Goal: Information Seeking & Learning: Learn about a topic

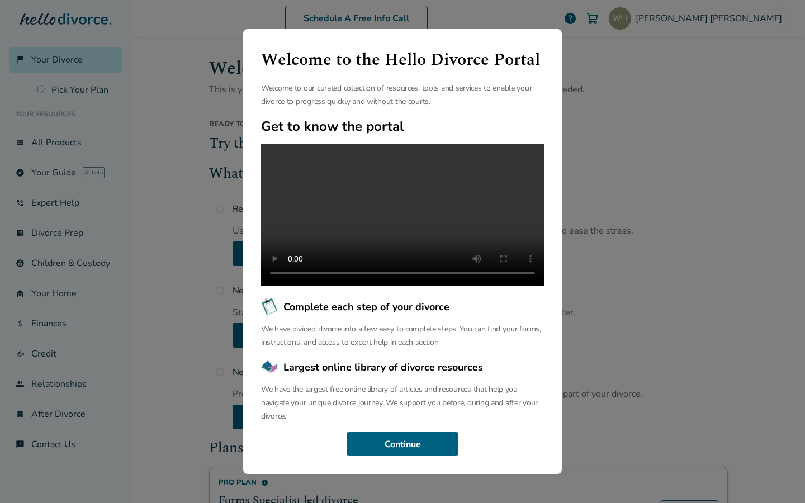
scroll to position [31, 0]
click at [436, 446] on button "Continue" at bounding box center [402, 444] width 112 height 25
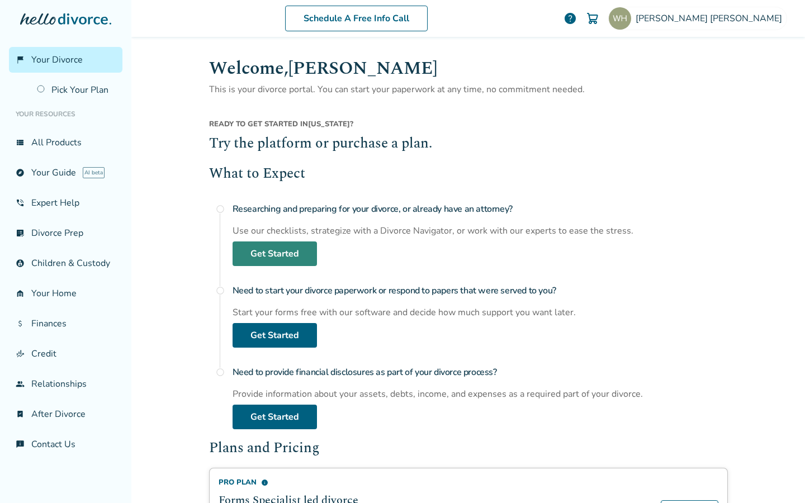
click at [244, 250] on link "Get Started" at bounding box center [274, 253] width 84 height 25
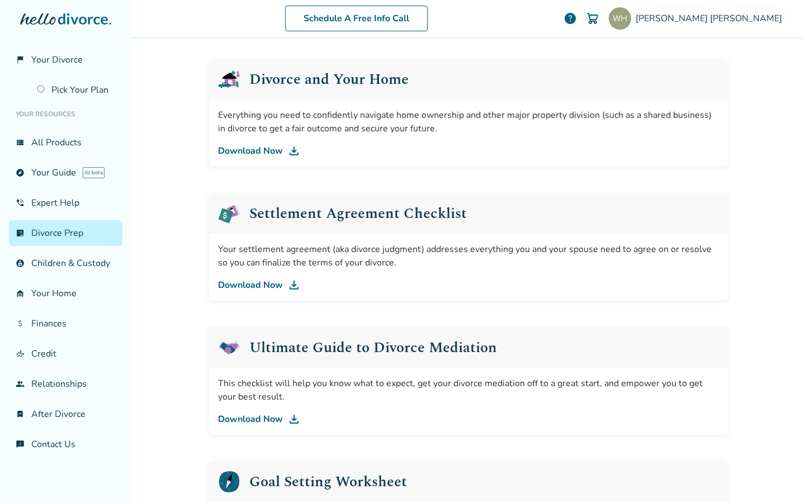
scroll to position [558, 0]
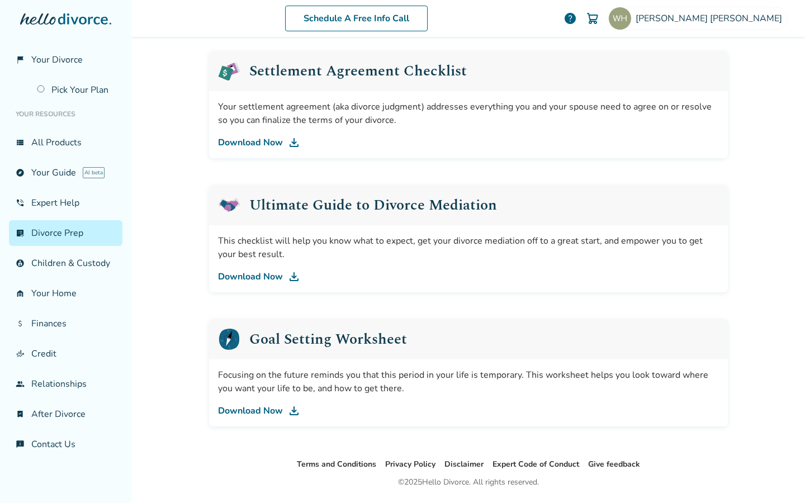
click at [259, 274] on link "Download Now" at bounding box center [468, 276] width 501 height 13
click at [288, 410] on img at bounding box center [293, 410] width 13 height 13
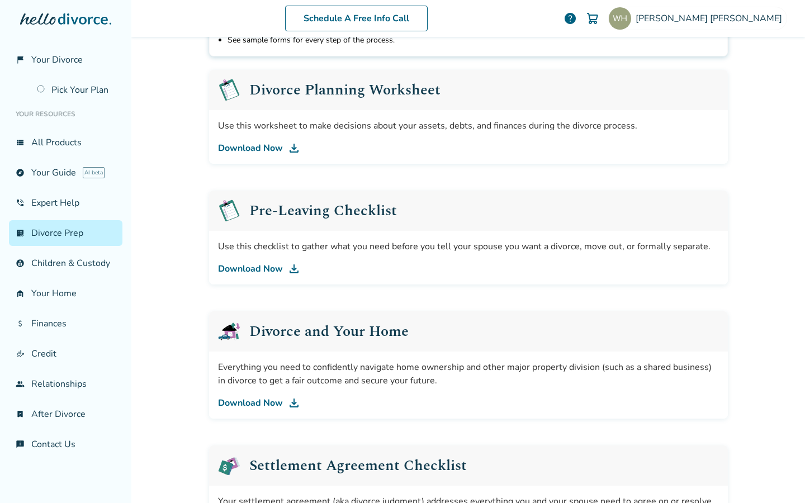
scroll to position [315, 0]
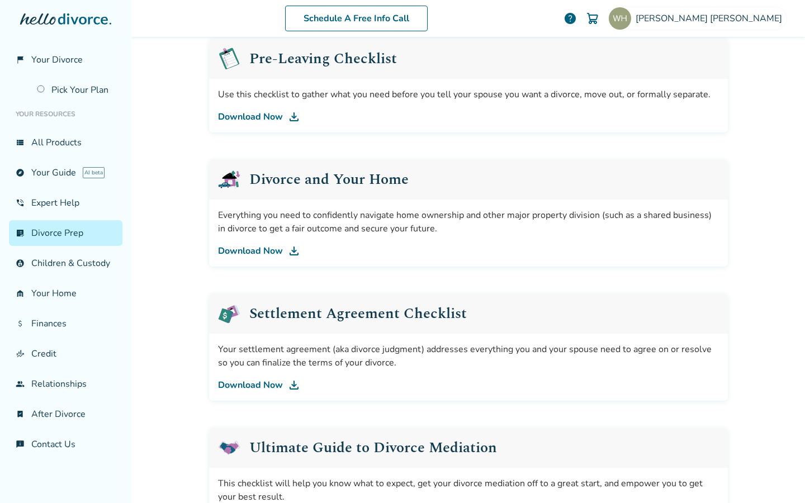
click at [245, 382] on link "Download Now" at bounding box center [468, 384] width 501 height 13
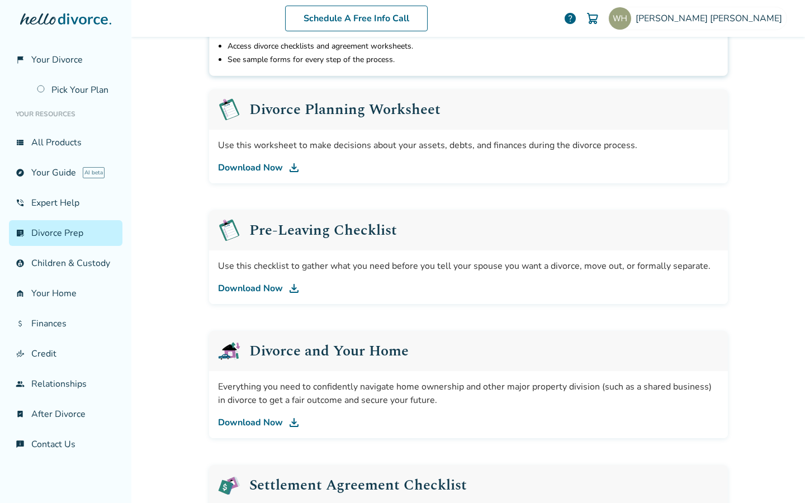
scroll to position [85, 0]
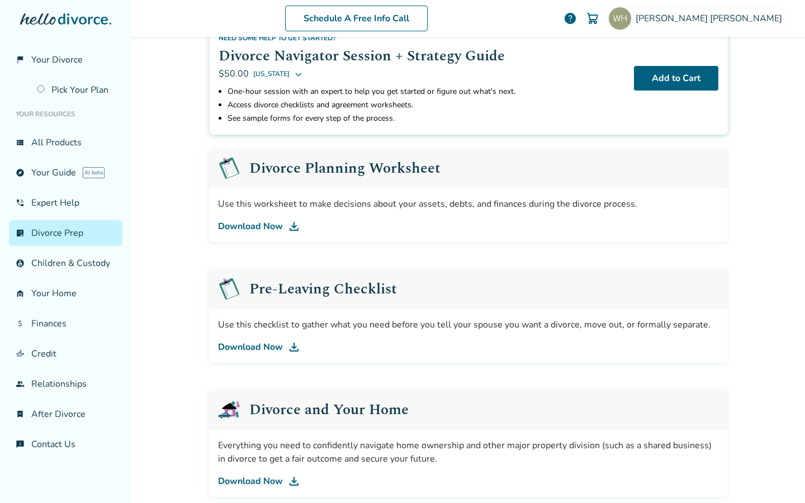
click at [255, 223] on link "Download Now" at bounding box center [468, 226] width 501 height 13
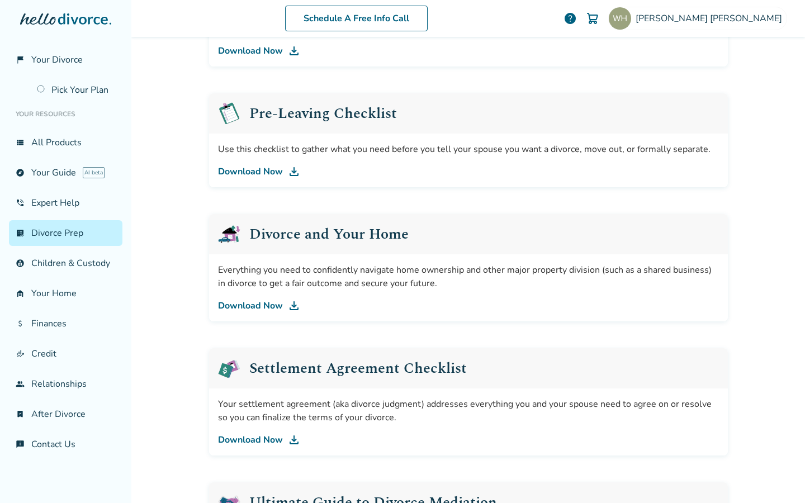
scroll to position [95, 0]
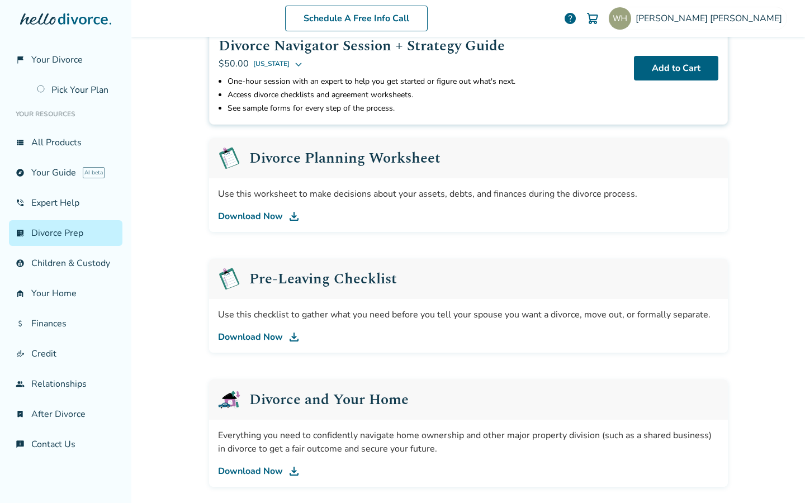
click at [247, 212] on link "Download Now" at bounding box center [468, 216] width 501 height 13
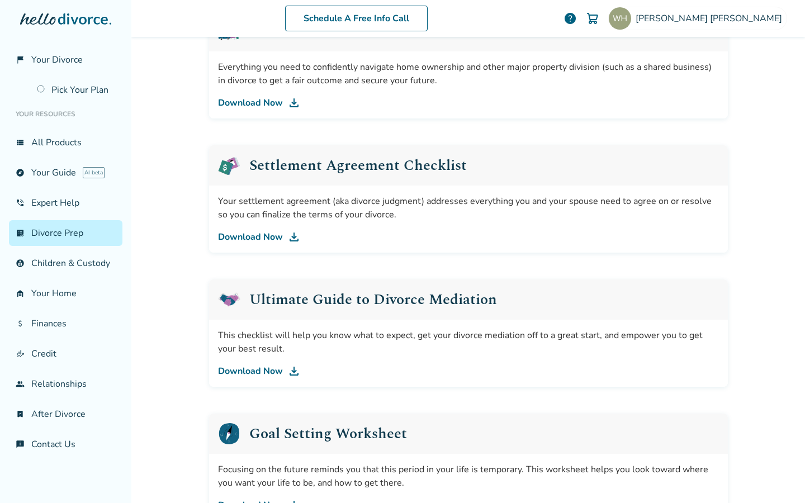
scroll to position [369, 0]
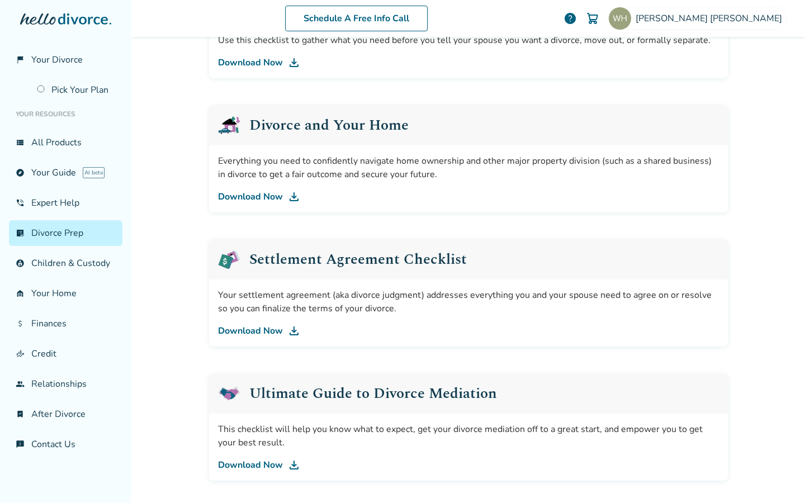
click at [240, 331] on link "Download Now" at bounding box center [468, 330] width 501 height 13
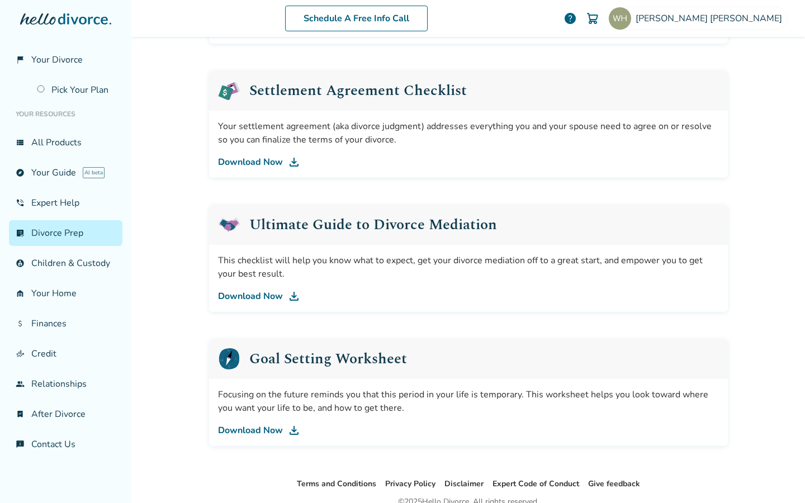
scroll to position [589, 0]
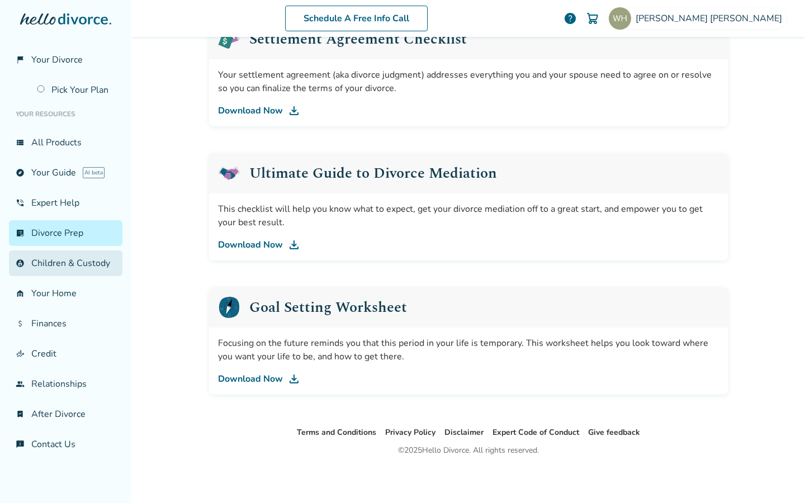
click at [59, 267] on link "account_child Children & Custody" at bounding box center [65, 263] width 113 height 26
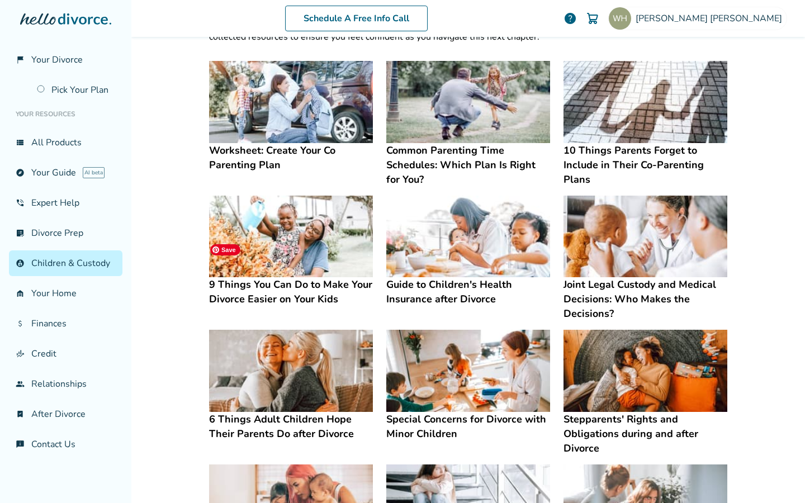
scroll to position [22, 0]
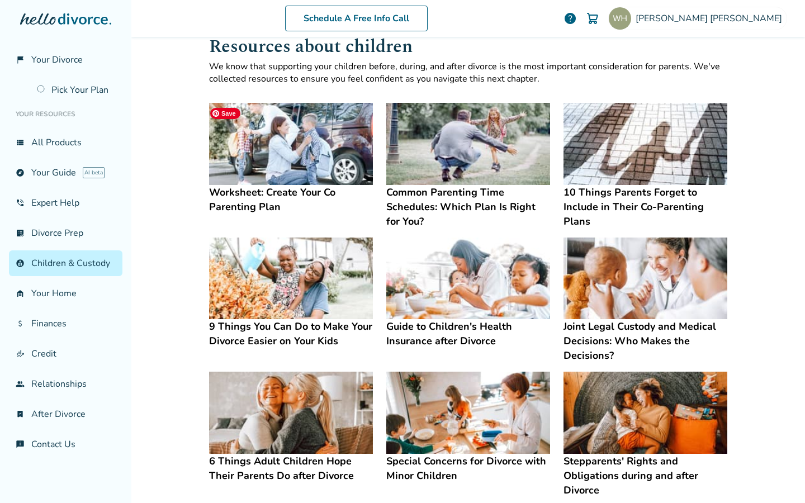
click at [273, 146] on img at bounding box center [291, 144] width 164 height 82
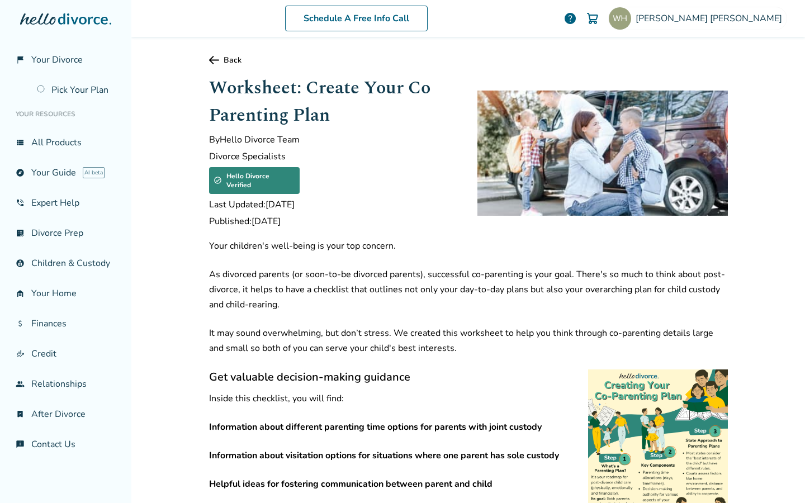
click at [209, 60] on icon at bounding box center [214, 60] width 10 height 8
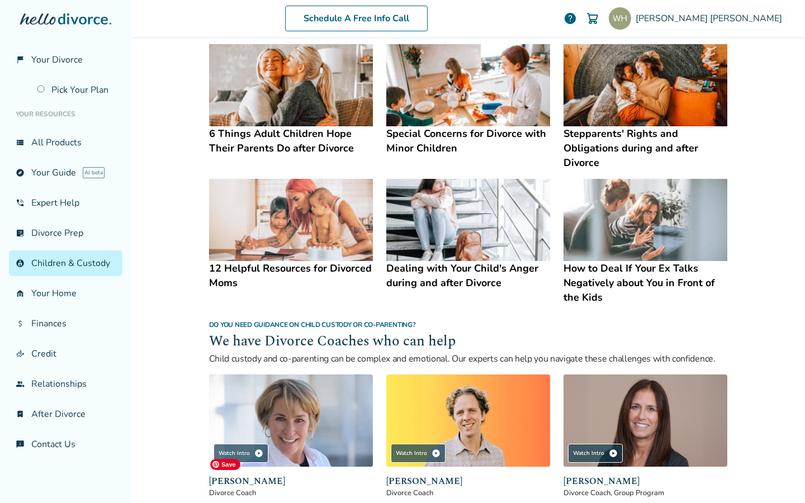
scroll to position [352, 0]
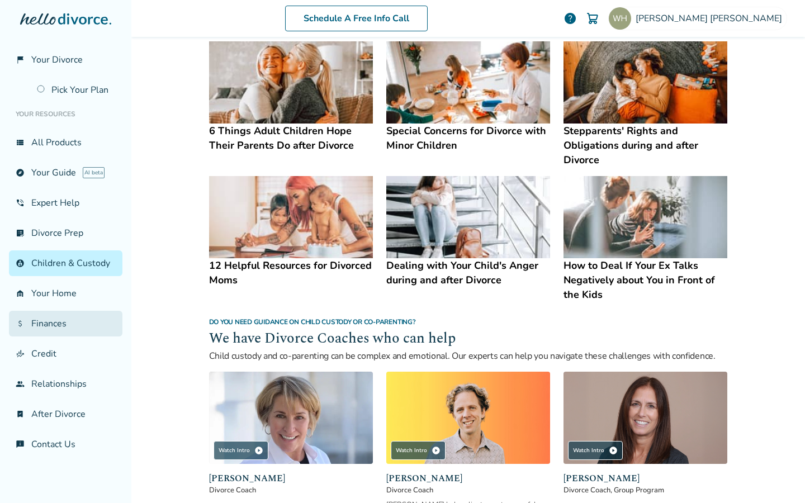
click at [54, 321] on link "attach_money Finances" at bounding box center [65, 324] width 113 height 26
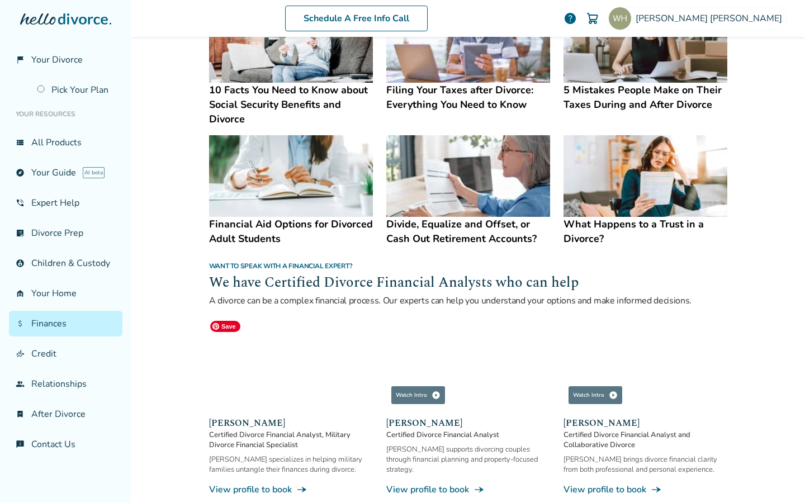
scroll to position [611, 0]
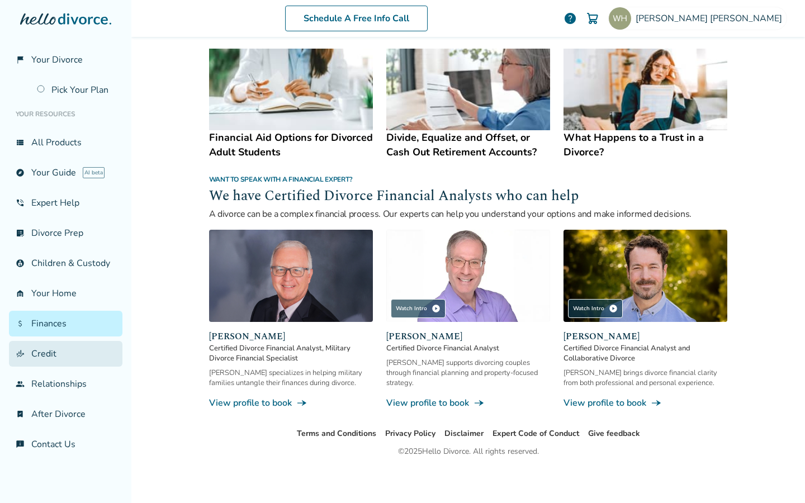
click at [48, 353] on link "finance_mode Credit" at bounding box center [65, 354] width 113 height 26
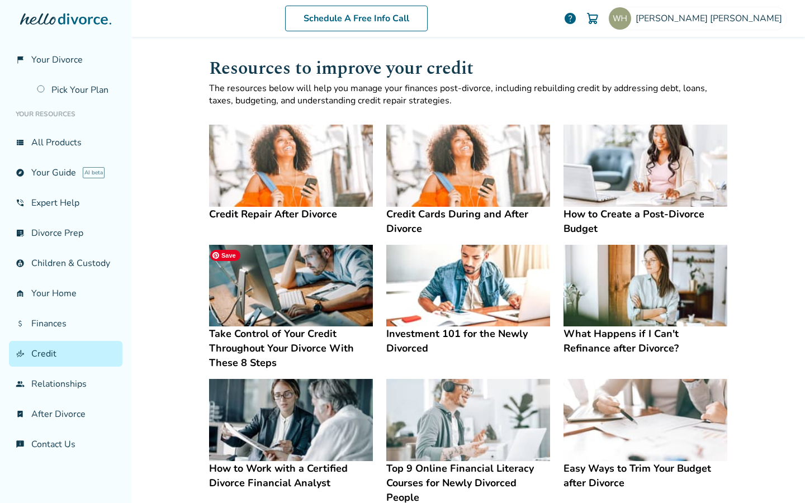
scroll to position [206, 0]
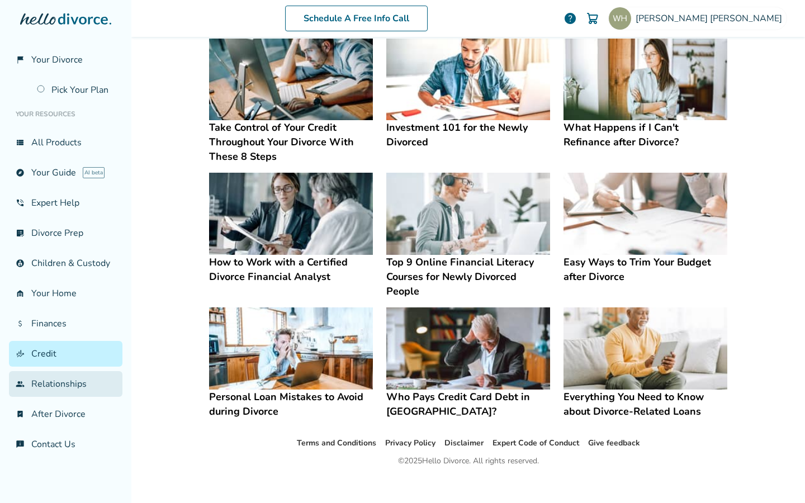
click at [44, 380] on link "group Relationships" at bounding box center [65, 384] width 113 height 26
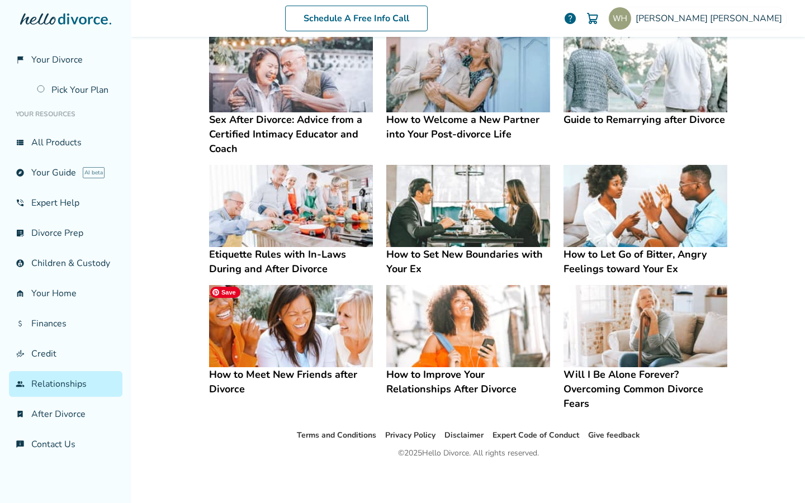
scroll to position [217, 0]
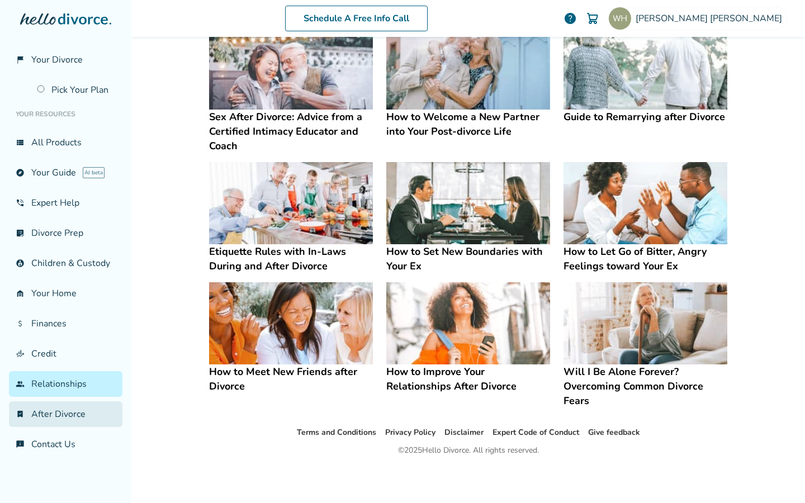
click at [35, 412] on link "bookmark_check After Divorce" at bounding box center [65, 414] width 113 height 26
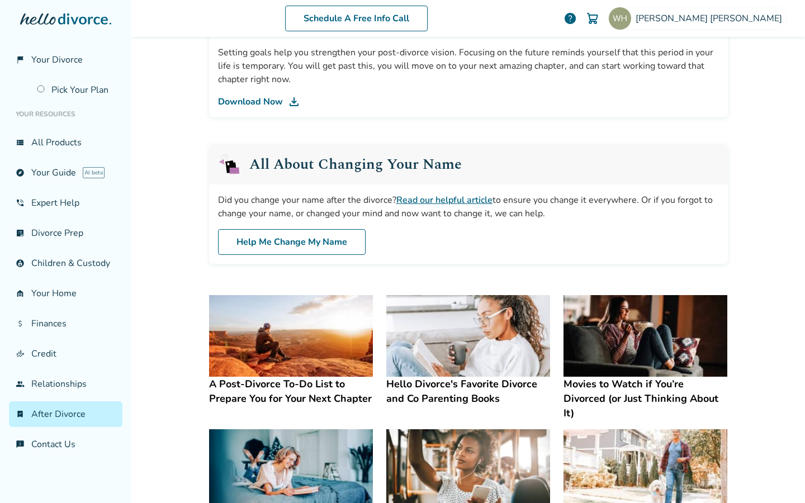
scroll to position [187, 0]
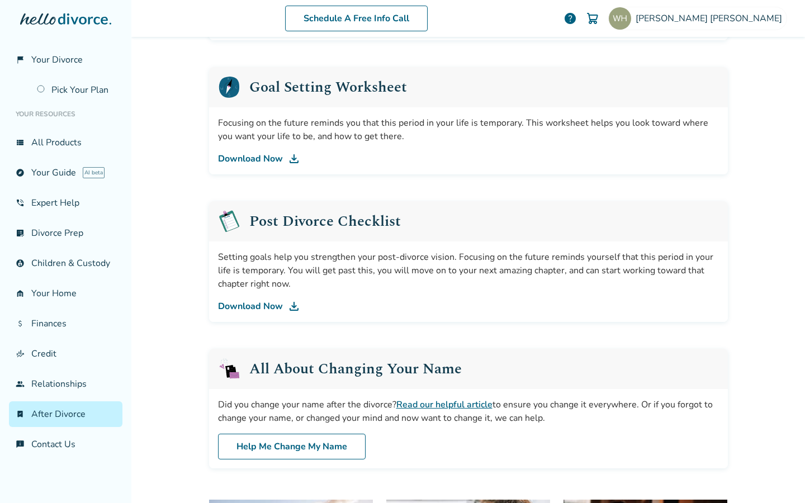
click at [252, 308] on link "Download Now" at bounding box center [468, 305] width 501 height 13
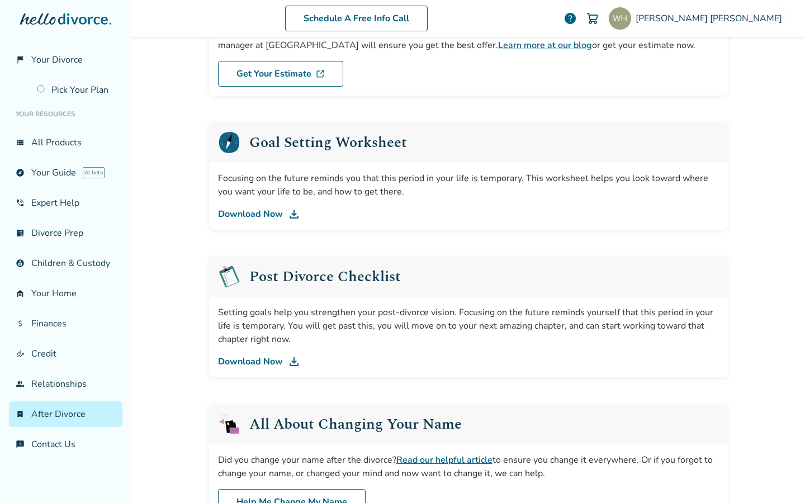
scroll to position [43, 0]
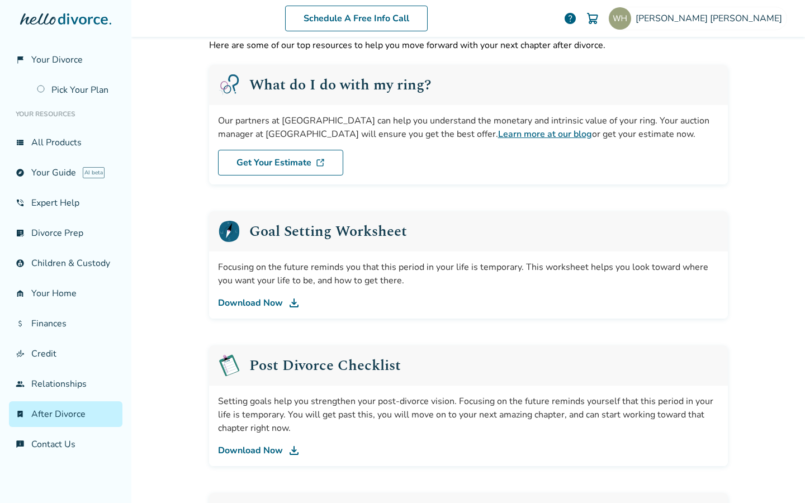
click at [234, 301] on link "Download Now" at bounding box center [468, 302] width 501 height 13
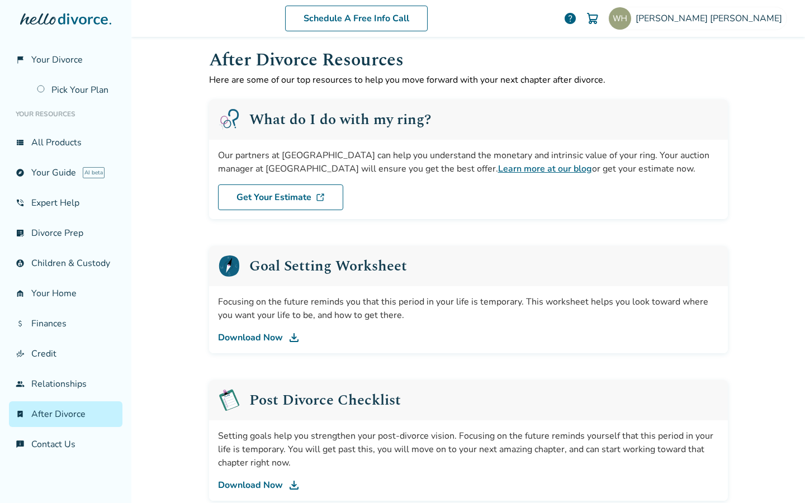
scroll to position [0, 0]
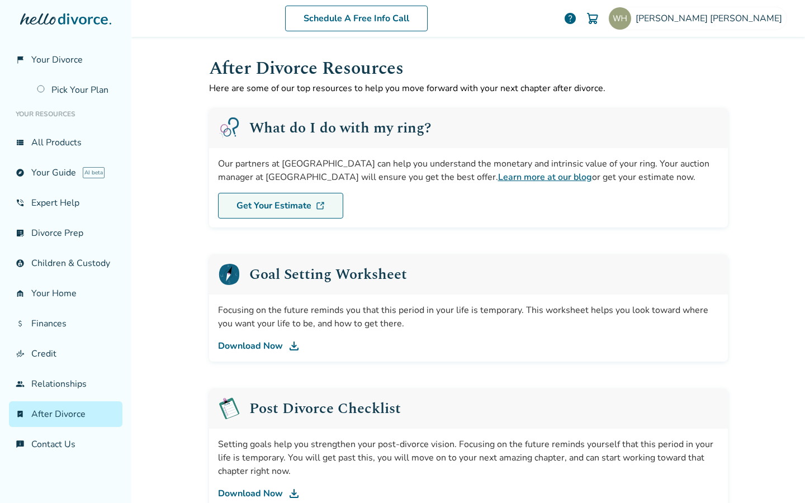
click at [308, 204] on link "Get Your Estimate" at bounding box center [280, 206] width 125 height 26
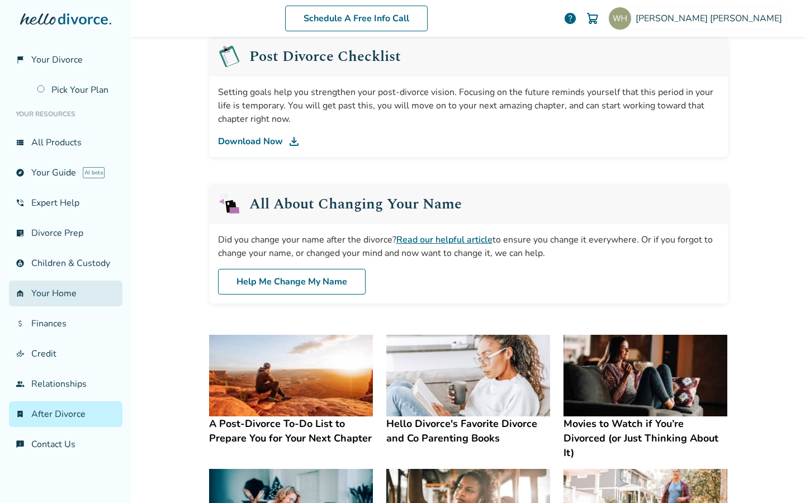
click at [71, 294] on link "garage_home Your Home" at bounding box center [65, 293] width 113 height 26
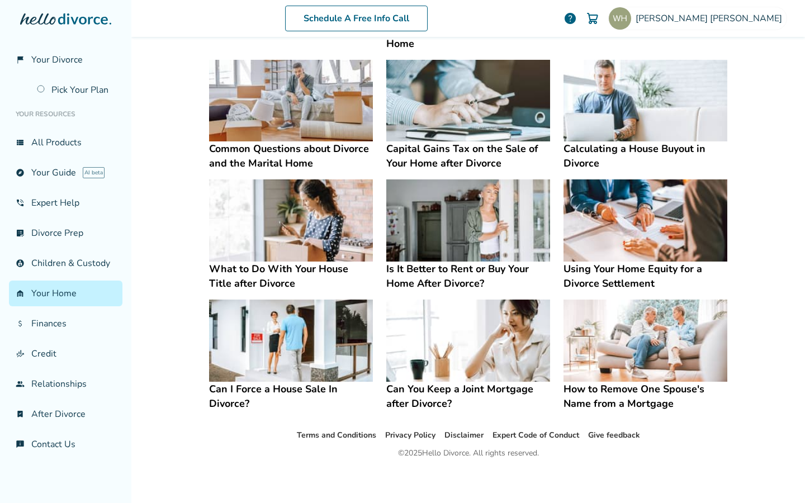
scroll to position [359, 0]
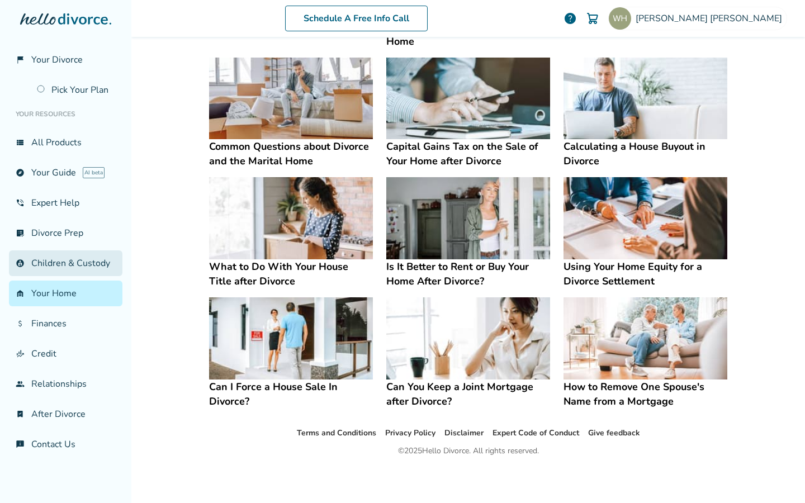
click at [61, 255] on link "account_child Children & Custody" at bounding box center [65, 263] width 113 height 26
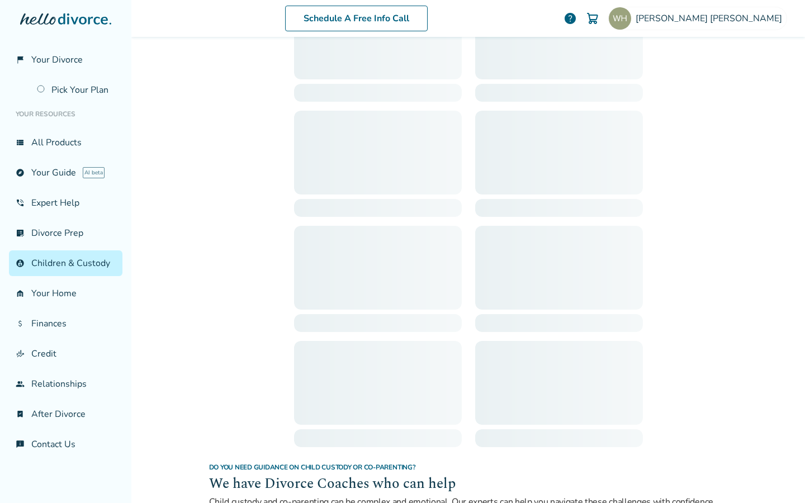
scroll to position [55, 0]
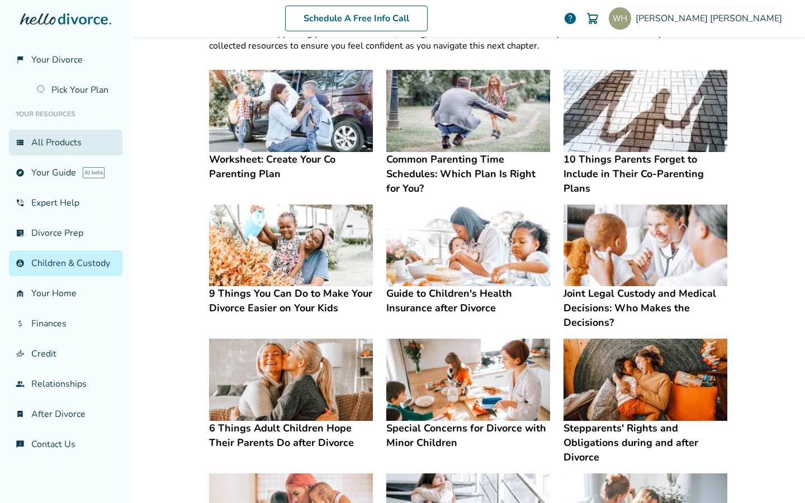
click at [69, 137] on link "view_list All Products" at bounding box center [65, 143] width 113 height 26
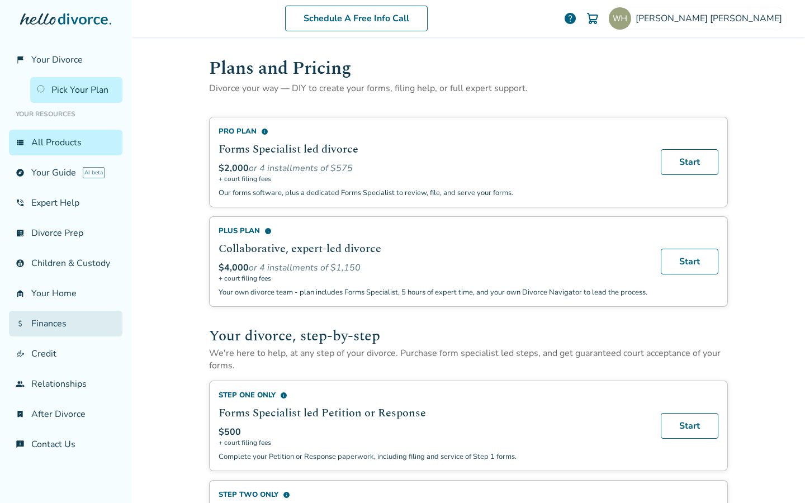
click at [48, 327] on link "attach_money Finances" at bounding box center [65, 324] width 113 height 26
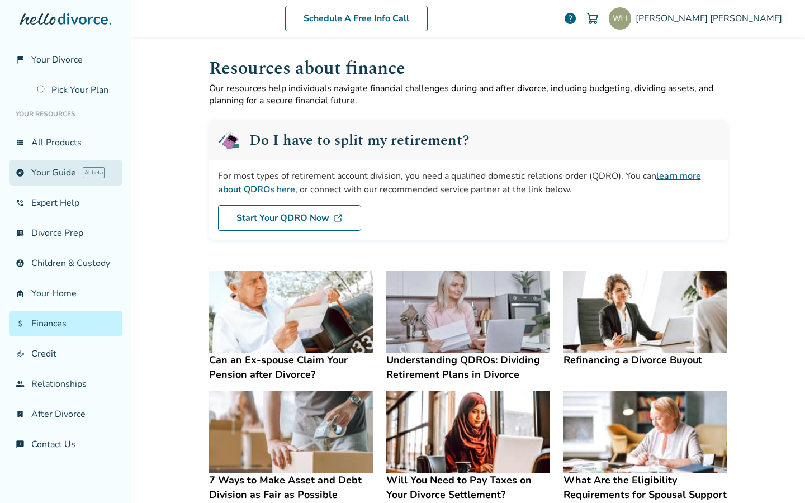
click at [64, 172] on link "explore Your Guide AI beta" at bounding box center [65, 173] width 113 height 26
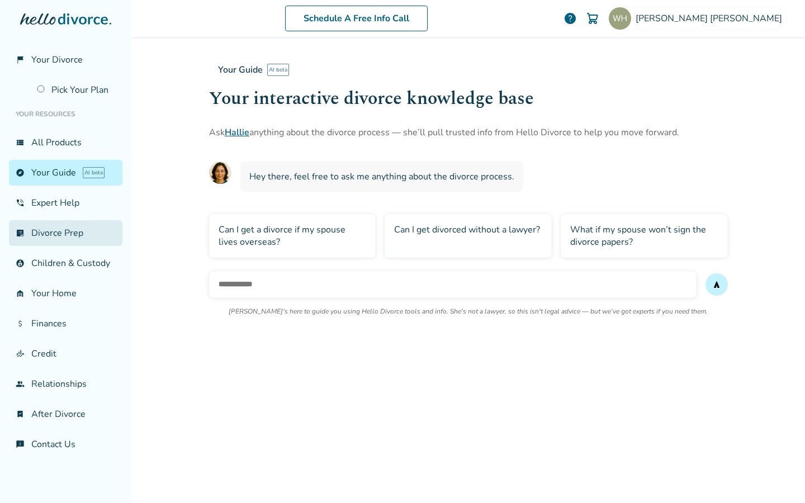
click at [51, 230] on link "list_alt_check Divorce Prep" at bounding box center [65, 233] width 113 height 26
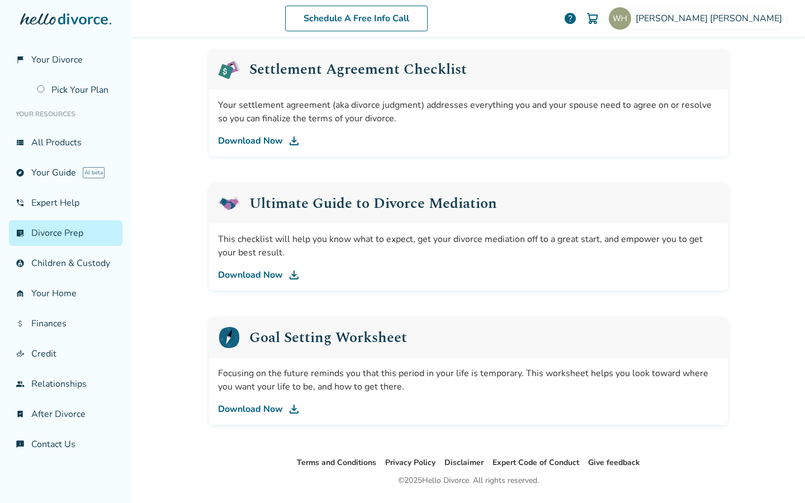
scroll to position [589, 0]
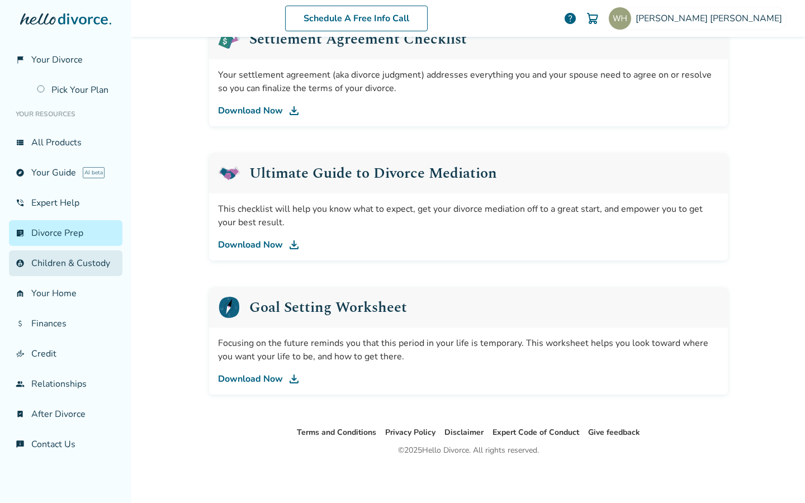
click at [53, 262] on link "account_child Children & Custody" at bounding box center [65, 263] width 113 height 26
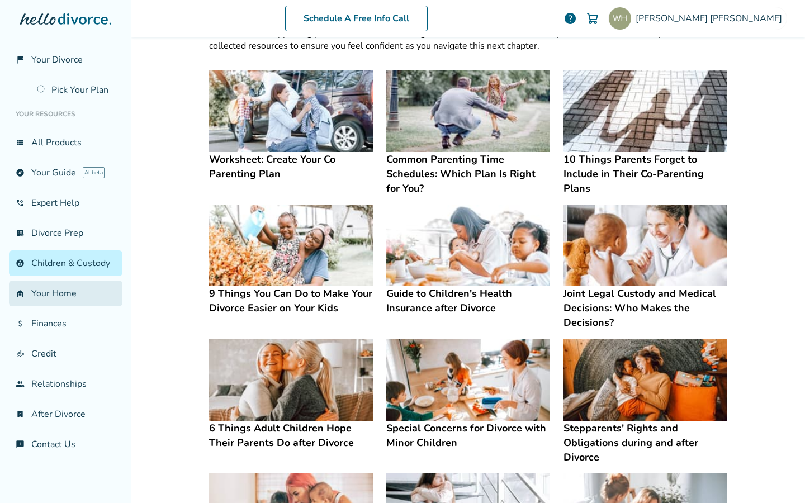
click at [50, 295] on link "garage_home Your Home" at bounding box center [65, 293] width 113 height 26
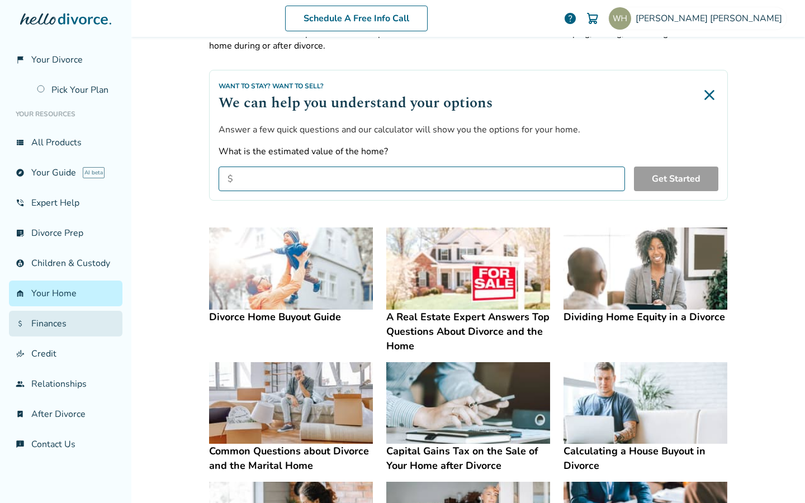
click at [51, 326] on link "attach_money Finances" at bounding box center [65, 324] width 113 height 26
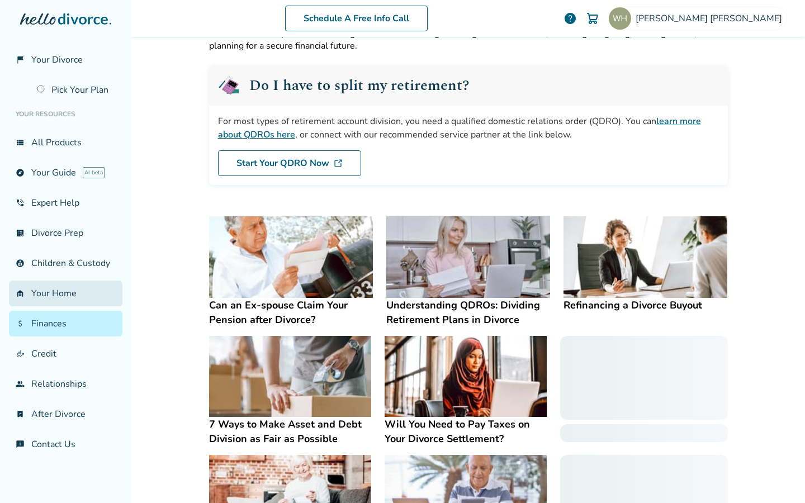
click at [60, 292] on link "garage_home Your Home" at bounding box center [65, 293] width 113 height 26
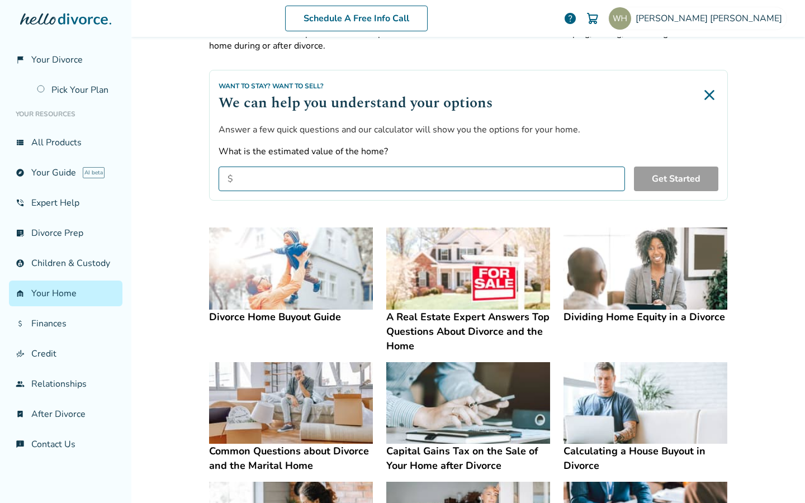
click at [258, 176] on input "What is the estimated value of the home?" at bounding box center [421, 178] width 406 height 25
type input "*******"
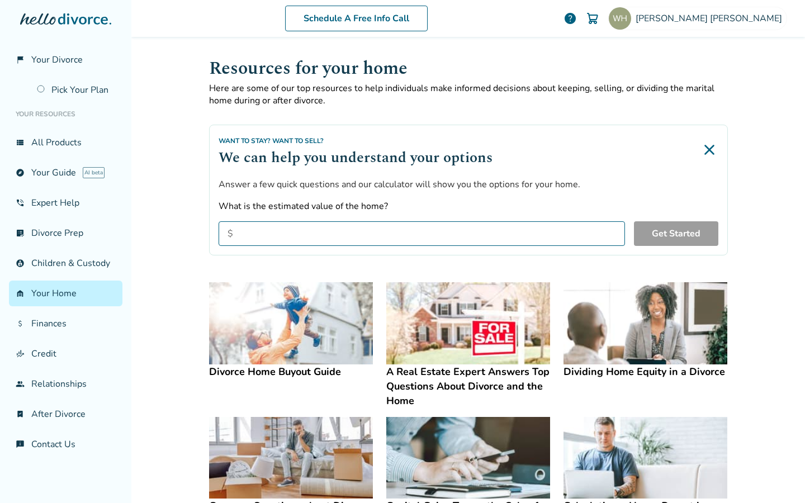
click at [255, 230] on input "What is the estimated value of the home?" at bounding box center [421, 233] width 406 height 25
type input "*******"
click at [662, 231] on button "Get Started" at bounding box center [676, 233] width 84 height 25
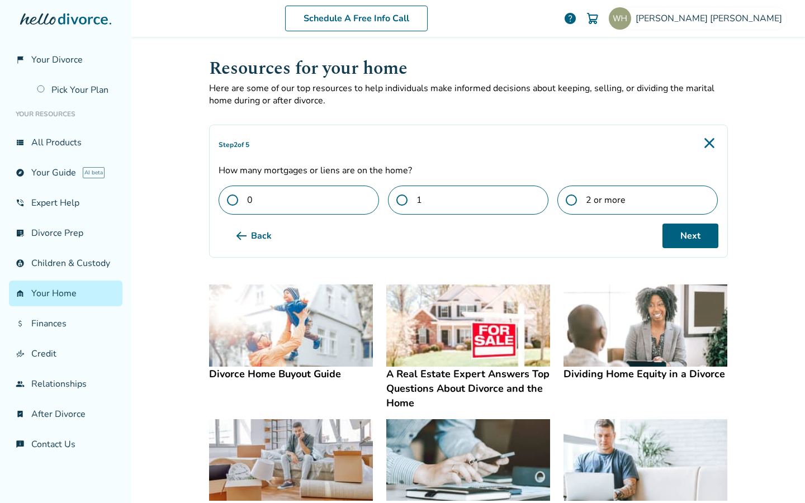
click at [389, 202] on label "1" at bounding box center [468, 199] width 160 height 29
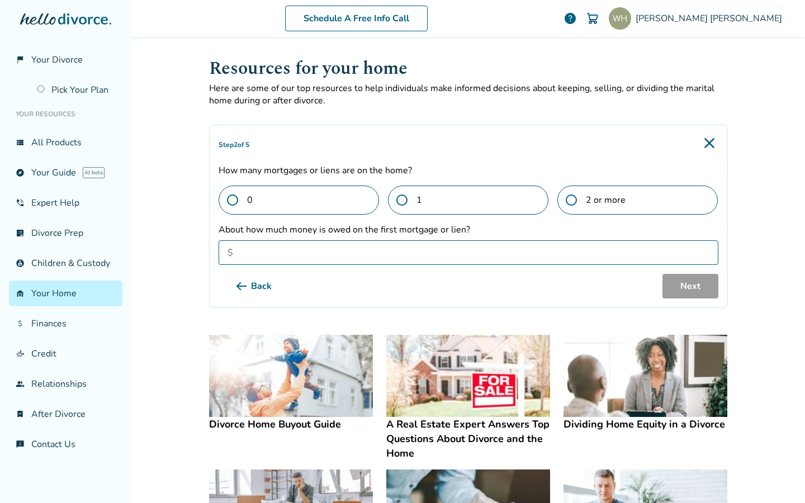
click at [557, 249] on input "About how much money is owed on the first mortgage or lien?" at bounding box center [467, 252] width 499 height 25
type input "*******"
click at [691, 288] on button "Next" at bounding box center [690, 286] width 56 height 25
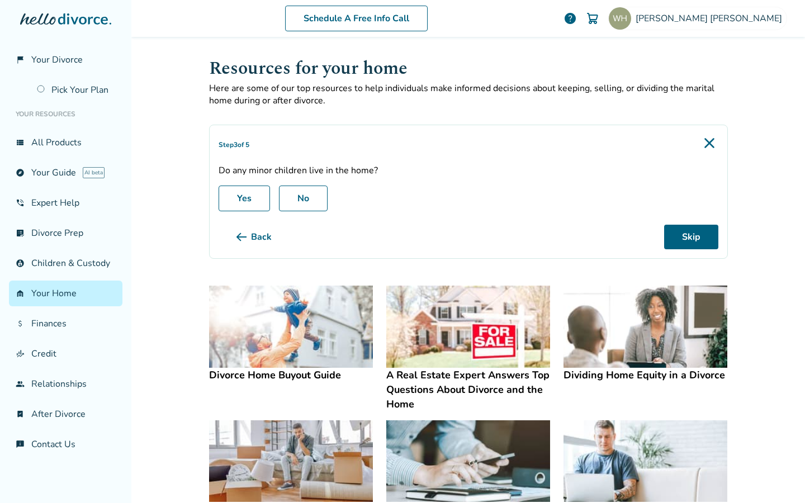
click at [232, 197] on label "Yes" at bounding box center [243, 198] width 51 height 26
click at [668, 231] on button "Next" at bounding box center [690, 237] width 56 height 25
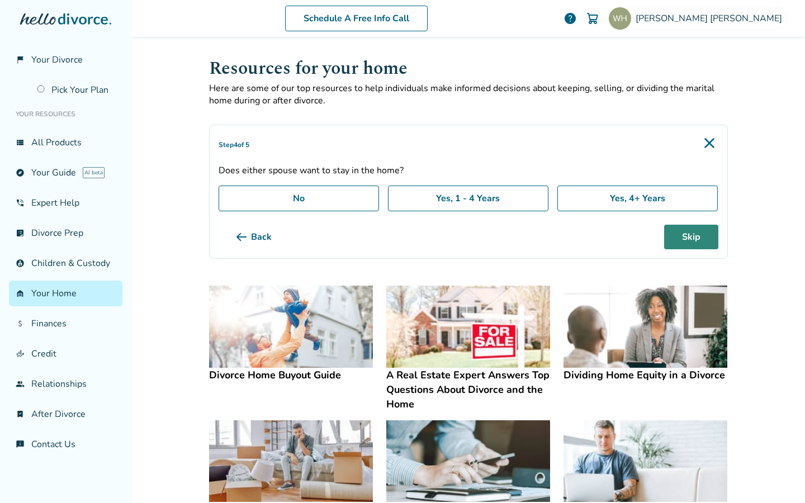
click at [685, 238] on button "Skip" at bounding box center [691, 237] width 54 height 25
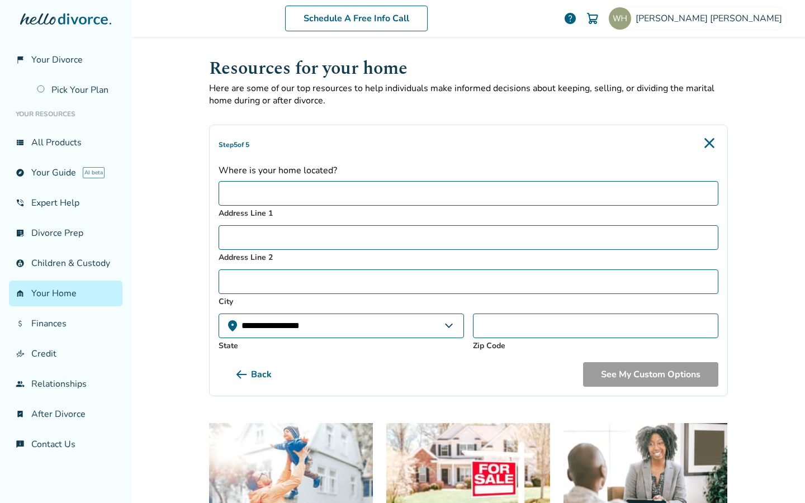
click at [595, 202] on input "Address Line 1" at bounding box center [467, 193] width 499 height 25
type input "**********"
click at [306, 239] on input "Address Line 2" at bounding box center [467, 237] width 499 height 25
click at [324, 320] on select "**********" at bounding box center [340, 325] width 245 height 25
select select "**"
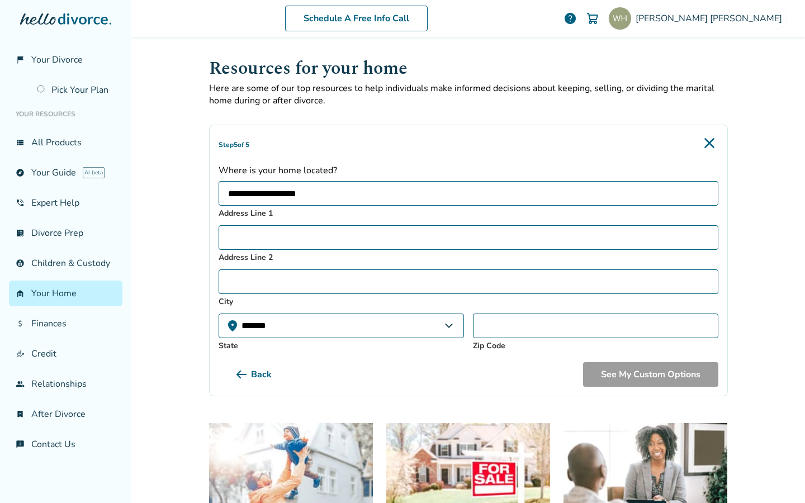
click at [218, 313] on select "**********" at bounding box center [340, 325] width 245 height 25
click at [365, 278] on input "City" at bounding box center [467, 281] width 499 height 25
type input "**********"
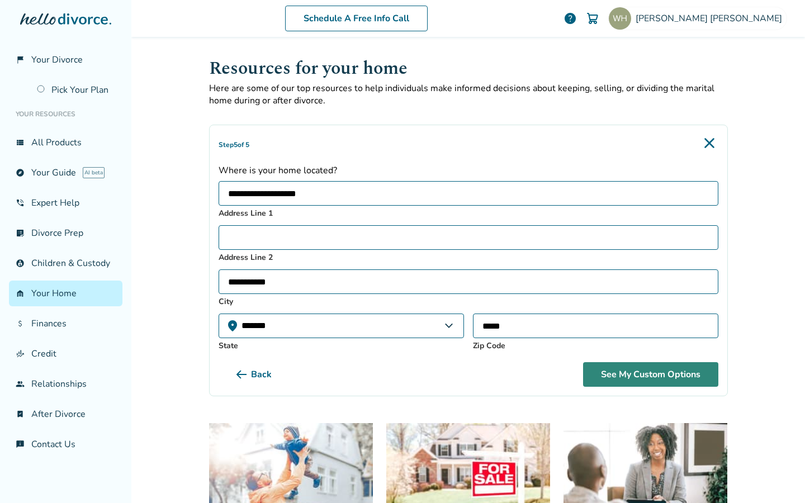
type input "*****"
click at [628, 373] on button "See My Custom Options" at bounding box center [650, 374] width 135 height 25
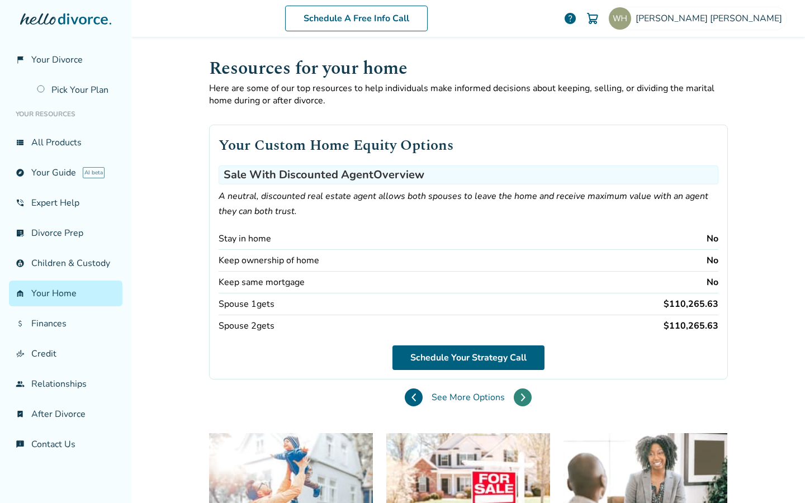
click at [520, 396] on icon at bounding box center [522, 397] width 5 height 9
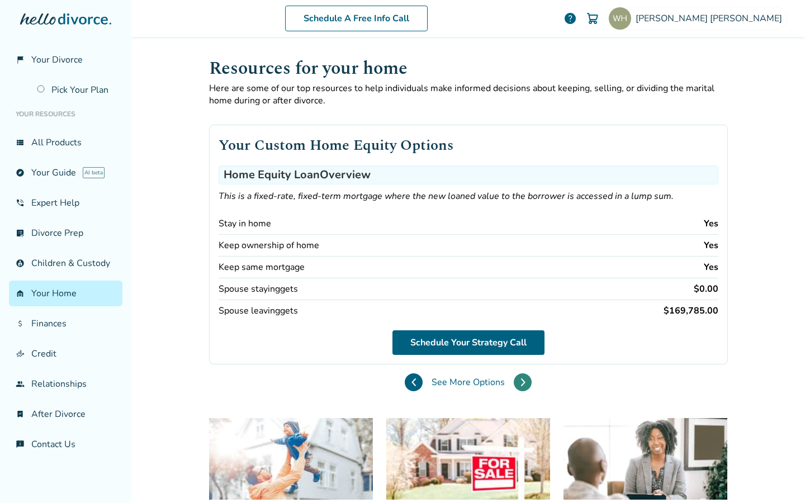
click at [520, 379] on button at bounding box center [522, 382] width 18 height 18
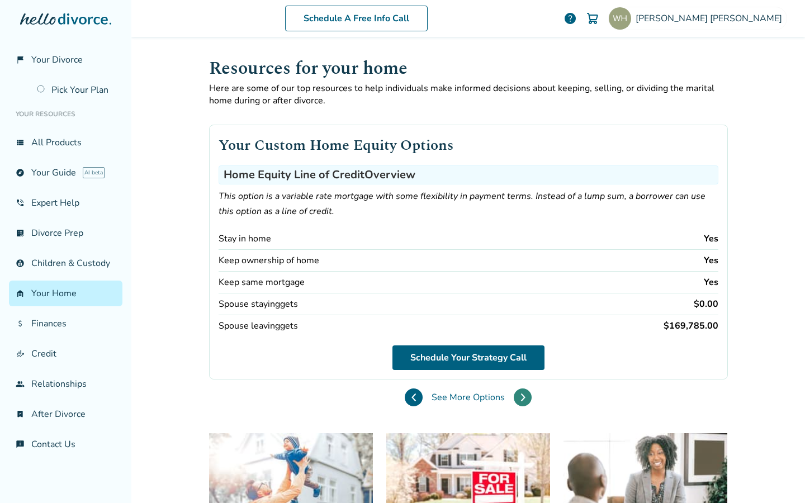
click at [519, 399] on button at bounding box center [522, 397] width 18 height 18
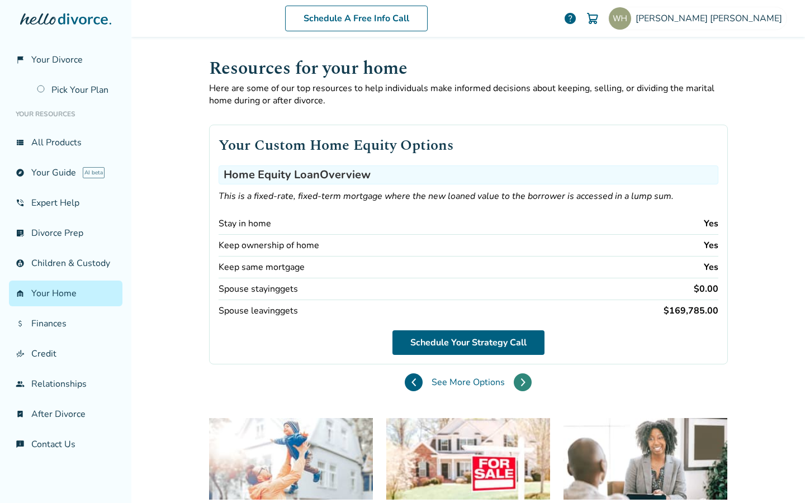
click at [519, 399] on div "Resources for your home Here are some of our top resources to help individuals …" at bounding box center [468, 479] width 536 height 884
click at [520, 380] on icon at bounding box center [522, 382] width 5 height 9
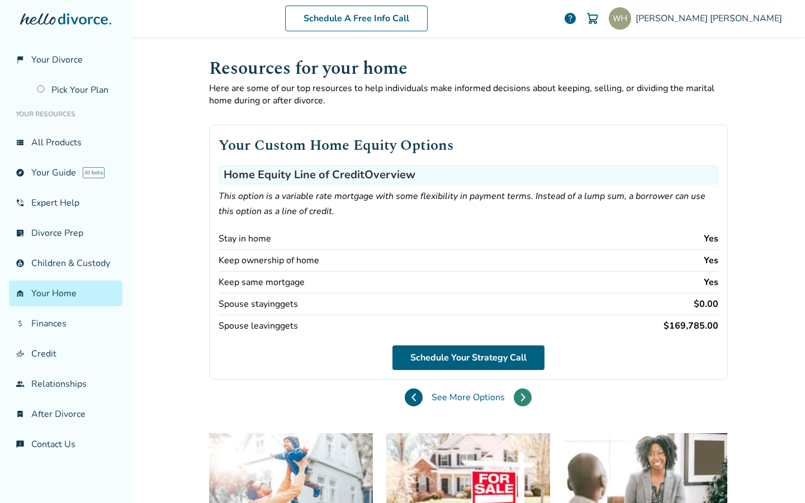
click at [513, 391] on button at bounding box center [522, 397] width 18 height 18
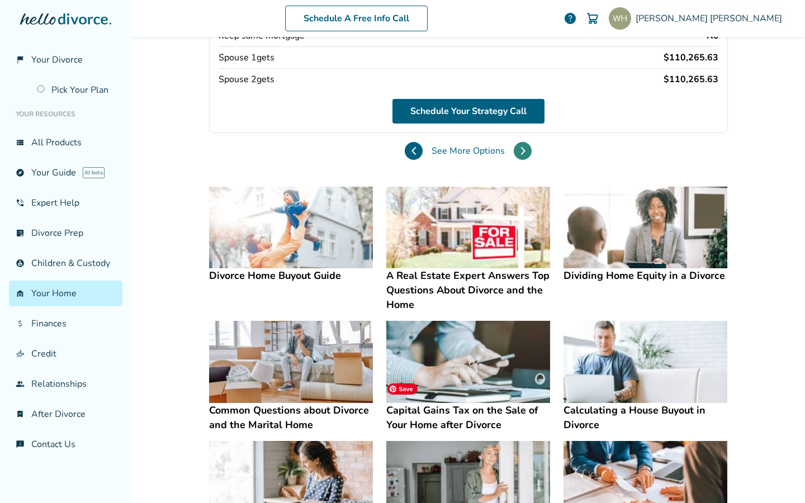
scroll to position [251, 0]
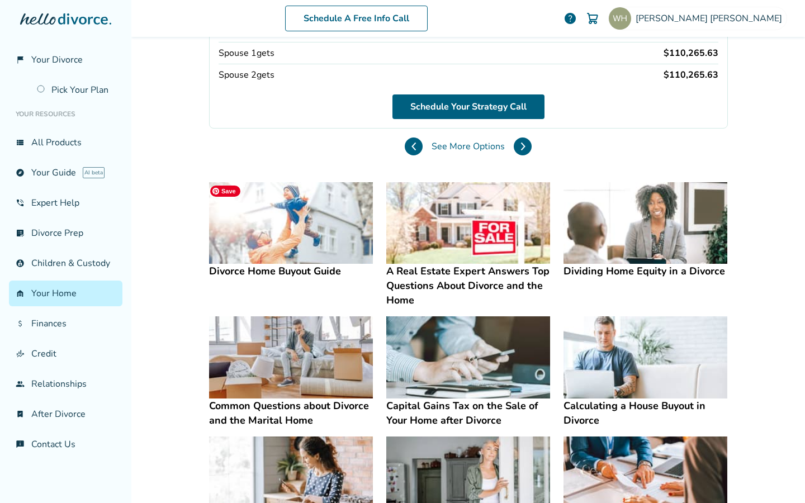
click at [315, 242] on img at bounding box center [291, 223] width 164 height 82
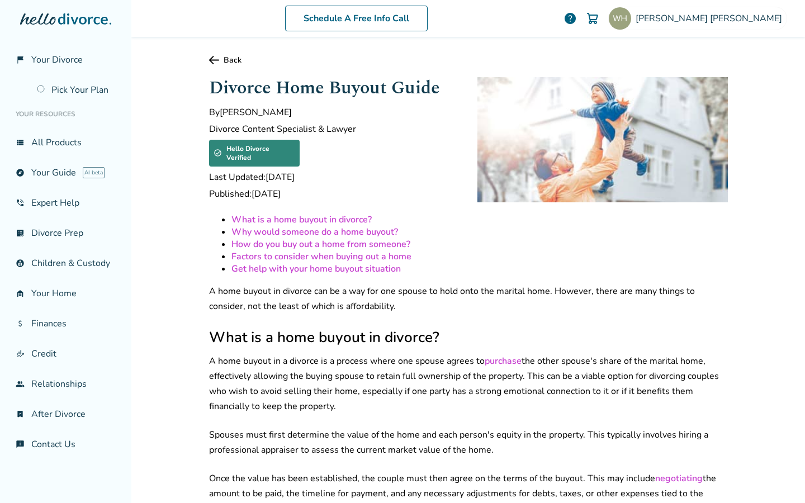
click at [338, 213] on link "What is a home buyout in divorce?" at bounding box center [301, 219] width 140 height 12
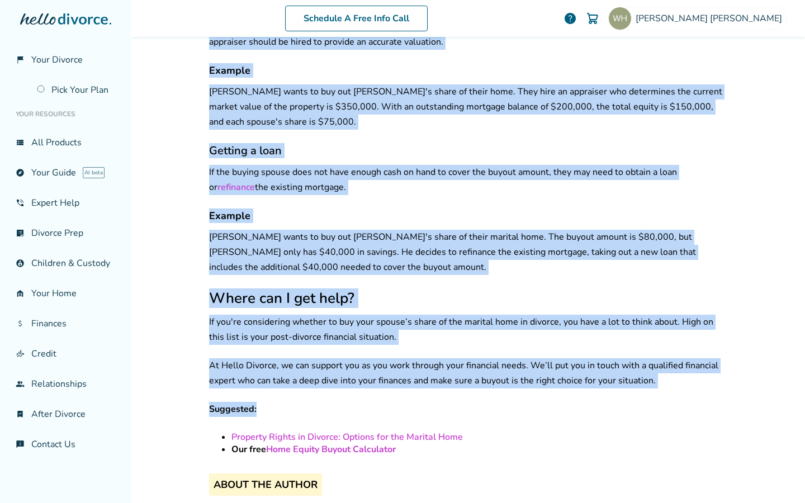
scroll to position [2573, 0]
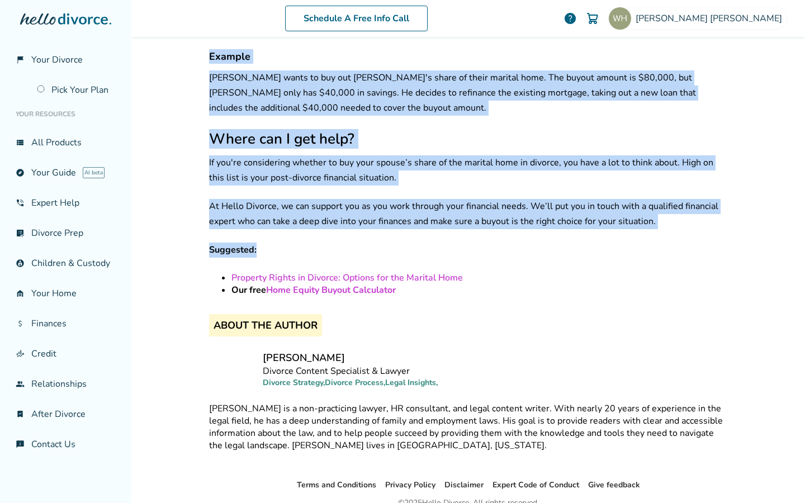
drag, startPoint x: 205, startPoint y: 82, endPoint x: 523, endPoint y: 466, distance: 498.8
click at [523, 466] on div "Schedule A Free Info Call Whittney Hoerner help Schedule A Free Call Whittney H…" at bounding box center [467, 251] width 673 height 503
copy div "Divorce Home Buyout Guide By Bryan Driscoll Divorce Content Specialist & Lawyer…"
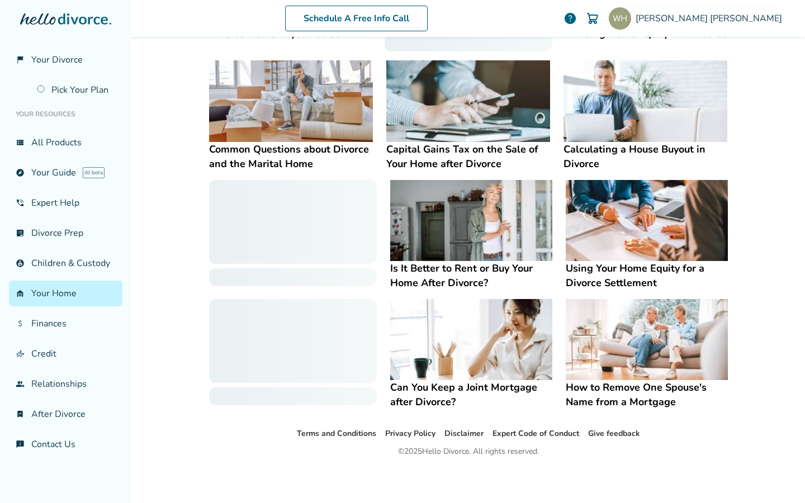
scroll to position [509, 0]
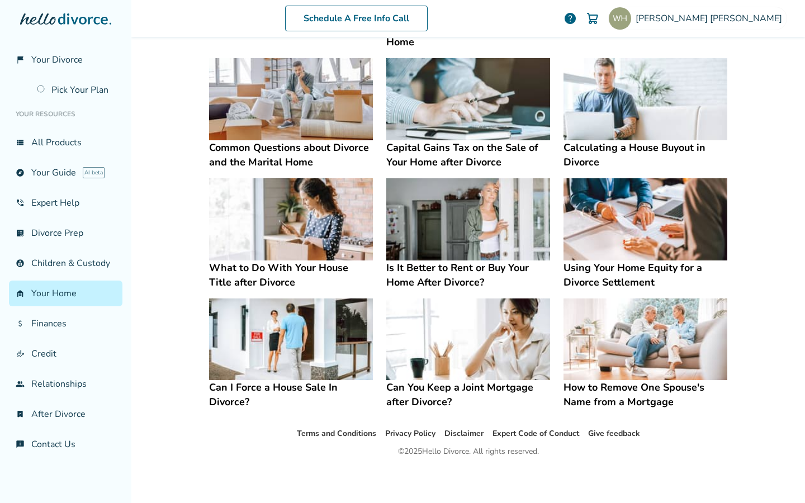
click at [162, 213] on div "Schedule A Free Info Call Whittney Hoerner help Schedule A Free Call Whittney H…" at bounding box center [467, 251] width 673 height 503
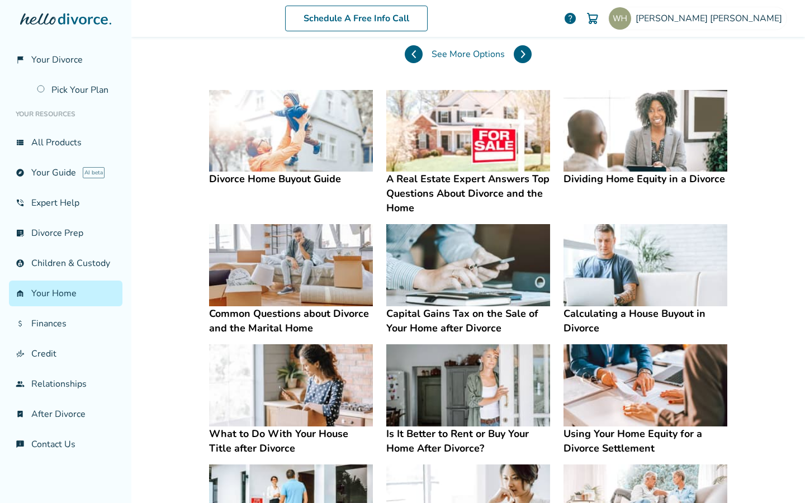
scroll to position [350, 0]
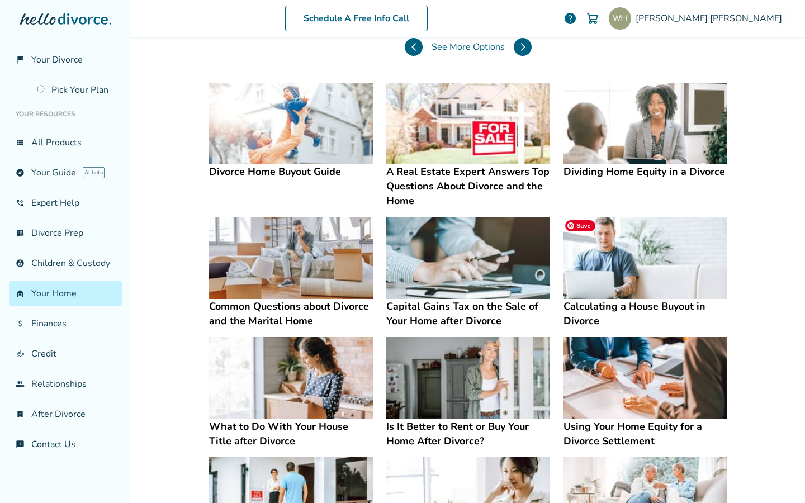
click at [634, 259] on img at bounding box center [645, 258] width 164 height 82
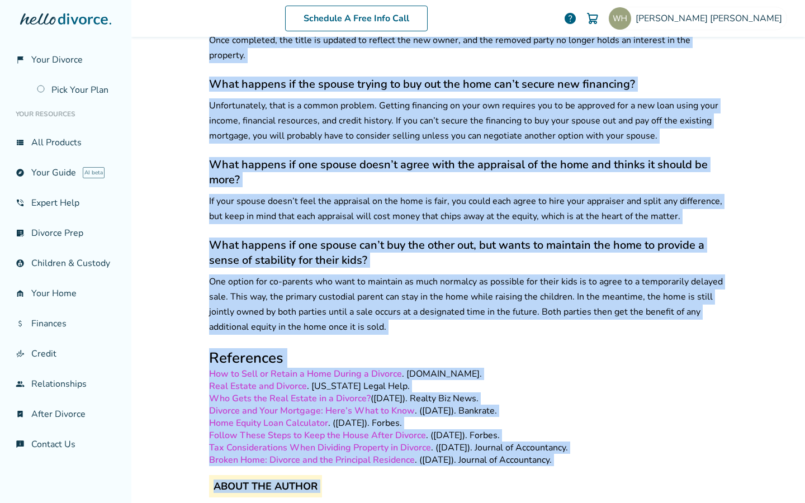
scroll to position [4191, 0]
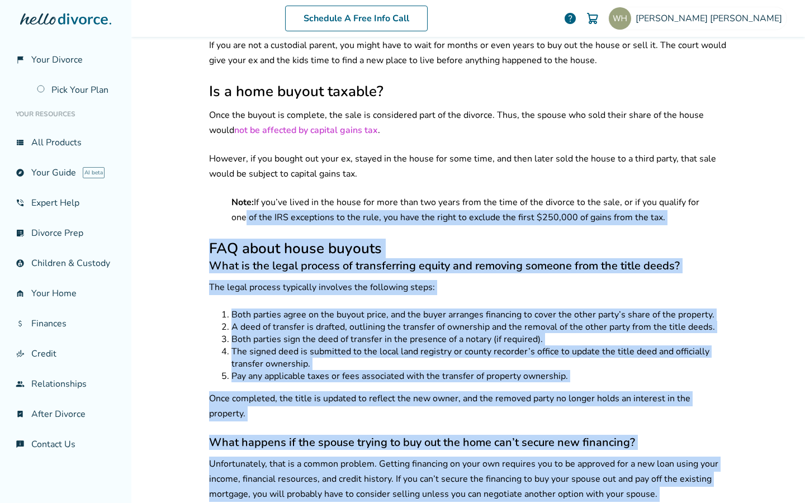
drag, startPoint x: 561, startPoint y: 455, endPoint x: 236, endPoint y: 199, distance: 413.8
click at [236, 199] on div "Schedule A Free Info Call Whittney Hoerner help Schedule A Free Call Whittney H…" at bounding box center [467, 251] width 673 height 503
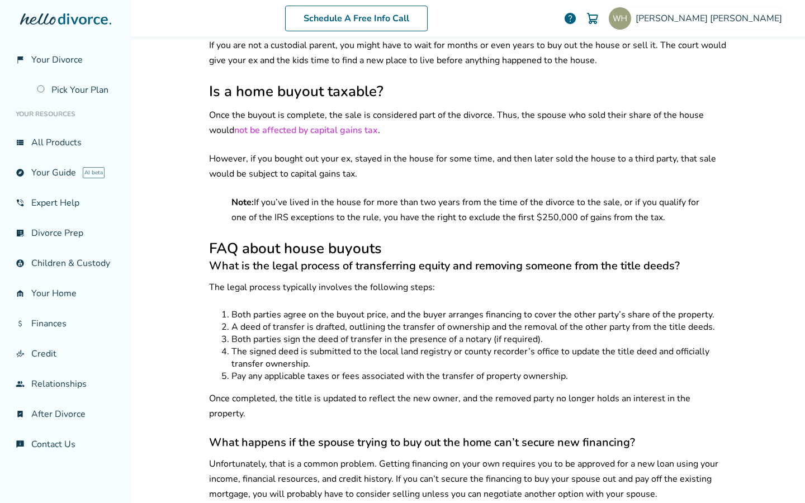
drag, startPoint x: 670, startPoint y: 230, endPoint x: 691, endPoint y: 225, distance: 20.7
click at [675, 239] on h2 "FAQ about house buyouts" at bounding box center [468, 249] width 518 height 20
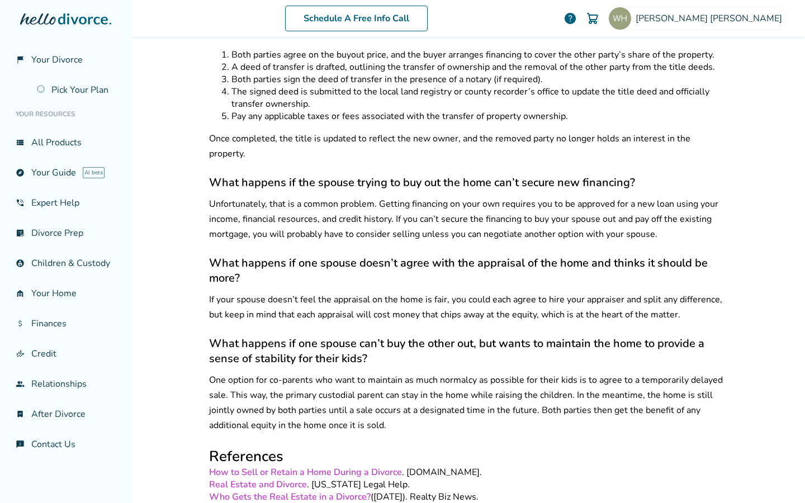
scroll to position [4721, 0]
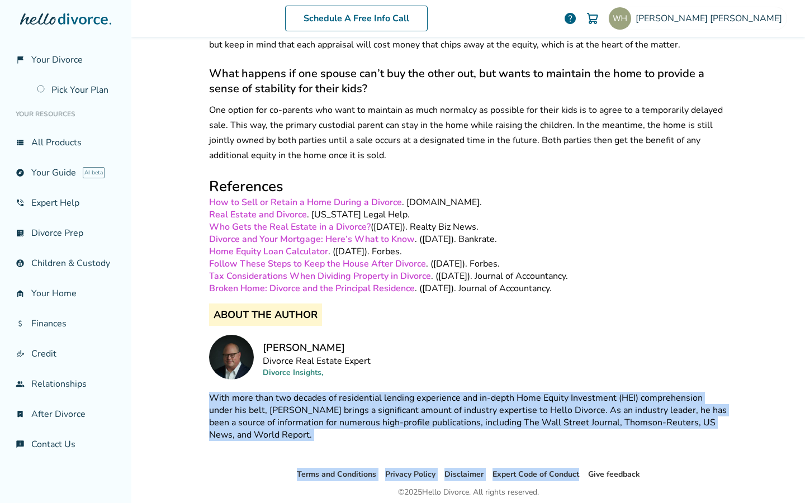
drag, startPoint x: 563, startPoint y: 449, endPoint x: 251, endPoint y: 367, distance: 322.8
click at [236, 349] on div "Schedule A Free Info Call Whittney Hoerner help Schedule A Free Call Whittney H…" at bounding box center [467, 251] width 673 height 503
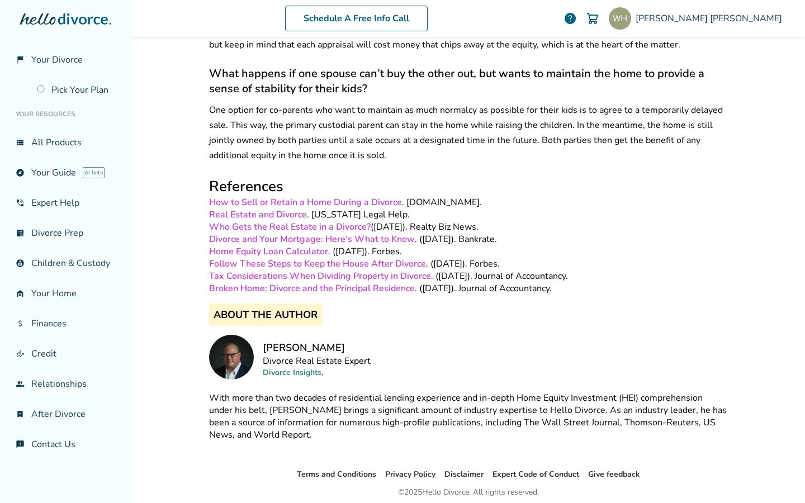
click at [634, 479] on div "Terms and Conditions Privacy Policy Disclaimer Expert Code of Conduct Give feed…" at bounding box center [467, 507] width 673 height 78
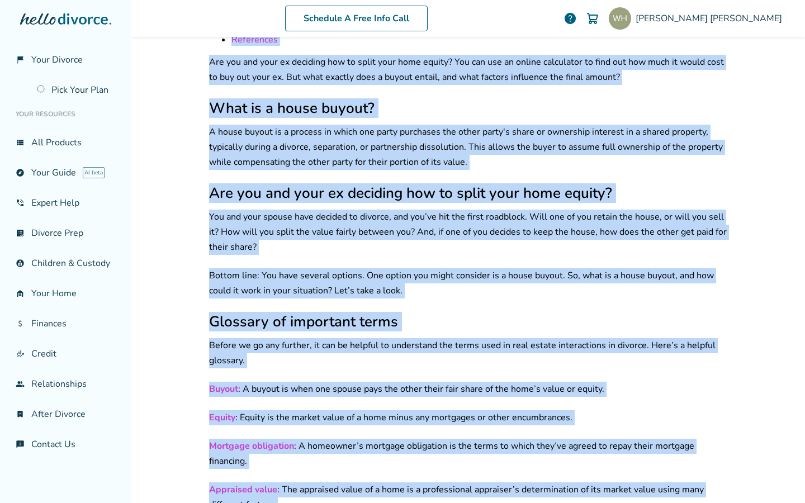
scroll to position [0, 0]
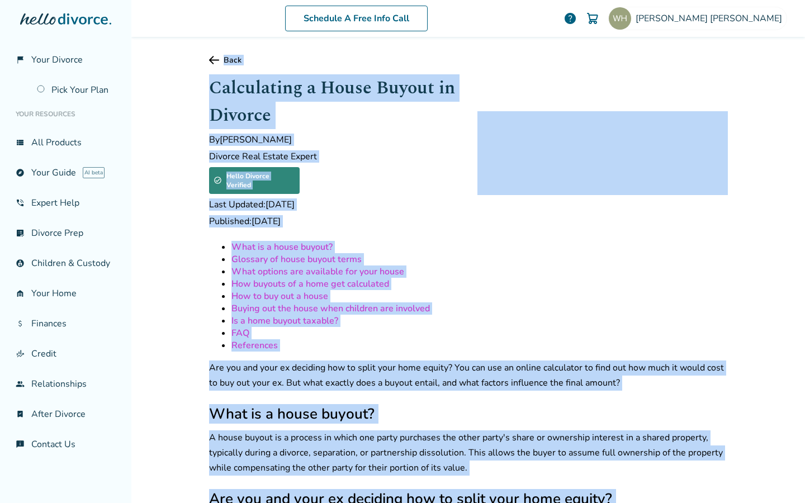
drag, startPoint x: 536, startPoint y: 448, endPoint x: 194, endPoint y: 41, distance: 531.7
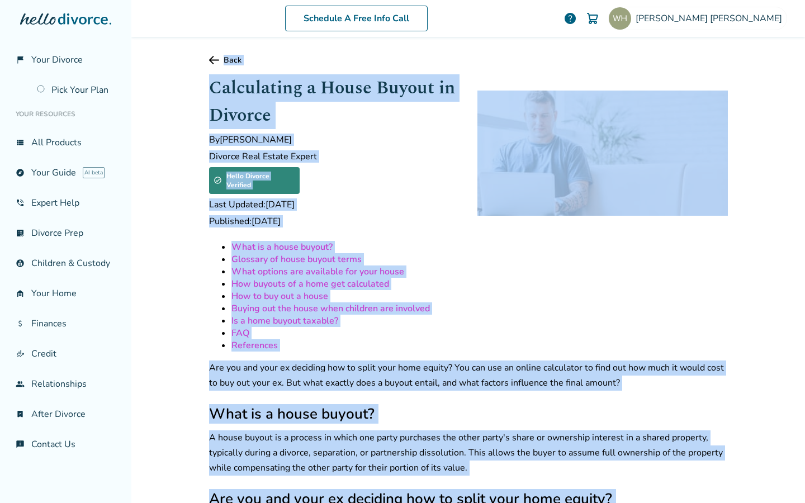
click at [194, 41] on div "Schedule A Free Info Call Whittney Hoerner help Schedule A Free Call Whittney H…" at bounding box center [467, 251] width 673 height 503
click at [511, 265] on li "What options are available for your house" at bounding box center [479, 271] width 496 height 12
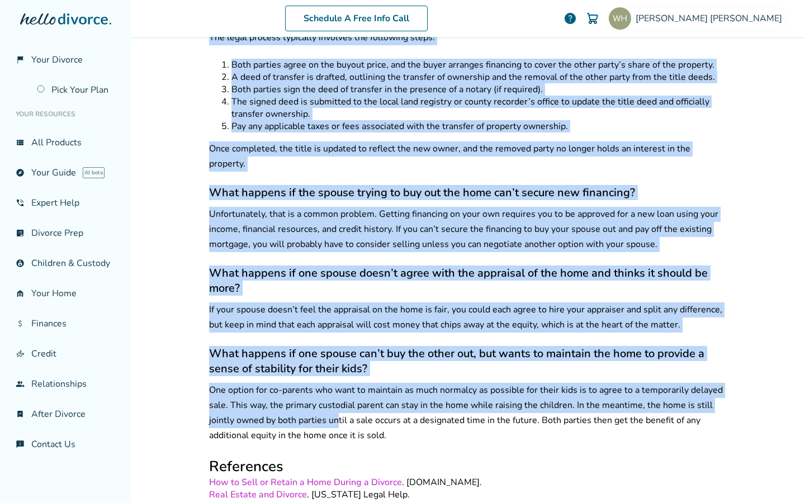
scroll to position [4721, 0]
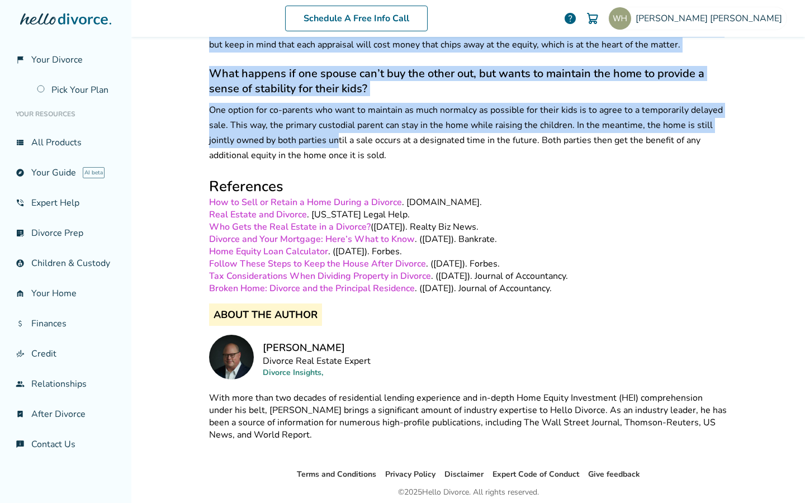
drag, startPoint x: 205, startPoint y: 92, endPoint x: 540, endPoint y: 455, distance: 494.3
click at [539, 456] on div "Schedule A Free Info Call Whittney Hoerner help Schedule A Free Call Whittney H…" at bounding box center [467, 251] width 673 height 503
copy div "Calculating a House Buyout in Divorce By Chris Freemott Divorce Real Estate Exp…"
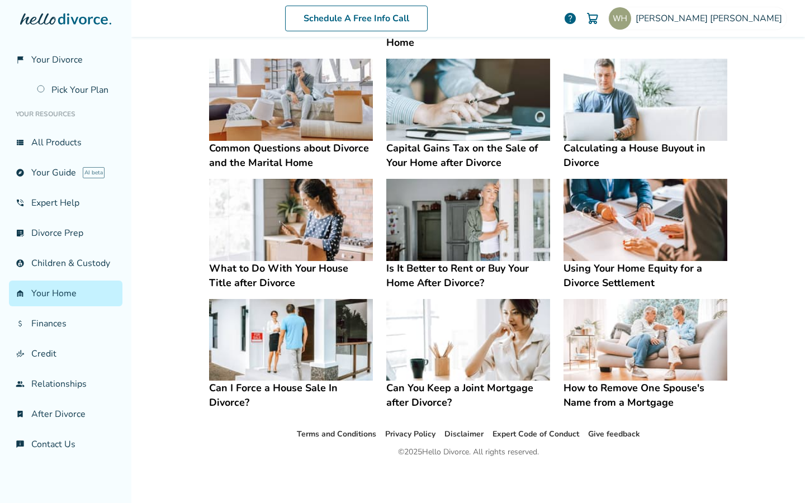
scroll to position [509, 0]
click at [161, 184] on div "Schedule A Free Info Call Whittney Hoerner help Schedule A Free Call Whittney H…" at bounding box center [467, 251] width 673 height 503
click at [269, 349] on img at bounding box center [291, 339] width 164 height 82
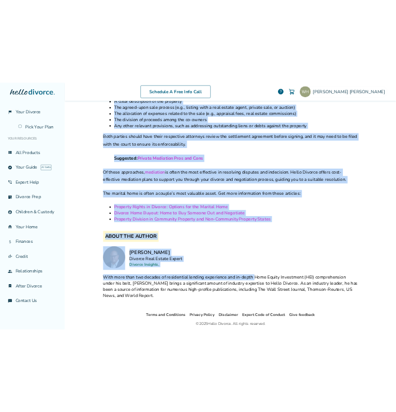
scroll to position [1627, 0]
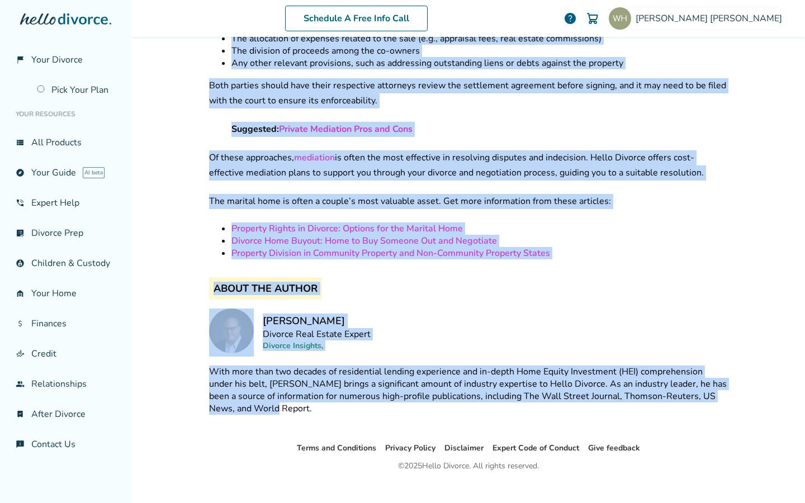
drag, startPoint x: 203, startPoint y: 88, endPoint x: 536, endPoint y: 420, distance: 469.7
copy div "Can I Force a House Sale In Divorce? By Chris Freemott Divorce Real Estate Expe…"
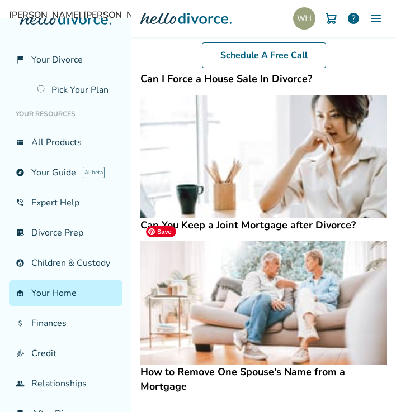
scroll to position [1982, 0]
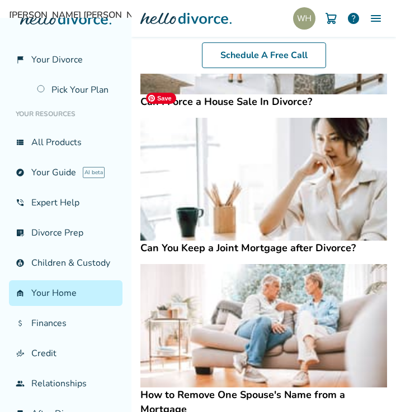
click at [253, 136] on img at bounding box center [263, 179] width 246 height 123
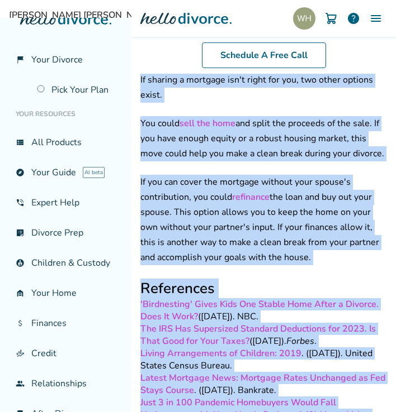
scroll to position [2444, 0]
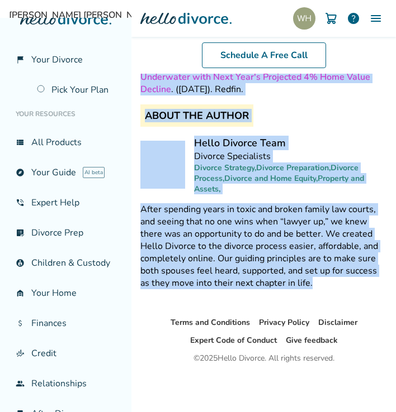
drag, startPoint x: 144, startPoint y: 85, endPoint x: 208, endPoint y: 300, distance: 224.5
copy div "Mortgage after Divorce? By Hello Divorce Team Divorce Specialists Hello Divorce…"
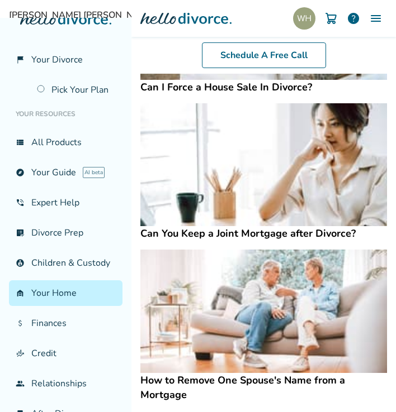
scroll to position [1615, 0]
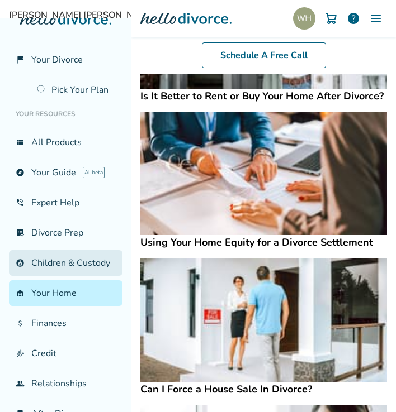
click at [45, 276] on link "account_child Children & Custody" at bounding box center [65, 263] width 113 height 26
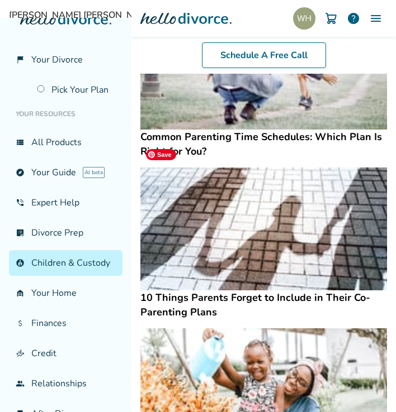
scroll to position [420, 0]
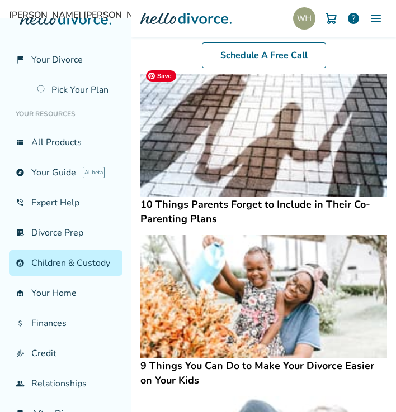
click at [232, 153] on img at bounding box center [263, 135] width 246 height 123
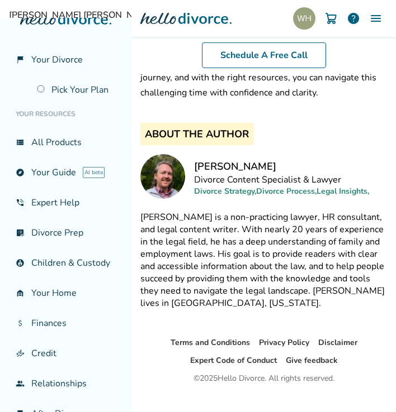
scroll to position [2576, 0]
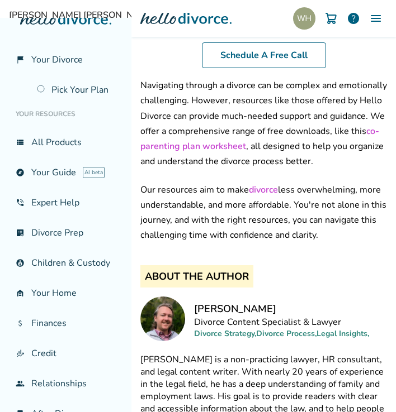
drag, startPoint x: 142, startPoint y: 121, endPoint x: 374, endPoint y: 279, distance: 280.6
copy div "10 Things Parents Forget to Include in Their Co-Parenting Plans By Bryan Drisco…"
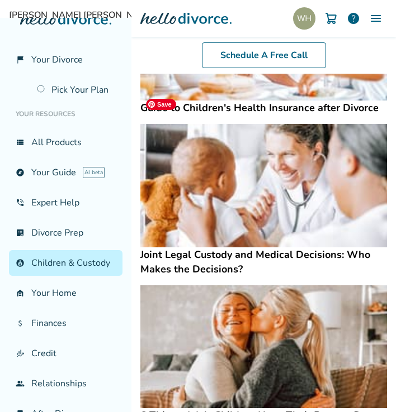
scroll to position [815, 0]
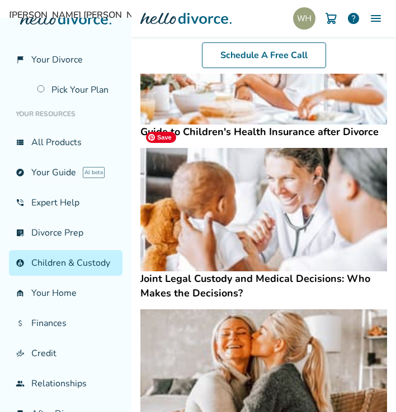
click at [217, 209] on img at bounding box center [263, 209] width 246 height 123
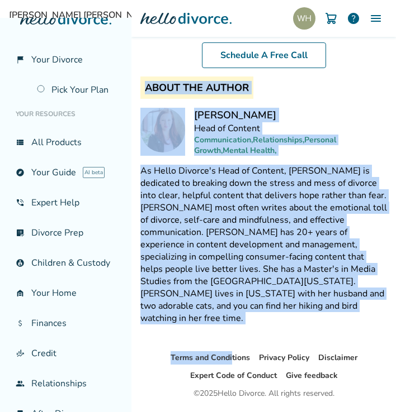
scroll to position [5615, 0]
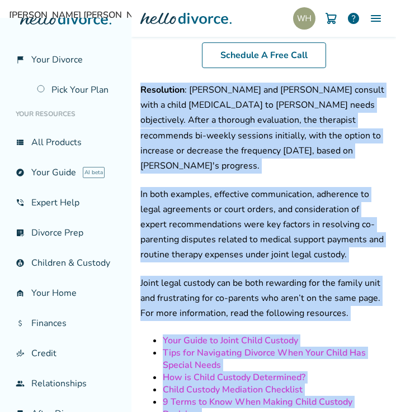
drag, startPoint x: 140, startPoint y: 85, endPoint x: 255, endPoint y: 388, distance: 324.7
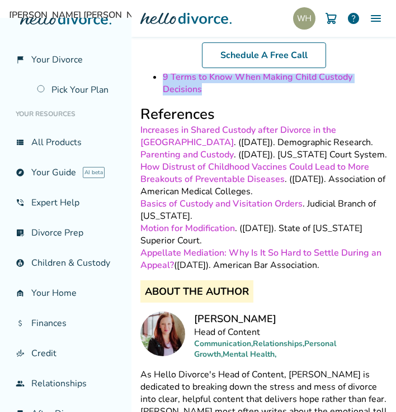
scroll to position [6096, 0]
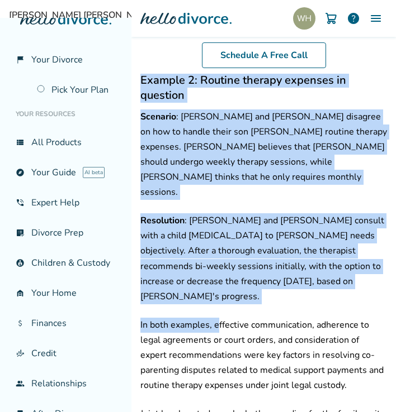
scroll to position [6144, 0]
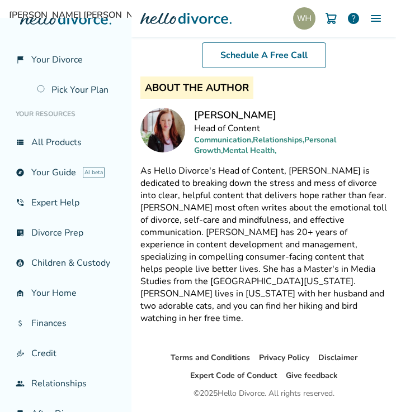
drag, startPoint x: 141, startPoint y: 123, endPoint x: 312, endPoint y: 372, distance: 301.4
click at [311, 372] on div "Schedule A Free Info Call Whittney Hoerner help Schedule A Free Call Whittney H…" at bounding box center [263, 206] width 264 height 412
copy div "Joint Legal Custody and Medical Decisions: Who Makes the Decisions? By Katie Re…"
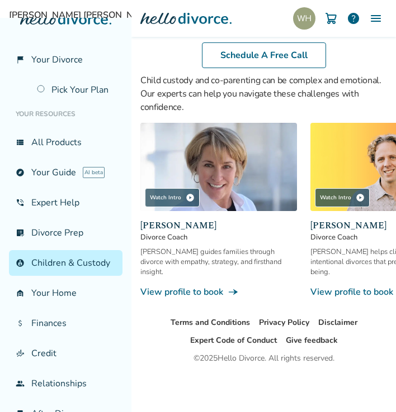
click at [245, 225] on span "Kim Goodman" at bounding box center [218, 225] width 156 height 13
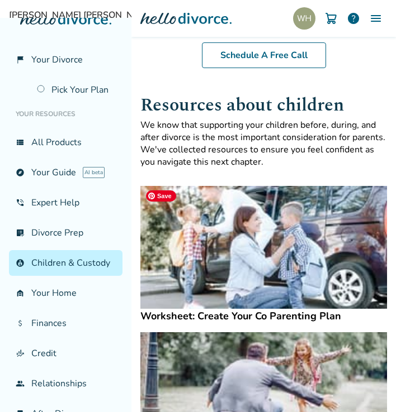
click at [246, 235] on img at bounding box center [263, 247] width 246 height 123
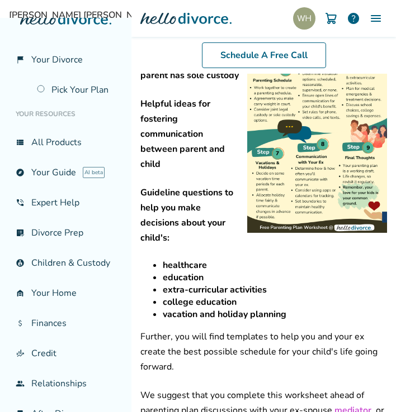
scroll to position [627, 0]
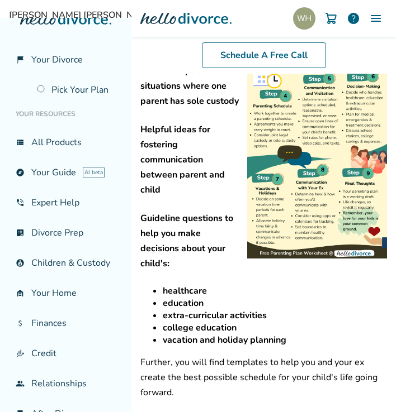
click at [251, 231] on img at bounding box center [317, 83] width 140 height 349
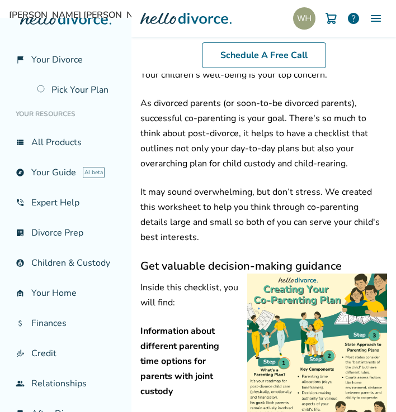
scroll to position [56, 0]
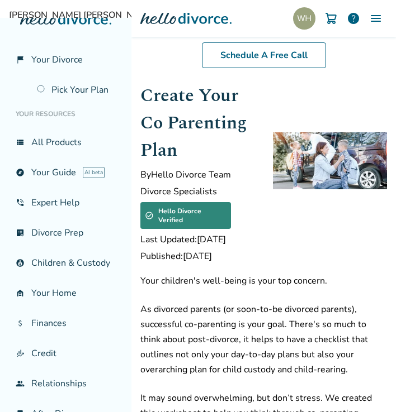
click at [141, 94] on h1 "Worksheet: Create Your Co Parenting Plan" at bounding box center [197, 110] width 115 height 110
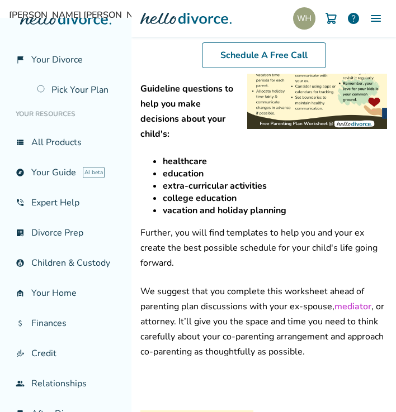
scroll to position [1067, 0]
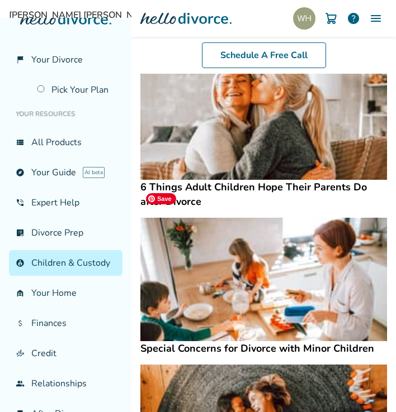
click at [190, 265] on img at bounding box center [263, 279] width 246 height 123
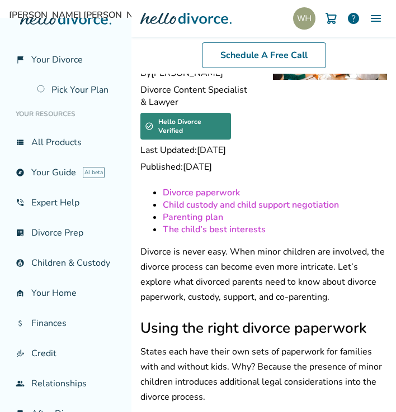
scroll to position [548, 0]
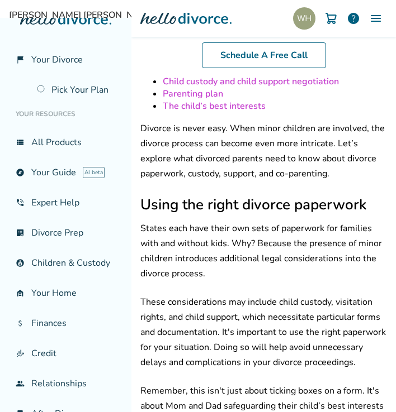
click at [215, 88] on link "Child custody and child support negotiation" at bounding box center [251, 81] width 176 height 12
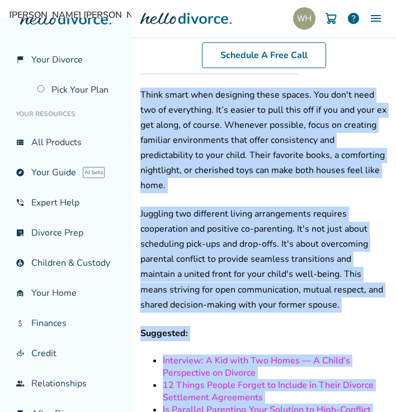
scroll to position [2909, 0]
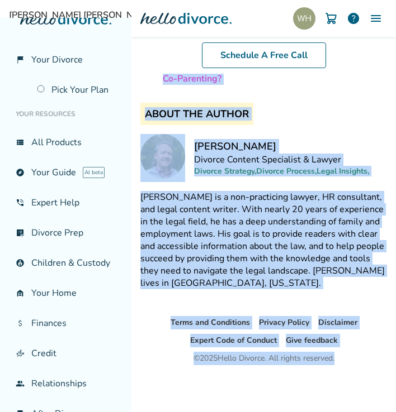
drag, startPoint x: 140, startPoint y: 120, endPoint x: 340, endPoint y: 359, distance: 311.8
click at [131, 3] on div "Schedule A Free Info Call Whittney Hoerner help Schedule A Free Call Whittney H…" at bounding box center [263, 206] width 264 height 412
copy body "Special Concerns for Divorce with Minor Children By Bryan Driscoll Divorce Cont…"
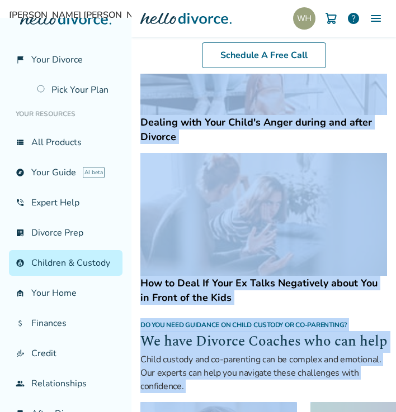
scroll to position [1993, 0]
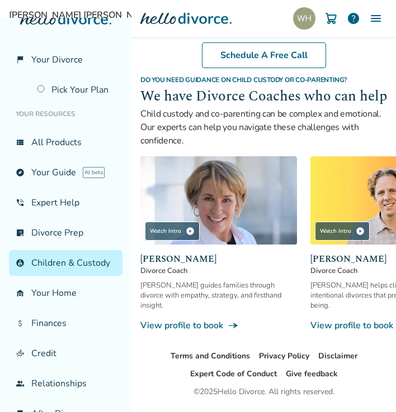
click at [162, 49] on div "Schedule A Free Call" at bounding box center [263, 55] width 264 height 37
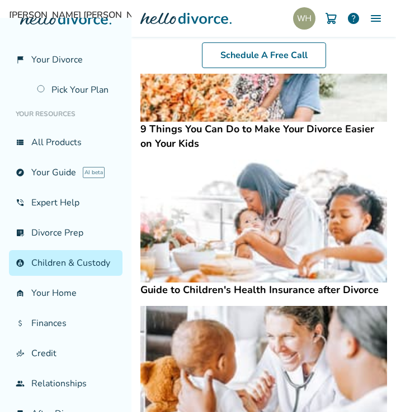
scroll to position [577, 0]
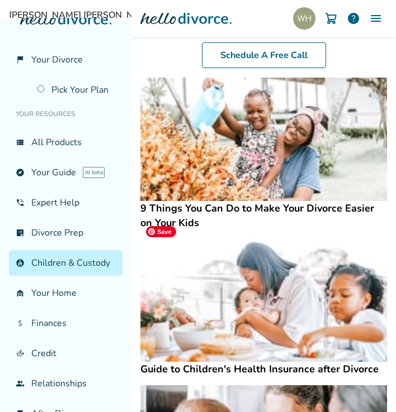
click at [238, 299] on img at bounding box center [263, 300] width 246 height 123
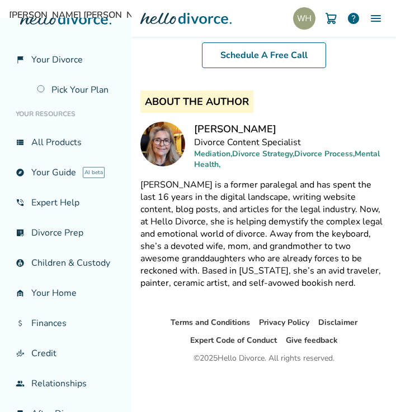
scroll to position [7778, 0]
drag, startPoint x: 141, startPoint y: 80, endPoint x: 242, endPoint y: 387, distance: 322.3
click at [238, 381] on div "Schedule A Free Info Call Whittney Hoerner help Schedule A Free Call Whittney H…" at bounding box center [263, 206] width 264 height 412
click at [242, 387] on div "Terms and Conditions Privacy Policy Disclaimer Expert Code of Conduct Give feed…" at bounding box center [263, 364] width 264 height 96
copy div "Health Insurance after Divorce By Candice Hayden Divorce Content Specialist Hel…"
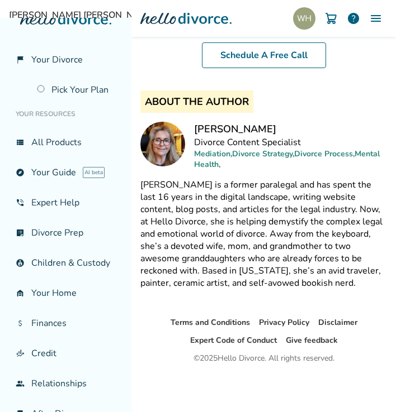
click at [353, 254] on span "Candice is a former paralegal and has spent the last 16 years in the digital la…" at bounding box center [261, 234] width 242 height 111
click at [254, 208] on span "Candice is a former paralegal and has spent the last 16 years in the digital la…" at bounding box center [261, 234] width 242 height 111
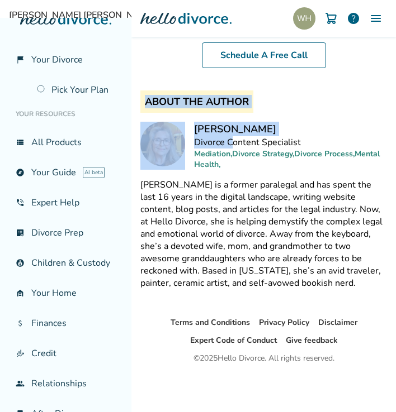
drag, startPoint x: 142, startPoint y: 124, endPoint x: 279, endPoint y: 384, distance: 294.4
click at [279, 384] on div "Schedule A Free Info Call Whittney Hoerner help Schedule A Free Call Whittney H…" at bounding box center [263, 206] width 264 height 412
copy div "Guide to Children's Health Insurance after Divorce By Candice Hayden Divorce Co…"
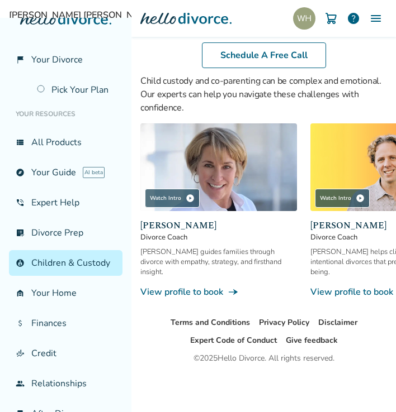
click at [152, 56] on div "Schedule A Free Call" at bounding box center [263, 55] width 264 height 37
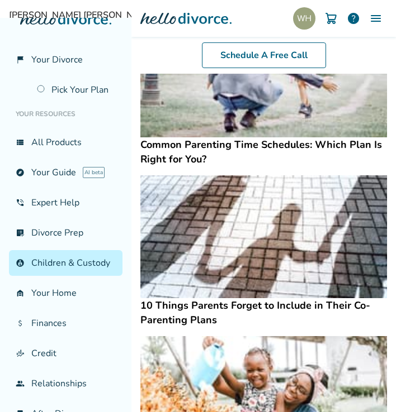
scroll to position [322, 0]
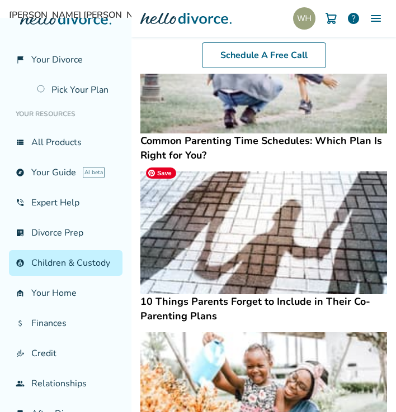
click at [196, 219] on img at bounding box center [263, 233] width 246 height 123
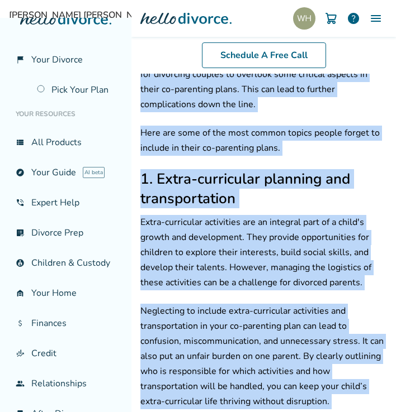
scroll to position [0, 0]
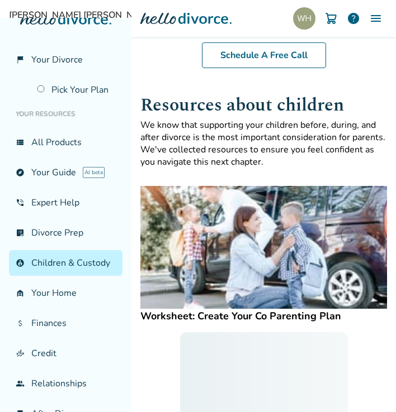
click at [146, 53] on div "Schedule A Free Call" at bounding box center [263, 55] width 264 height 37
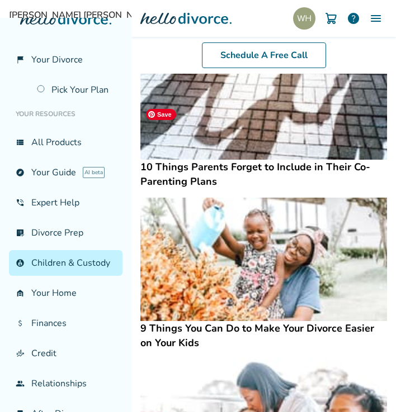
scroll to position [458, 0]
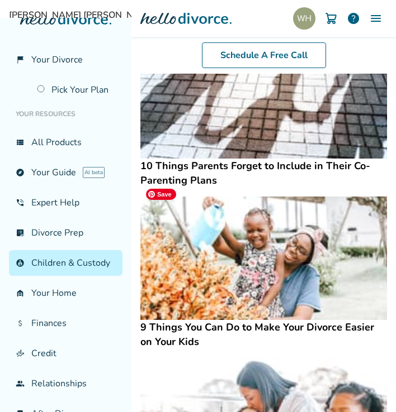
click at [190, 227] on img at bounding box center [263, 258] width 246 height 123
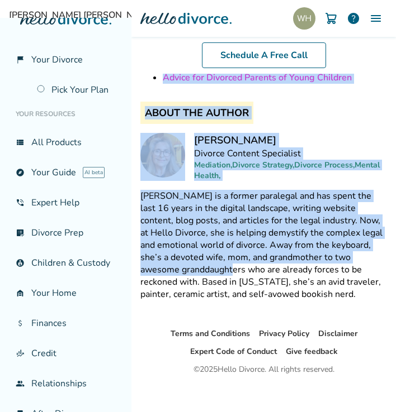
scroll to position [2323, 0]
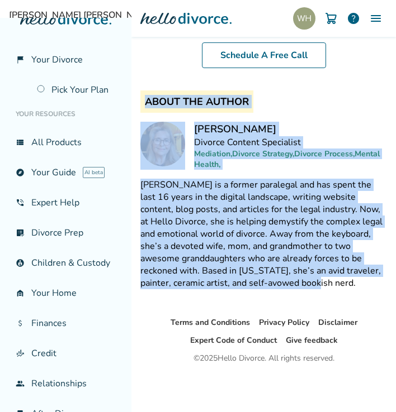
drag, startPoint x: 140, startPoint y: 84, endPoint x: 221, endPoint y: 310, distance: 239.6
copy div "Make Your Divorce Easier on Your Kids By Candice Hayden Divorce Content Special…"
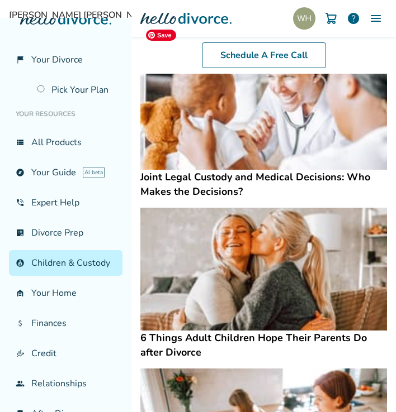
scroll to position [919, 0]
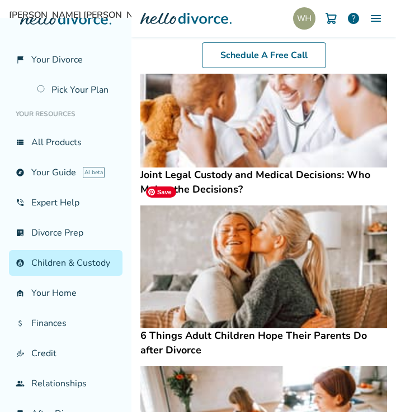
click at [212, 261] on img at bounding box center [263, 267] width 246 height 123
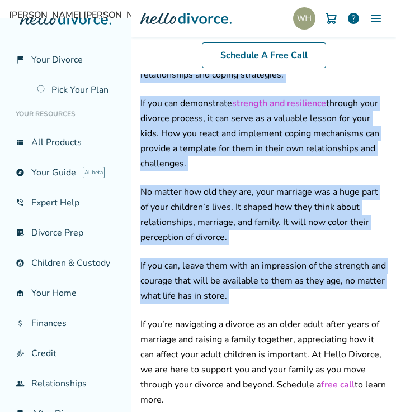
scroll to position [2629, 0]
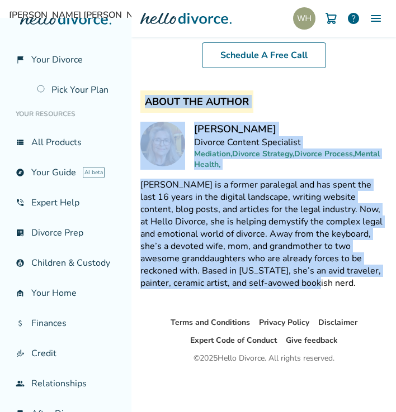
drag, startPoint x: 140, startPoint y: 123, endPoint x: 316, endPoint y: 297, distance: 246.9
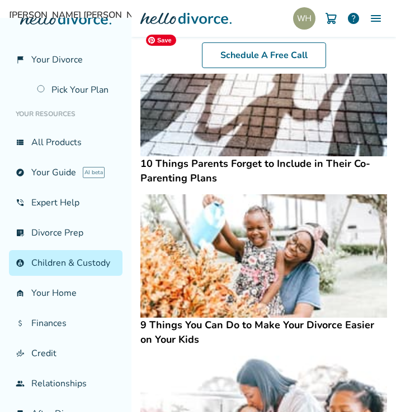
scroll to position [571, 0]
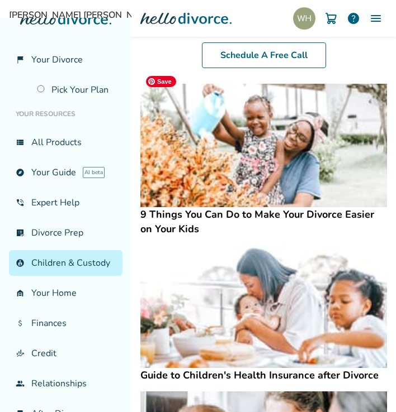
click at [223, 127] on img at bounding box center [263, 145] width 246 height 123
click at [223, 128] on img at bounding box center [263, 145] width 246 height 123
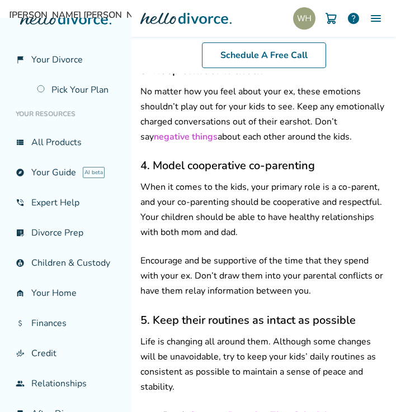
scroll to position [1323, 0]
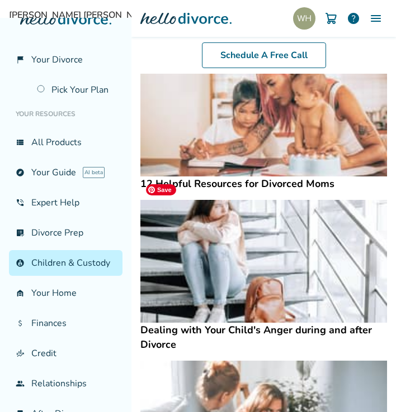
scroll to position [1322, 0]
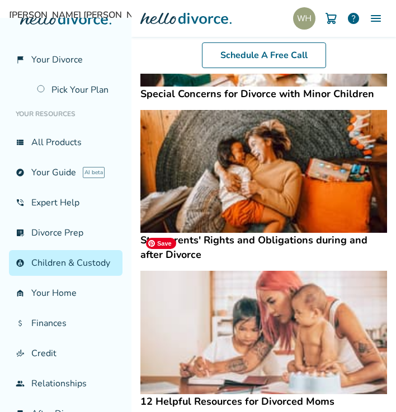
click at [235, 271] on img at bounding box center [263, 332] width 246 height 123
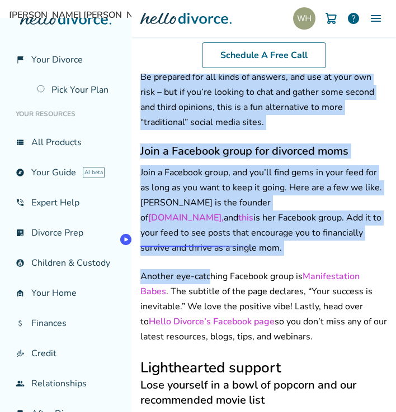
scroll to position [2938, 0]
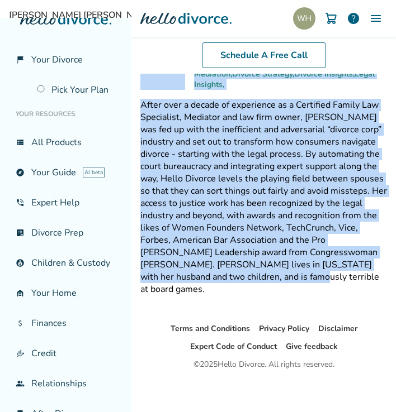
drag, startPoint x: 142, startPoint y: 85, endPoint x: 287, endPoint y: 302, distance: 260.6
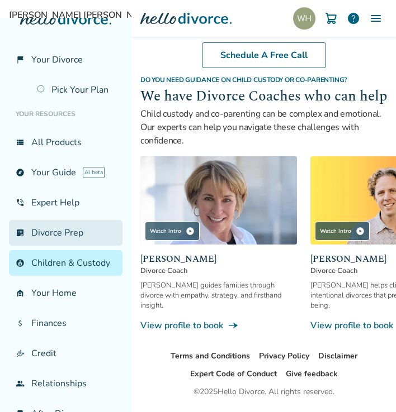
click at [51, 240] on link "list_alt_check Divorce Prep" at bounding box center [65, 233] width 113 height 26
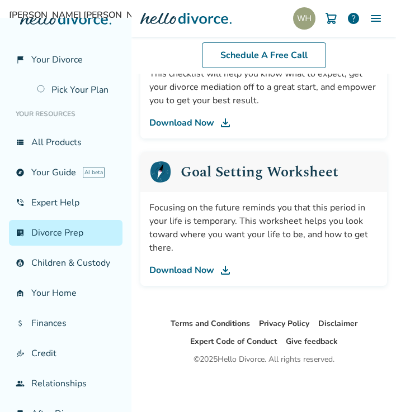
scroll to position [930, 0]
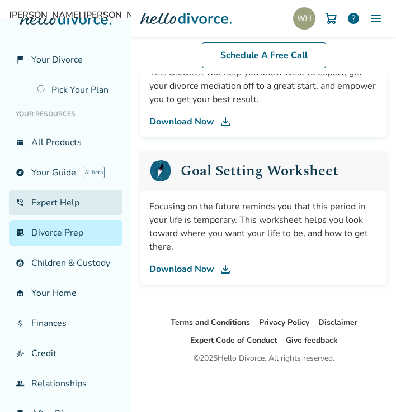
click at [55, 216] on link "phone_in_talk Expert Help" at bounding box center [65, 203] width 113 height 26
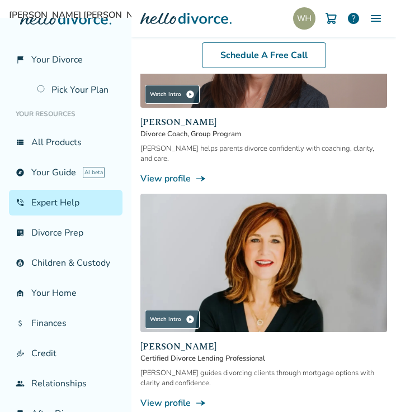
scroll to position [2560, 0]
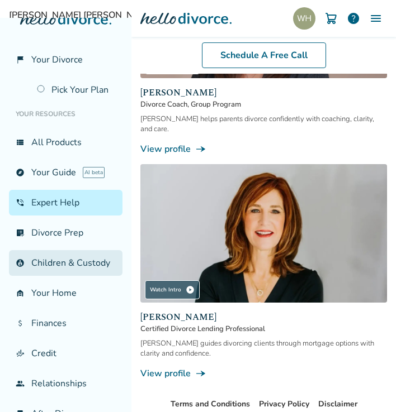
click at [44, 276] on link "account_child Children & Custody" at bounding box center [65, 263] width 113 height 26
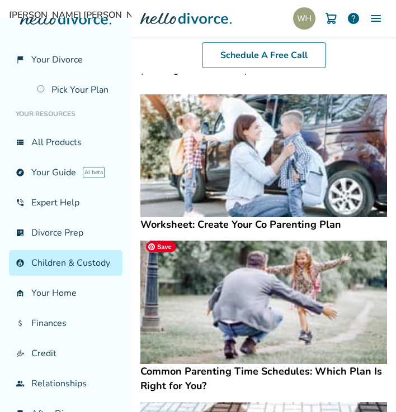
click at [230, 321] on img at bounding box center [263, 302] width 246 height 123
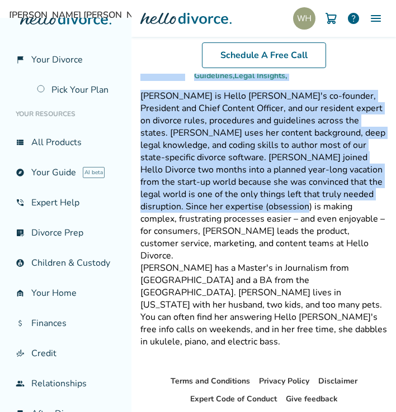
scroll to position [7239, 0]
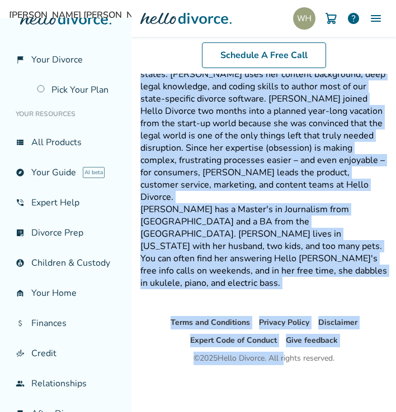
drag, startPoint x: 137, startPoint y: 104, endPoint x: 278, endPoint y: 346, distance: 280.4
click at [278, 346] on div "Schedule A Free Info Call Whittney Hoerner help Schedule A Free Call Whittney H…" at bounding box center [263, 206] width 264 height 412
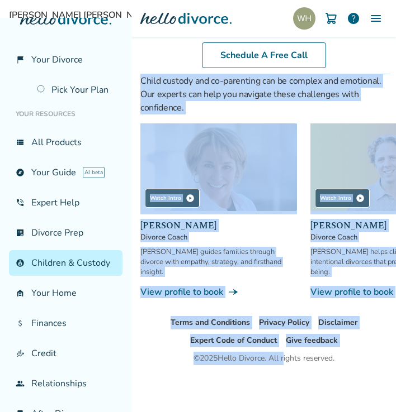
scroll to position [1993, 0]
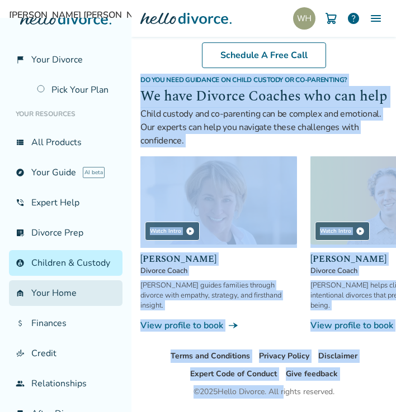
click at [55, 306] on link "garage_home Your Home" at bounding box center [65, 293] width 113 height 26
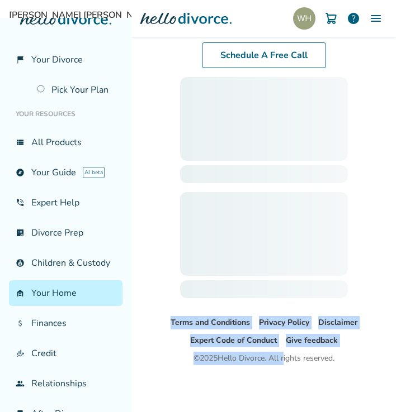
scroll to position [92, 0]
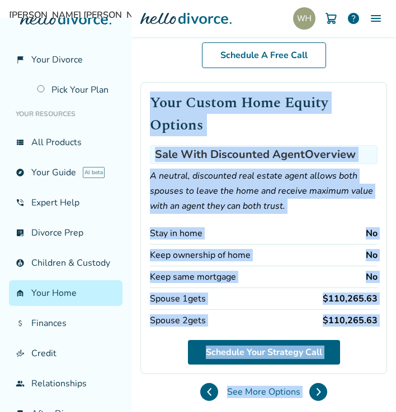
click at [144, 218] on div "Your Custom Home Equity Options Sale With Discounted Agent Overview A neutral, …" at bounding box center [263, 228] width 246 height 292
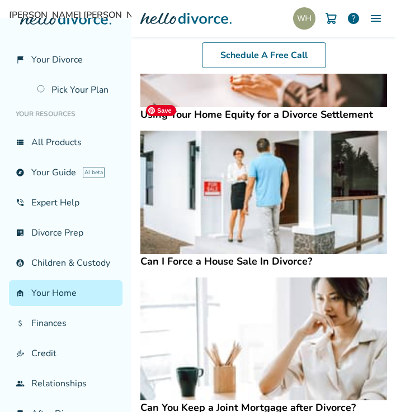
scroll to position [1807, 0]
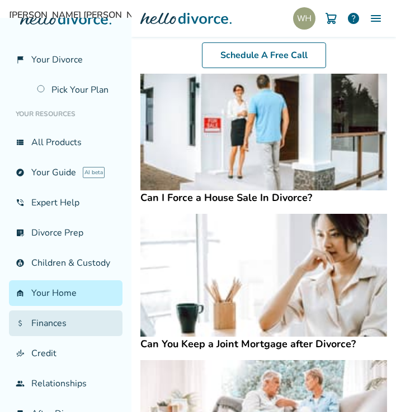
click at [37, 336] on link "attach_money Finances" at bounding box center [65, 324] width 113 height 26
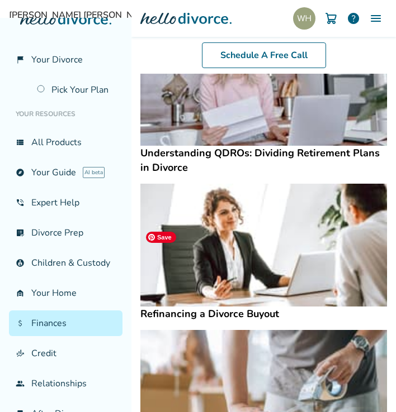
scroll to position [694, 0]
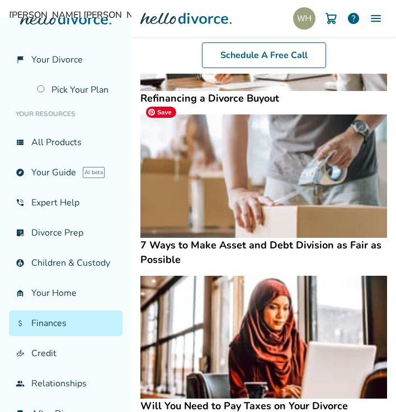
click at [230, 186] on img at bounding box center [263, 176] width 246 height 123
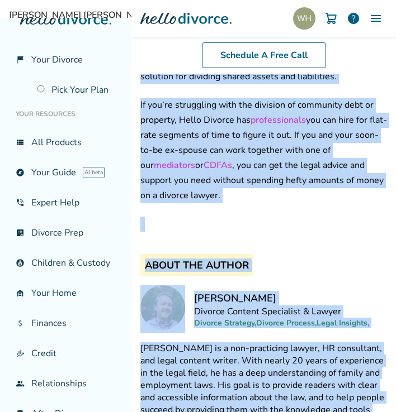
scroll to position [3589, 0]
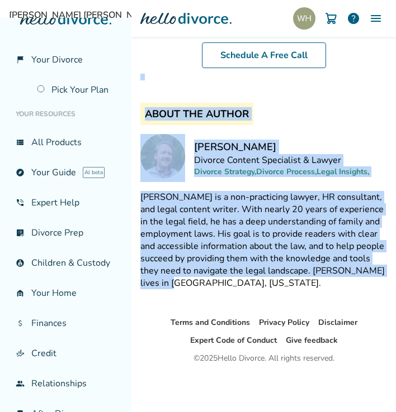
drag, startPoint x: 137, startPoint y: 120, endPoint x: 240, endPoint y: 289, distance: 198.8
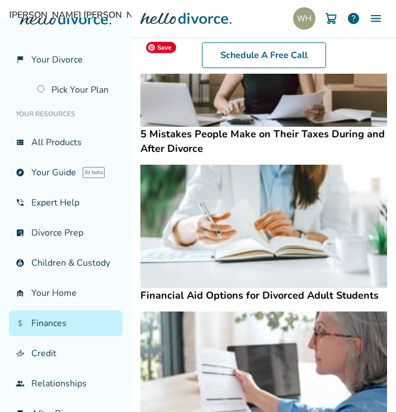
scroll to position [1485, 0]
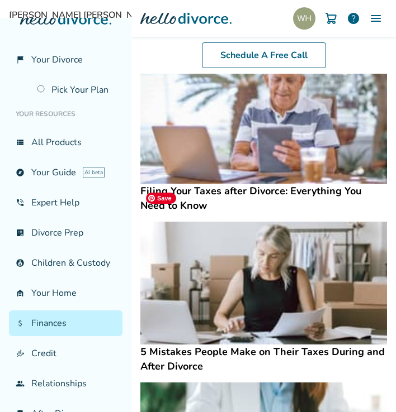
click at [240, 256] on img at bounding box center [263, 283] width 246 height 123
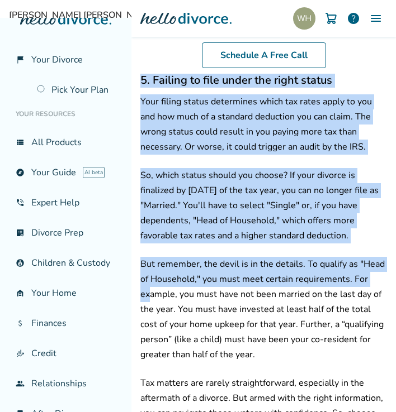
scroll to position [3365, 0]
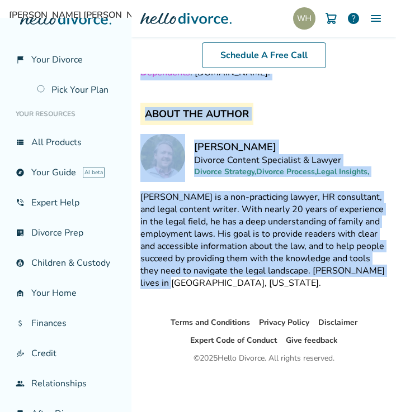
drag, startPoint x: 141, startPoint y: 121, endPoint x: 234, endPoint y: 288, distance: 190.8
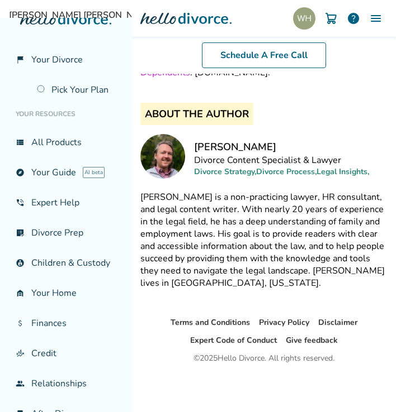
click at [284, 107] on div "About the Author Bryan Driscoll Divorce Content Specialist & Lawyer Divorce Str…" at bounding box center [263, 196] width 246 height 204
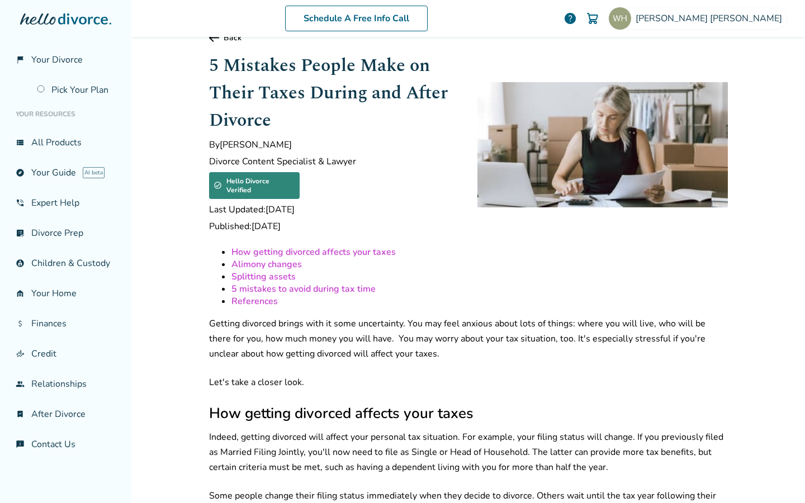
scroll to position [0, 0]
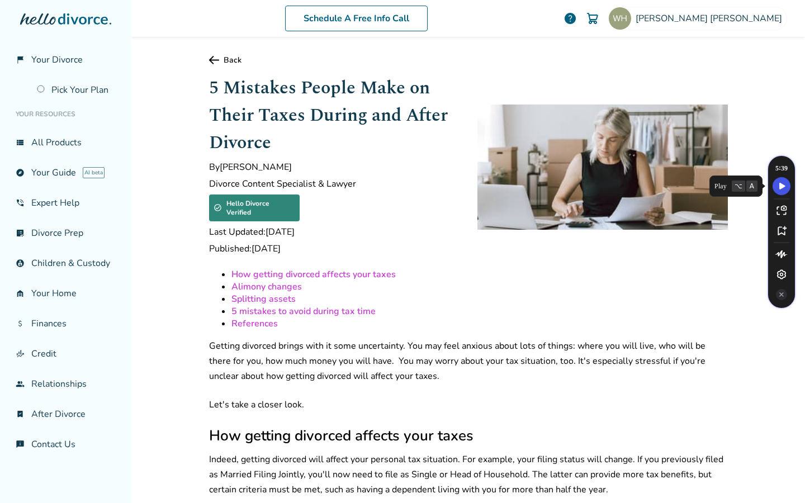
click at [779, 183] on icon "Speechify play button" at bounding box center [782, 186] width 6 height 7
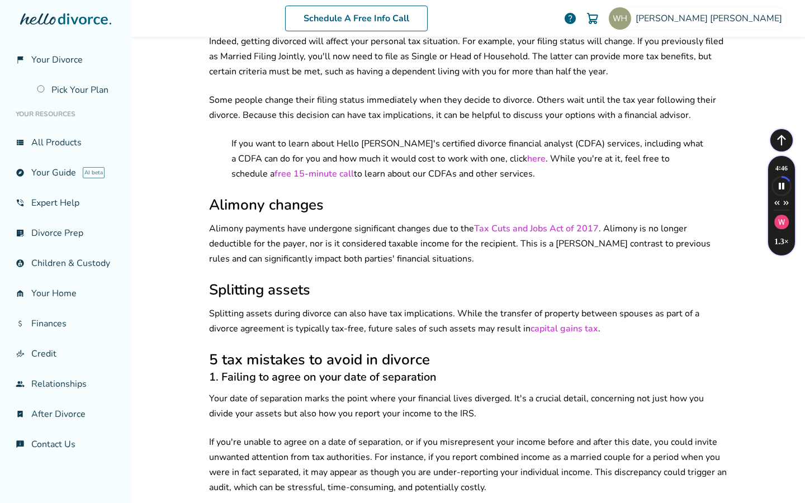
scroll to position [478, 0]
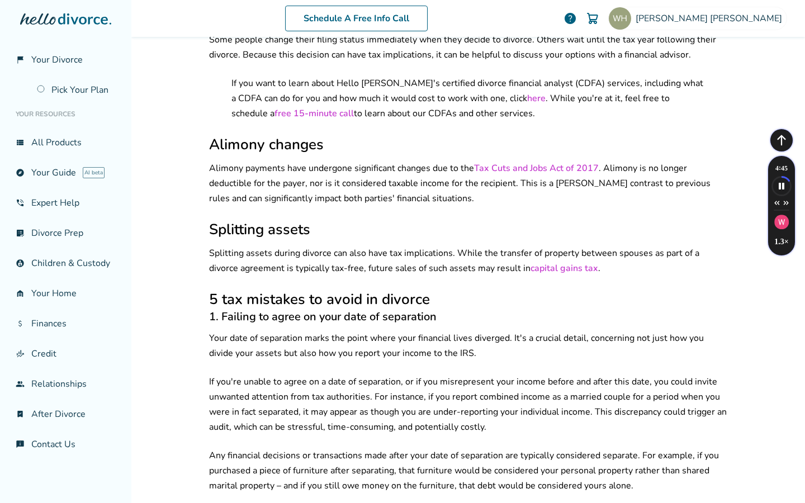
click at [213, 135] on h2 "Alimony changes" at bounding box center [468, 145] width 518 height 20
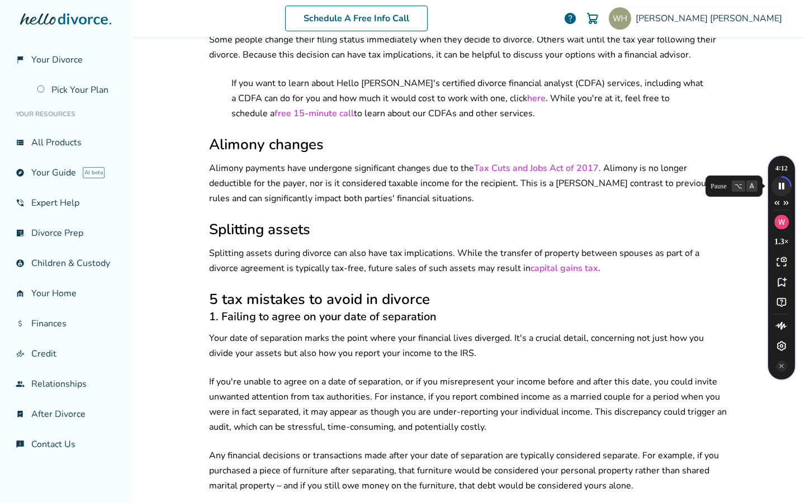
click at [783, 188] on icon "Speechify pause button" at bounding box center [781, 186] width 18 height 18
click at [781, 185] on icon "Speechify play button" at bounding box center [782, 186] width 6 height 7
click at [784, 242] on span "1.3 ×" at bounding box center [781, 241] width 14 height 8
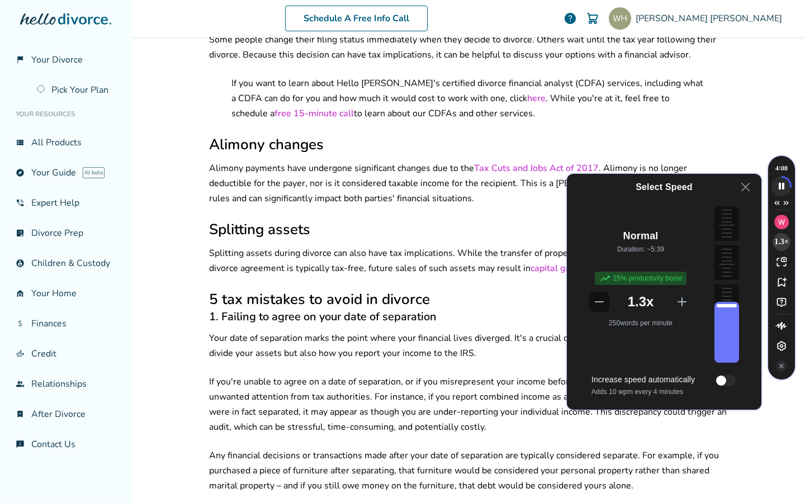
click at [603, 301] on icon at bounding box center [598, 301] width 9 height 1
click at [784, 189] on icon "Speechify play button" at bounding box center [782, 186] width 16 height 10
click at [745, 189] on icon at bounding box center [745, 186] width 13 height 13
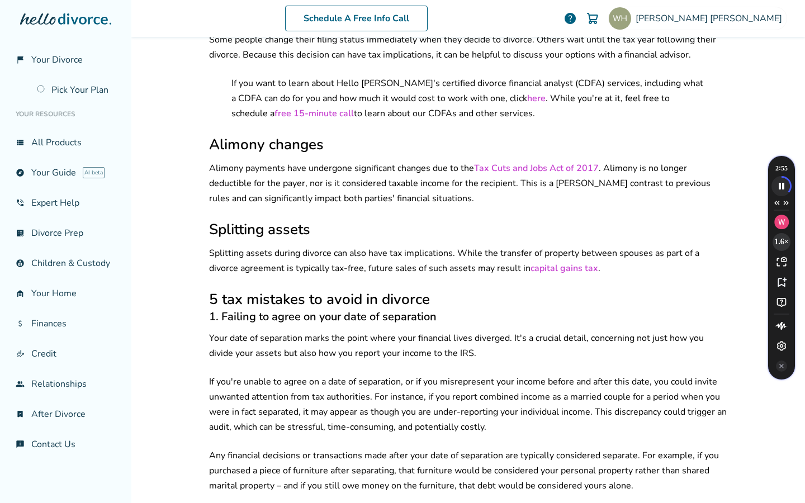
click at [783, 240] on span "1.6 ×" at bounding box center [781, 241] width 14 height 8
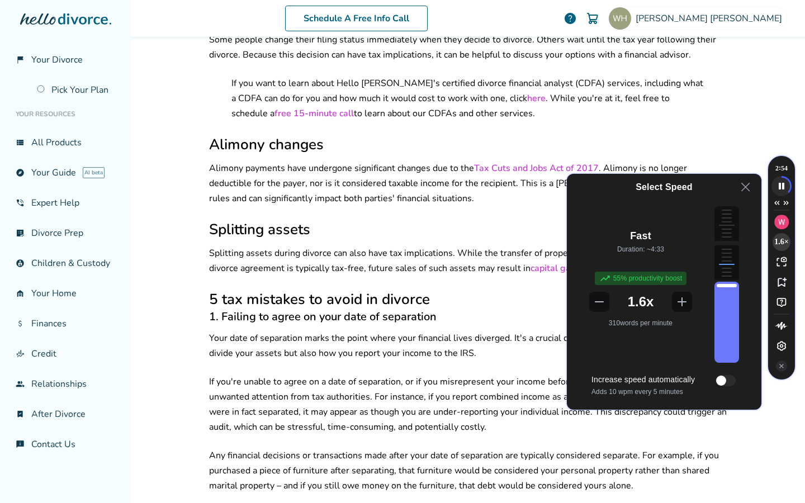
click at [725, 264] on div "Playback Speed" at bounding box center [726, 287] width 25 height 151
click at [724, 279] on div "Playback Speed" at bounding box center [726, 287] width 25 height 151
click at [722, 263] on div "Playback Speed" at bounding box center [726, 287] width 25 height 151
click at [722, 270] on div "Playback Speed" at bounding box center [726, 287] width 25 height 151
click at [781, 183] on icon "Speechify play button" at bounding box center [782, 186] width 16 height 10
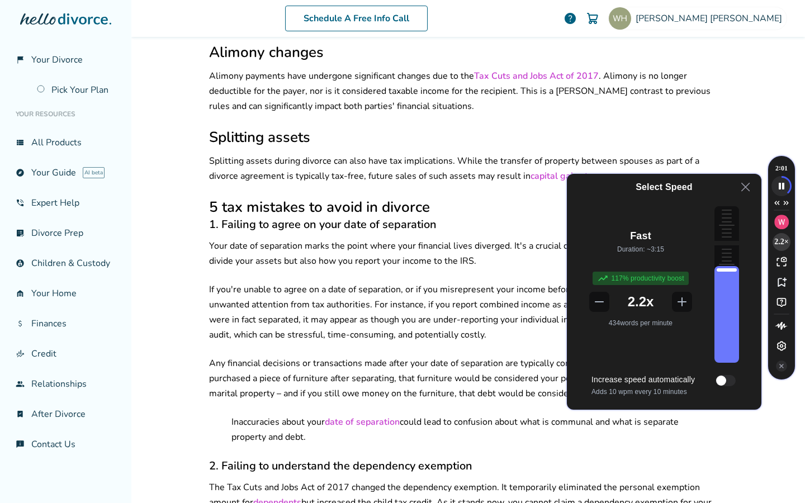
scroll to position [655, 0]
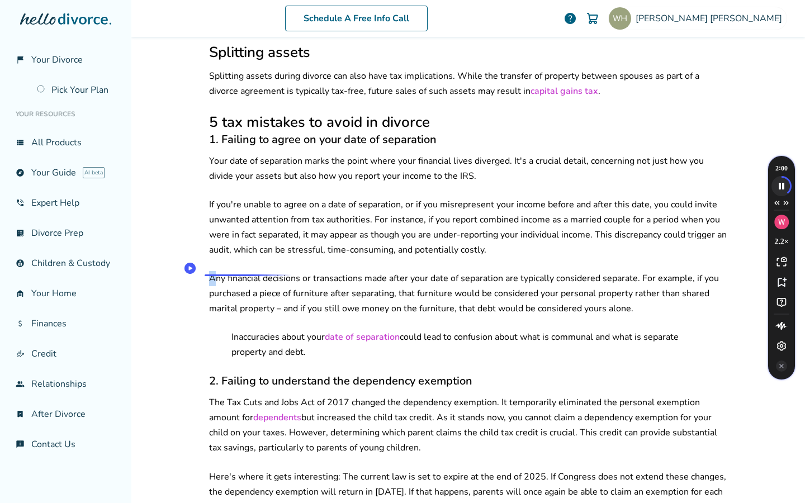
click at [209, 271] on p "Any financial decisions or transactions made after your date of separation are …" at bounding box center [468, 293] width 518 height 45
click at [226, 271] on p "Any financial decisions or transactions made after your date of separation are …" at bounding box center [468, 293] width 518 height 45
click at [781, 246] on span "2.2 ×" at bounding box center [781, 241] width 14 height 8
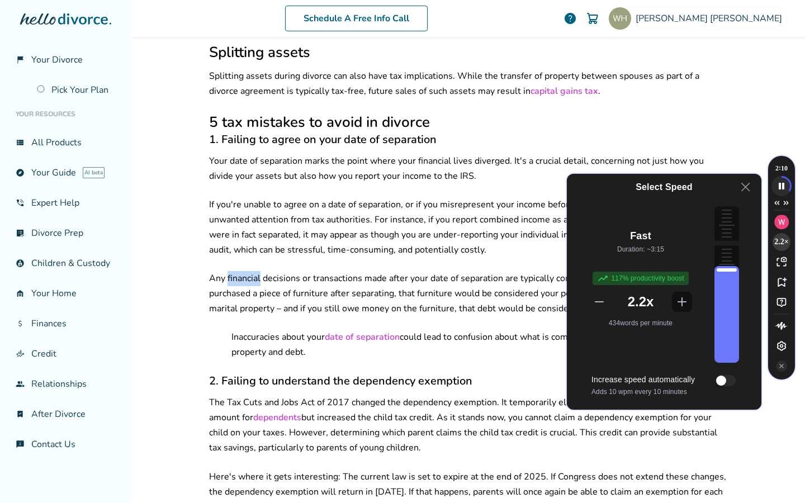
click at [598, 302] on icon at bounding box center [598, 301] width 11 height 11
click at [782, 188] on icon "Speechify play button" at bounding box center [782, 186] width 16 height 10
click at [746, 188] on icon at bounding box center [745, 186] width 13 height 13
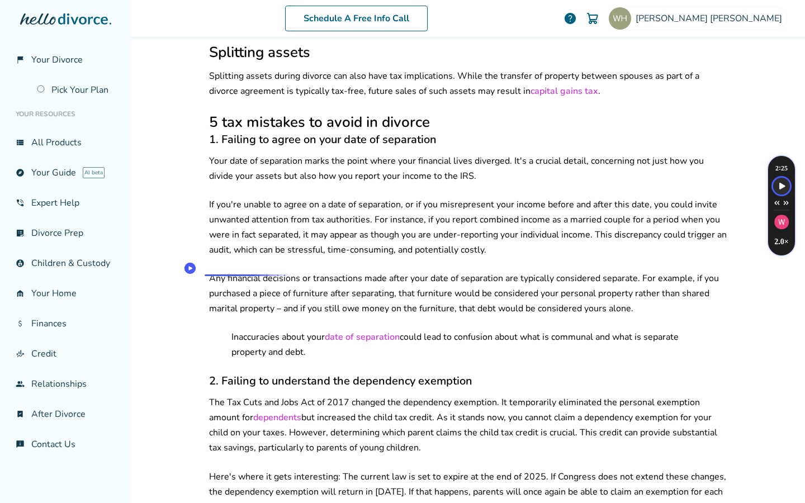
click at [212, 271] on p "Any financial decisions or transactions made after your date of separation are …" at bounding box center [468, 293] width 518 height 45
click at [211, 271] on p "Any financial decisions or transactions made after your date of separation are …" at bounding box center [468, 293] width 518 height 45
click at [189, 263] on circle "Speechify Inline player Play button" at bounding box center [189, 268] width 11 height 11
click at [212, 329] on circle "Speechify Inline player Play button" at bounding box center [212, 326] width 11 height 11
click at [209, 373] on h3 "2. Failing to understand the dependency exemption" at bounding box center [468, 380] width 518 height 15
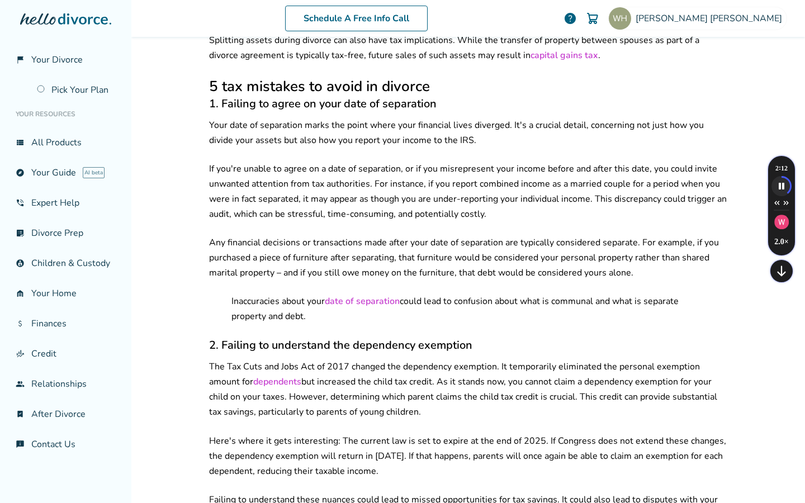
scroll to position [849, 0]
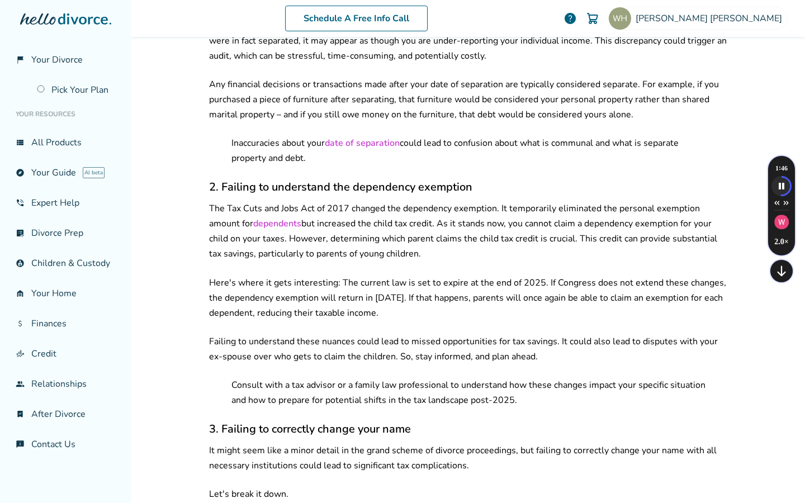
click at [236, 422] on h3 "3. Failing to correctly change your name" at bounding box center [468, 428] width 518 height 15
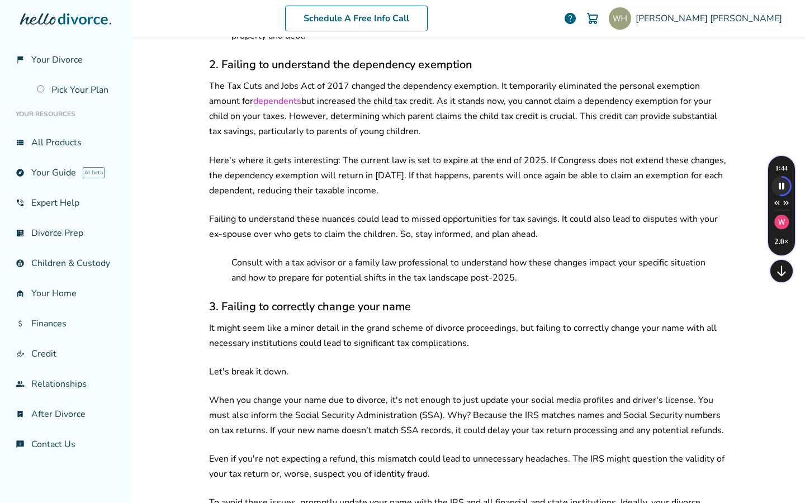
scroll to position [1158, 0]
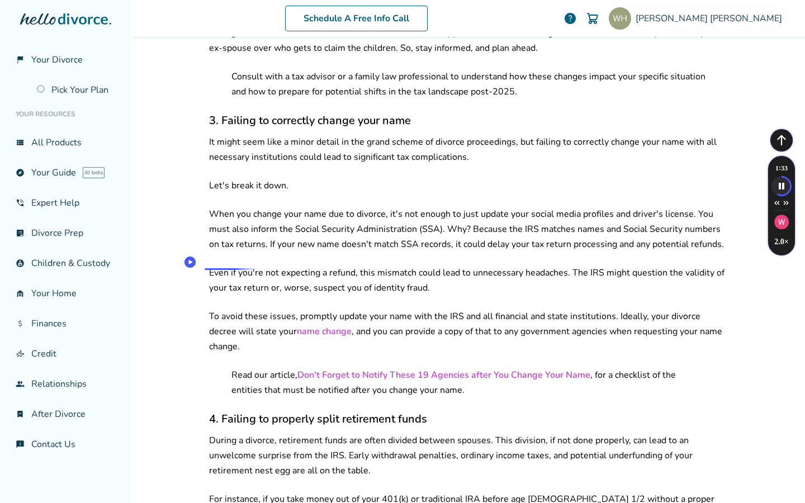
click at [212, 265] on p "Even if you're not expecting a refund, this mismatch could lead to unnecessary …" at bounding box center [468, 280] width 518 height 30
click at [214, 309] on p "To avoid these issues, promptly update your name with the IRS and all financial…" at bounding box center [468, 331] width 518 height 45
click at [215, 411] on h3 "4. Failing to properly split retirement funds" at bounding box center [468, 418] width 518 height 15
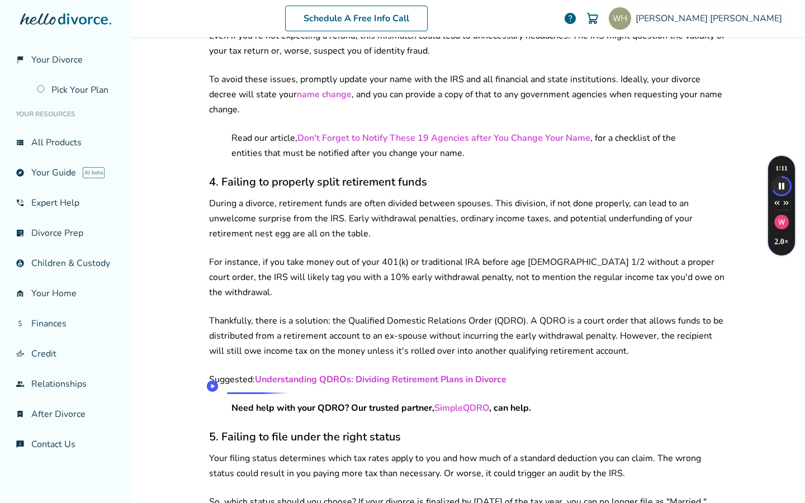
scroll to position [1442, 0]
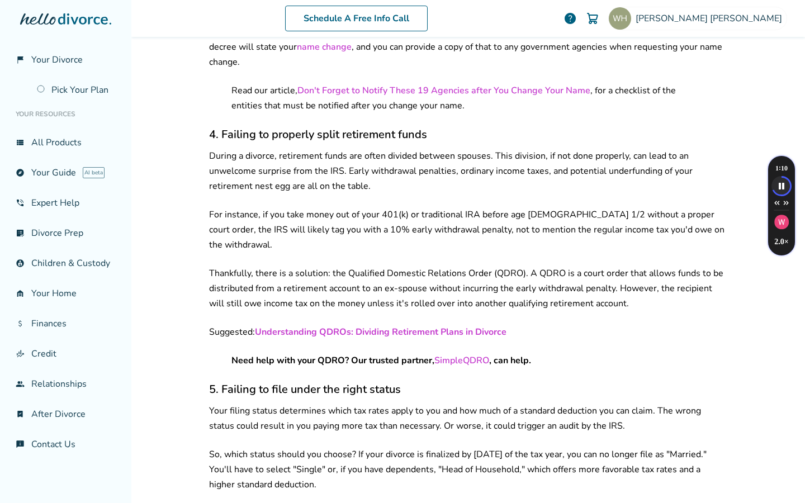
click at [235, 382] on h3 "5. Failing to file under the right status" at bounding box center [468, 389] width 518 height 15
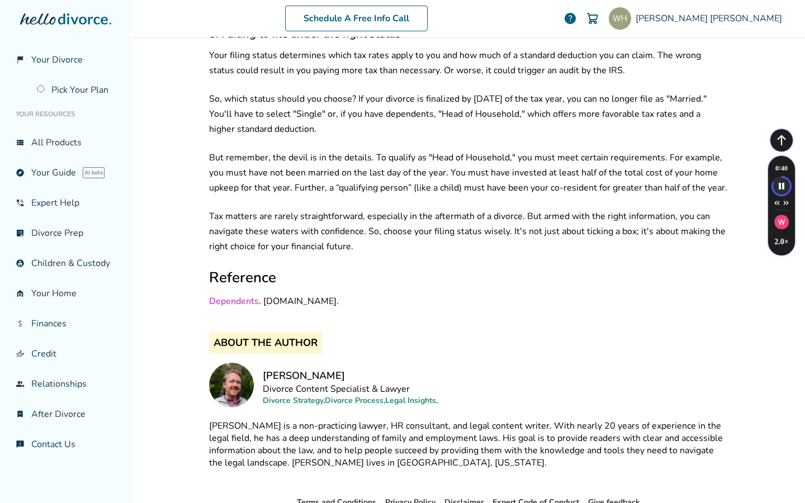
scroll to position [1747, 0]
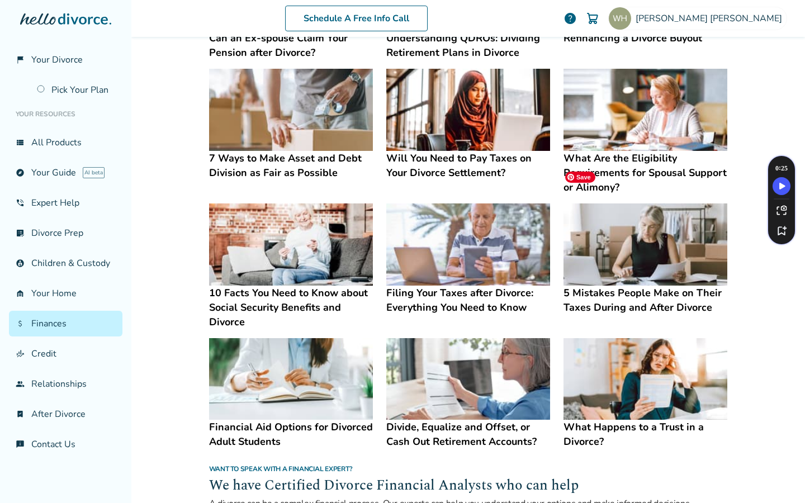
scroll to position [306, 0]
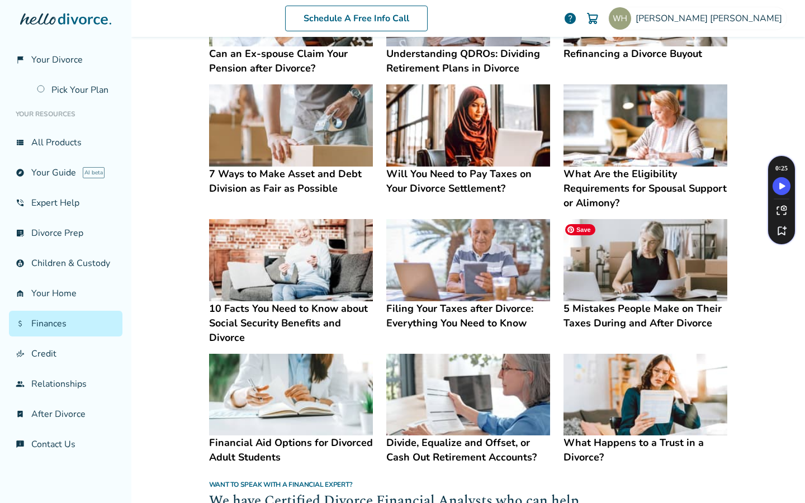
click at [605, 226] on img at bounding box center [645, 260] width 164 height 82
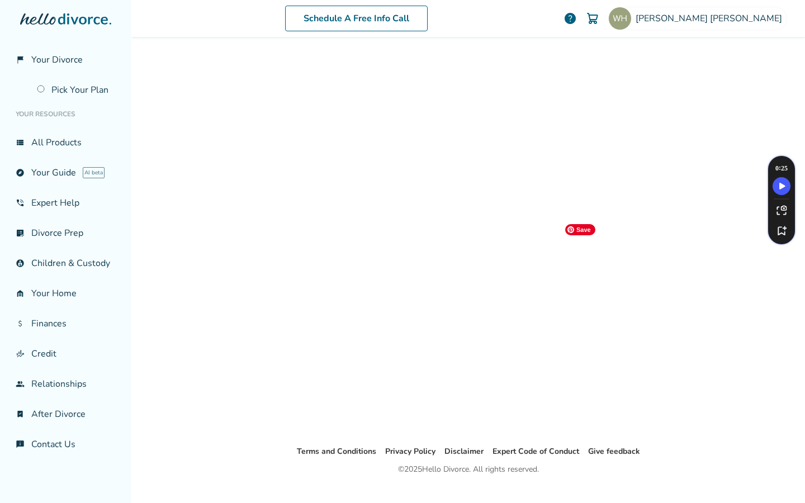
click at [605, 226] on div "Loading..." at bounding box center [468, 213] width 536 height 463
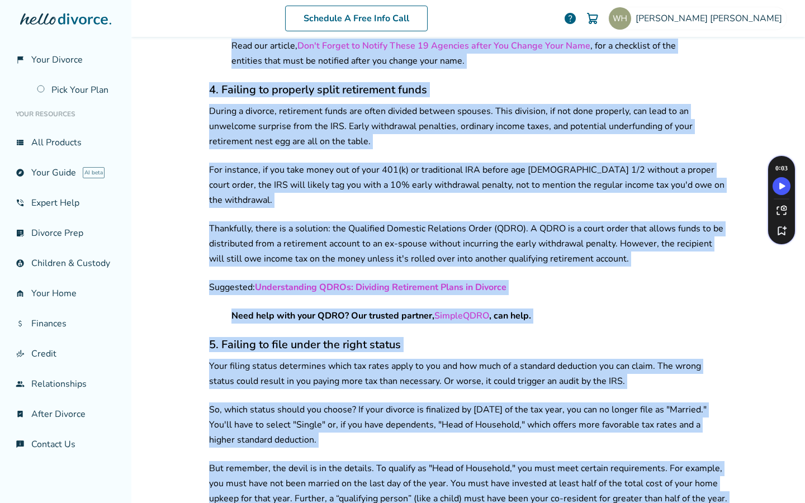
scroll to position [1826, 0]
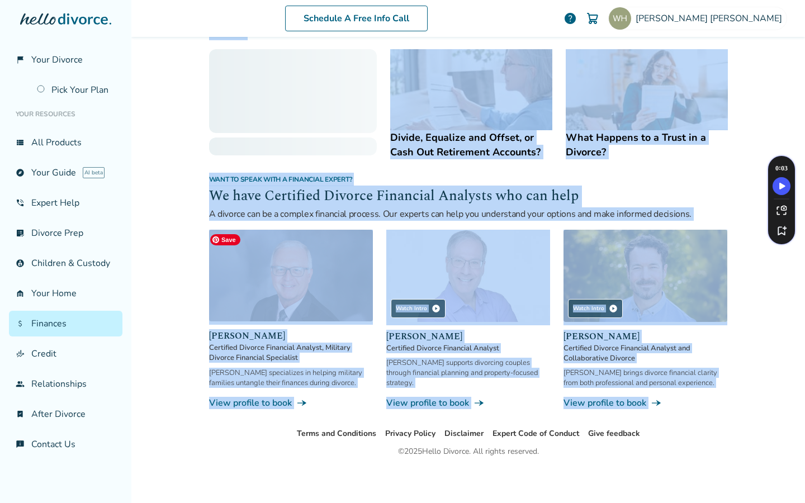
scroll to position [611, 0]
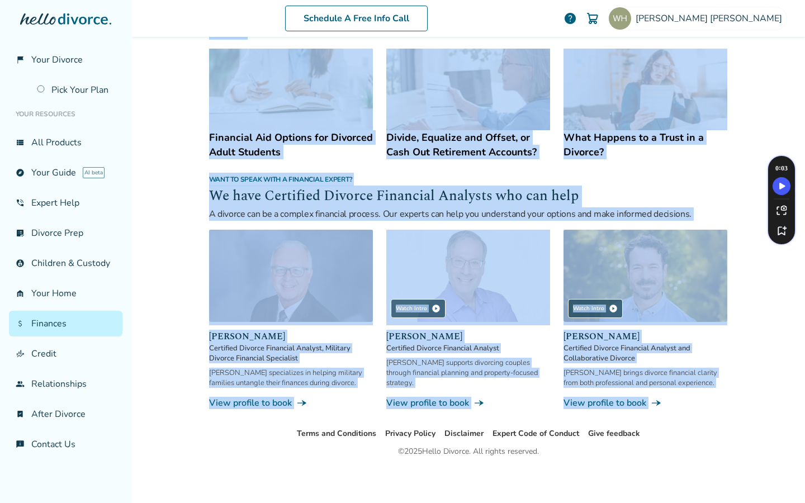
click at [179, 150] on div "Schedule A Free Info Call Whittney Hoerner help Schedule A Free Call Whittney H…" at bounding box center [467, 251] width 673 height 503
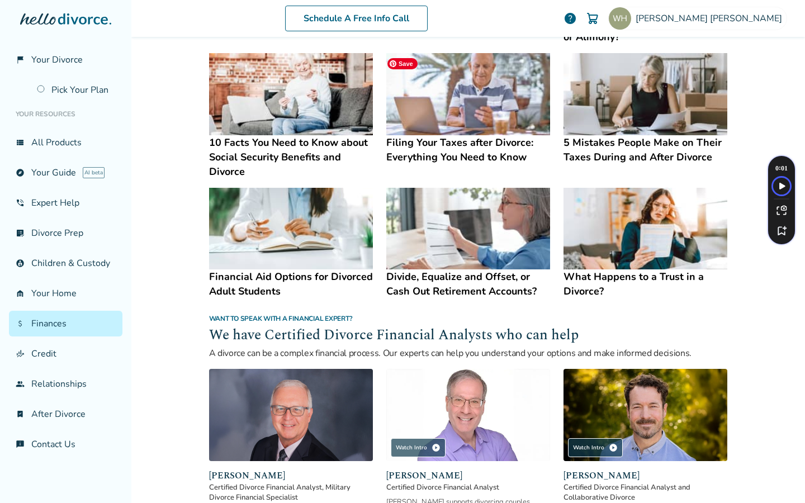
scroll to position [388, 0]
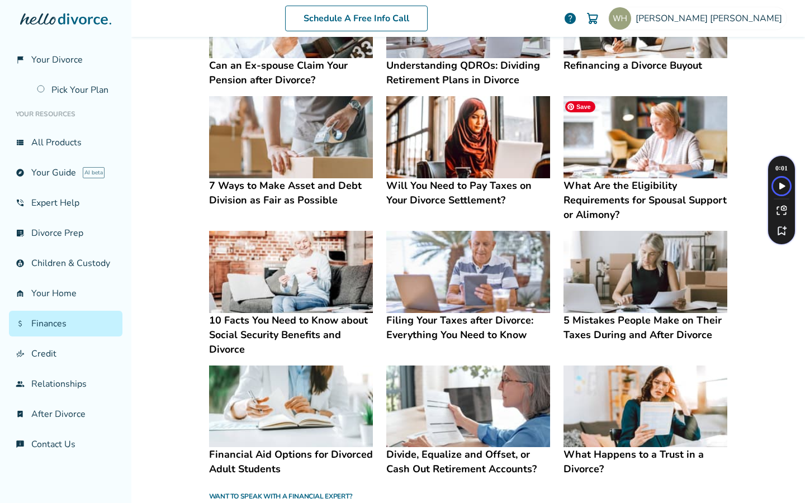
click at [662, 145] on img at bounding box center [645, 137] width 164 height 82
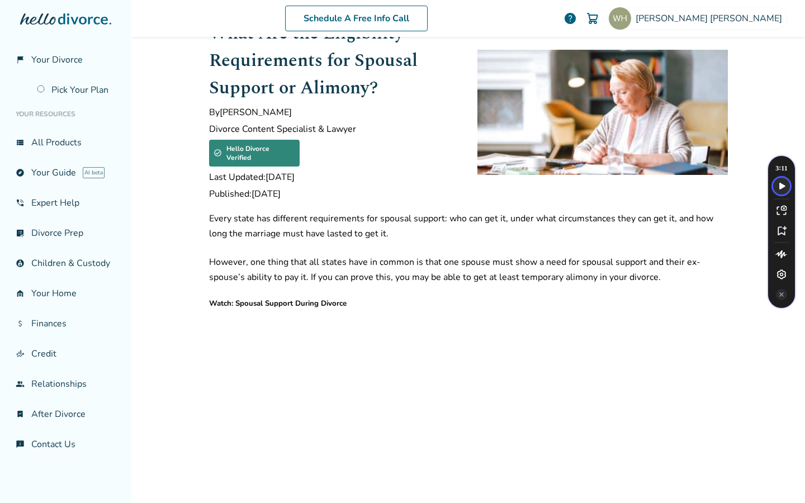
click at [782, 183] on icon "Speechify play button" at bounding box center [782, 186] width 16 height 10
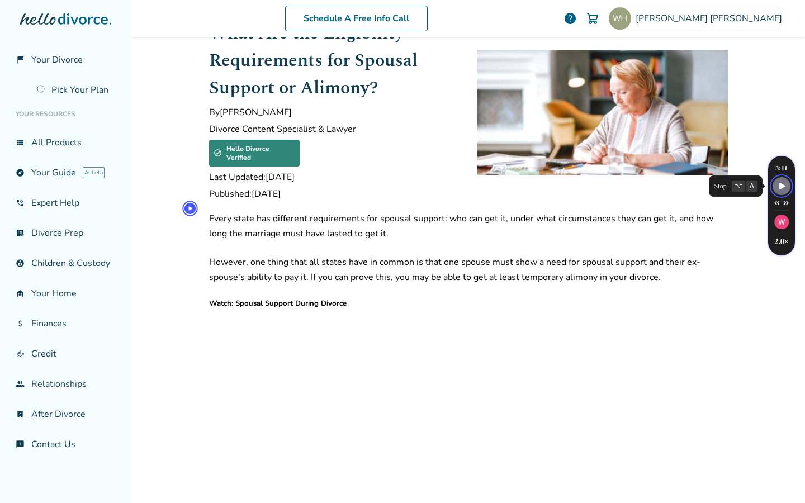
click at [237, 211] on p "Every state has different requirements for spousal support: who can get it, und…" at bounding box center [468, 226] width 518 height 30
click at [221, 255] on p "However, one thing that all states have in common is that one spouse must show …" at bounding box center [468, 270] width 518 height 30
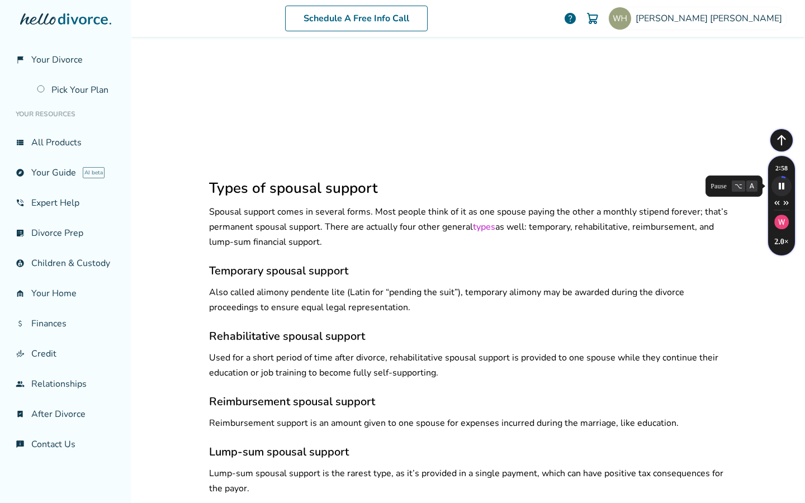
scroll to position [329, 0]
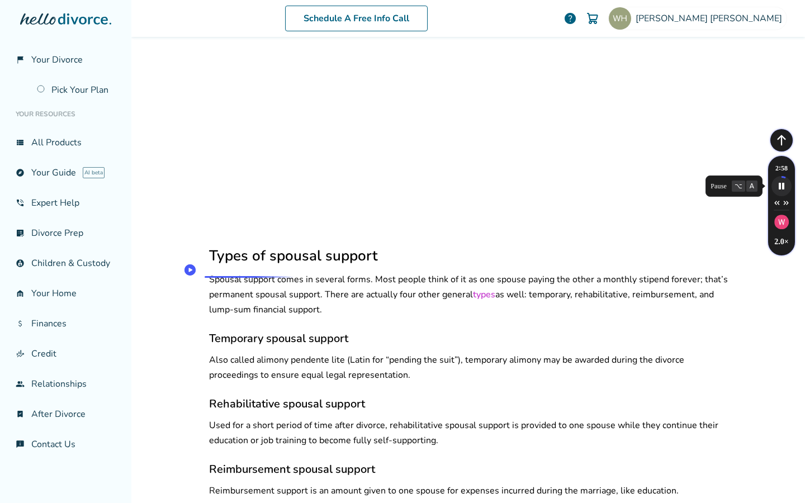
click at [222, 272] on p "Spousal support comes in several forms. Most people think of it as one spouse p…" at bounding box center [468, 294] width 518 height 45
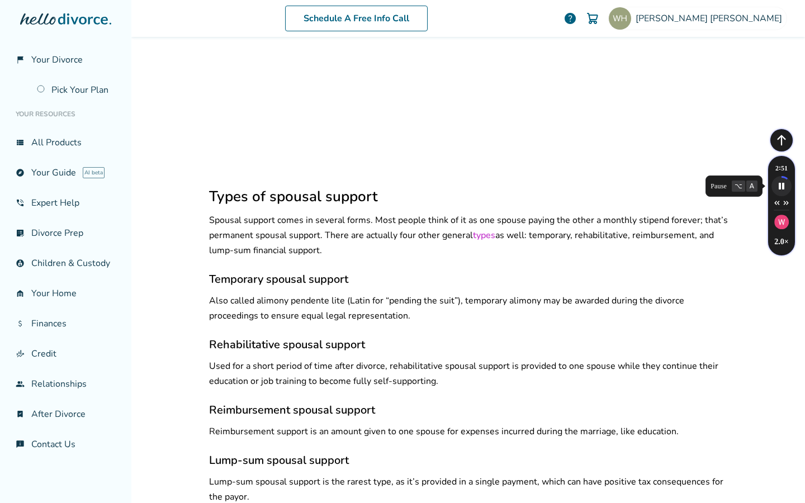
scroll to position [389, 0]
click at [230, 292] on p "Also called alimony pendente lite (Latin for “pending the suit”), temporary ali…" at bounding box center [468, 307] width 518 height 30
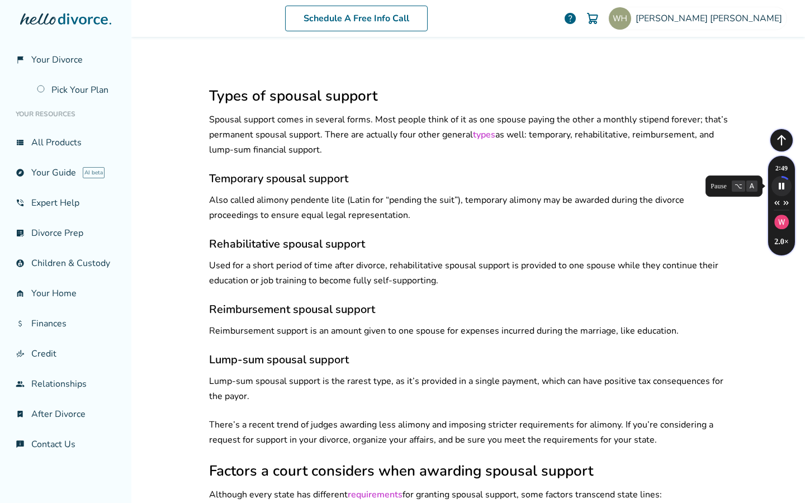
scroll to position [494, 0]
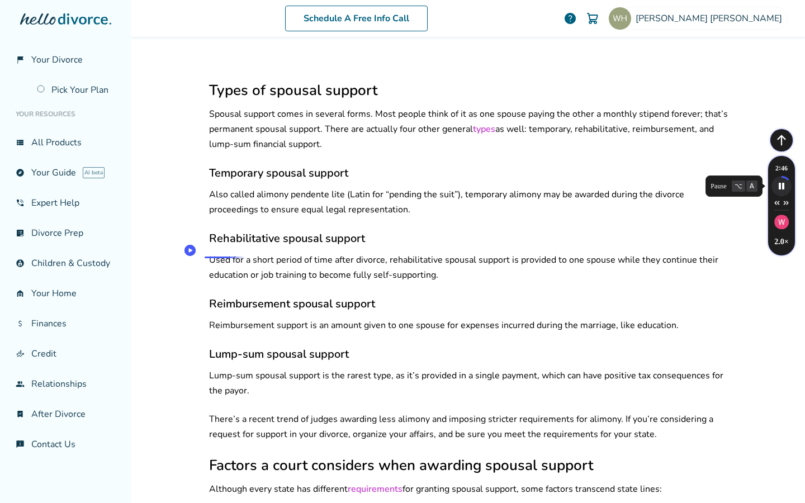
click at [247, 253] on p "Used for a short period of time after divorce, rehabilitative spousal support i…" at bounding box center [468, 268] width 518 height 30
click at [276, 318] on p "Reimbursement support is an amount given to one spouse for expenses incurred du…" at bounding box center [468, 325] width 518 height 15
click at [263, 368] on p "Lump-sum spousal support is the rarest type, as it’s provided in a single payme…" at bounding box center [468, 383] width 518 height 30
click at [255, 318] on p "Reimbursement support is an amount given to one spouse for expenses incurred du…" at bounding box center [468, 325] width 518 height 15
click at [437, 368] on p "Lump-sum spousal support is the rarest type, as it’s provided in a single payme…" at bounding box center [468, 383] width 518 height 30
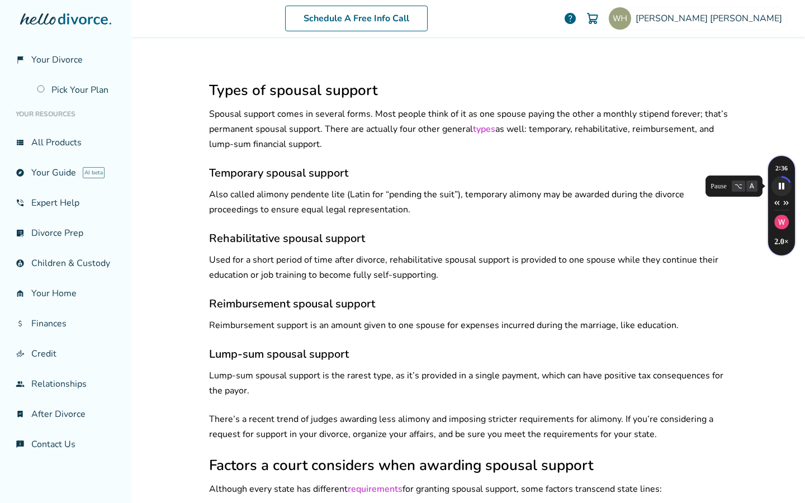
click at [272, 412] on p "There’s a recent trend of judges awarding less alimony and imposing stricter re…" at bounding box center [468, 427] width 518 height 30
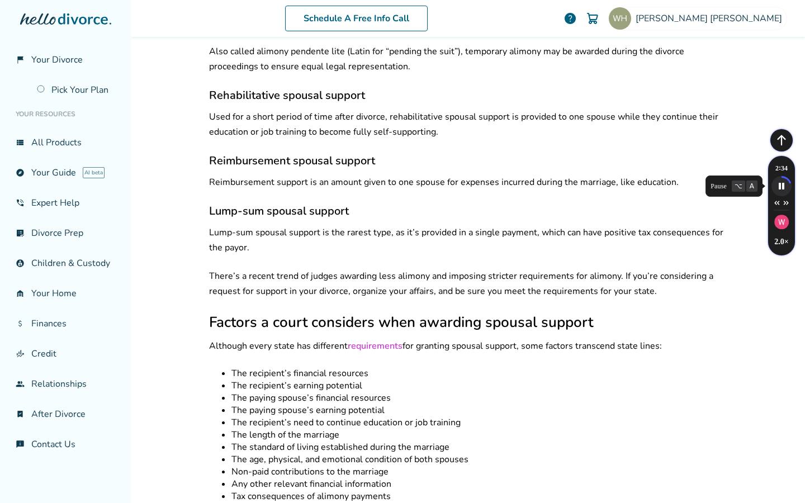
scroll to position [809, 0]
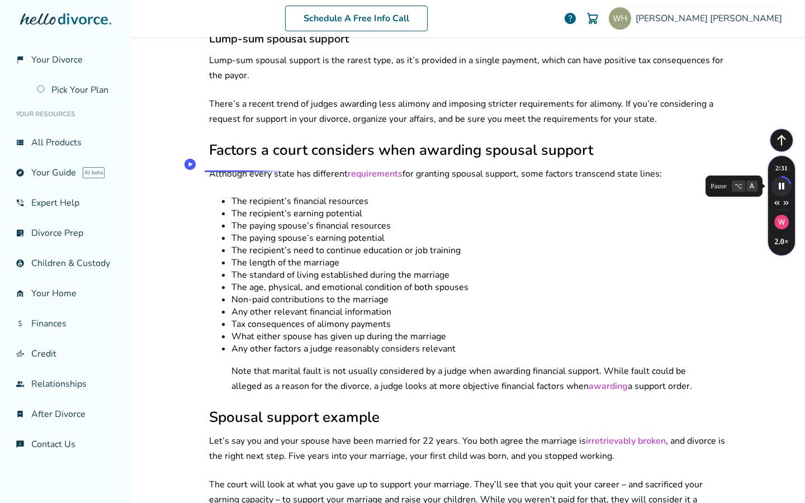
click at [249, 166] on p "Although every state has different requirements for granting spousal support, s…" at bounding box center [468, 173] width 518 height 15
click at [251, 195] on li "The recipient’s financial resources" at bounding box center [479, 201] width 496 height 12
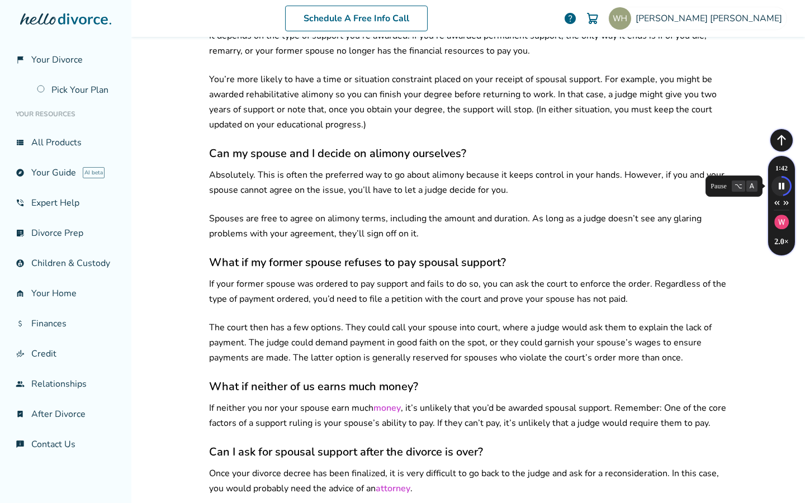
scroll to position [1595, 0]
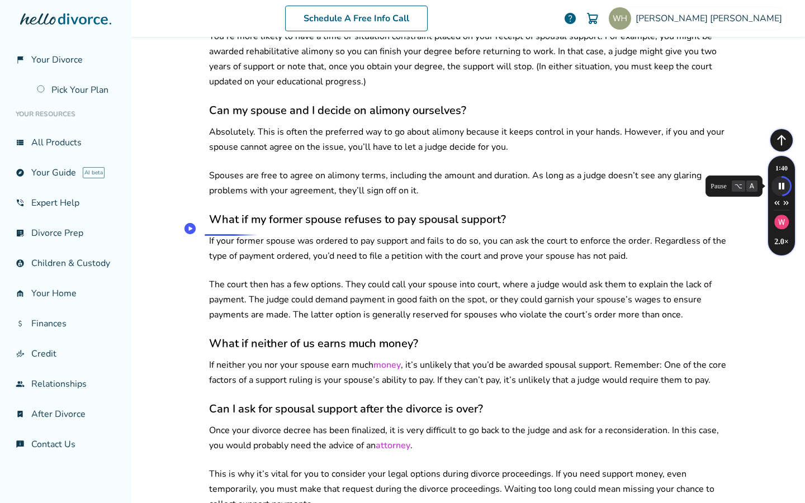
click at [211, 234] on p "If your former spouse was ordered to pay support and fails to do so, you can as…" at bounding box center [468, 249] width 518 height 30
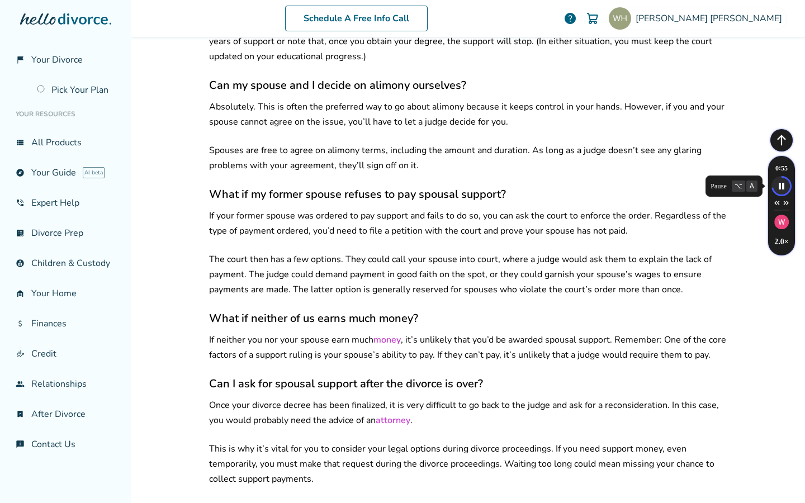
scroll to position [1764, 0]
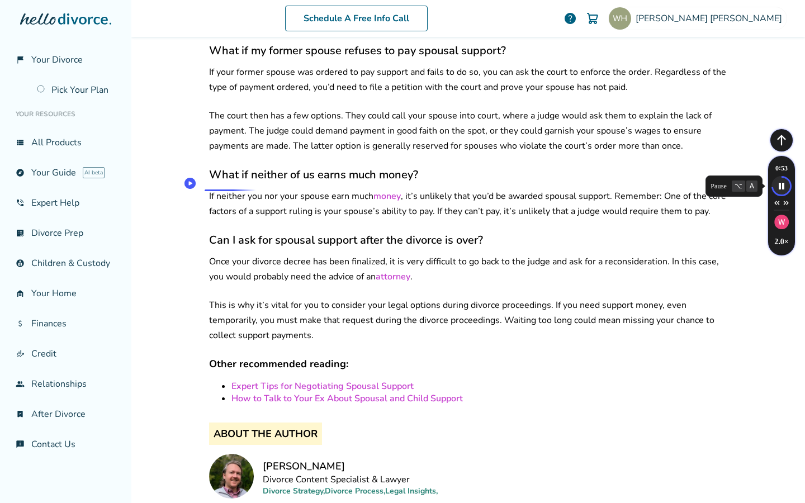
click at [221, 189] on p "If neither you nor your spouse earn much money , it’s unlikely that you’d be aw…" at bounding box center [468, 204] width 518 height 30
click at [294, 392] on link "How to Talk to Your Ex About Spousal and Child Support" at bounding box center [346, 398] width 231 height 12
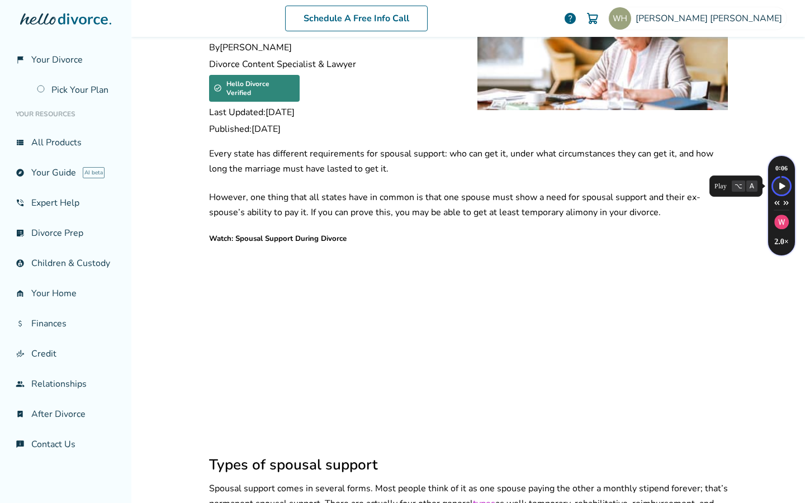
scroll to position [0, 0]
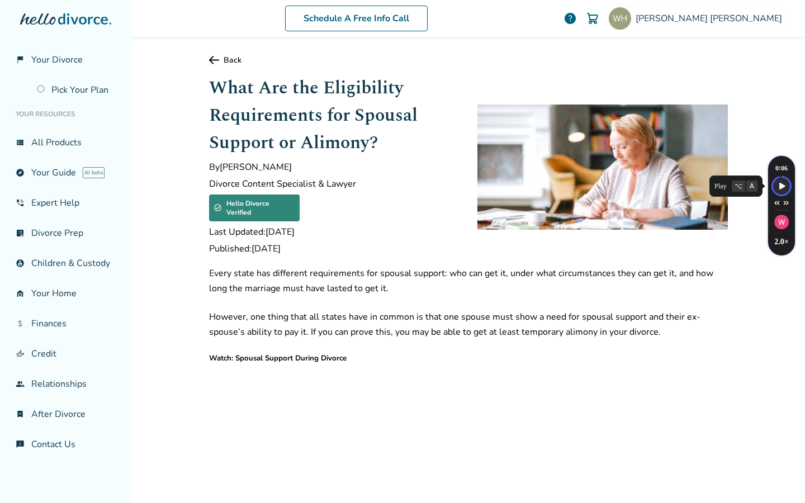
click at [222, 63] on link "Back" at bounding box center [468, 60] width 518 height 11
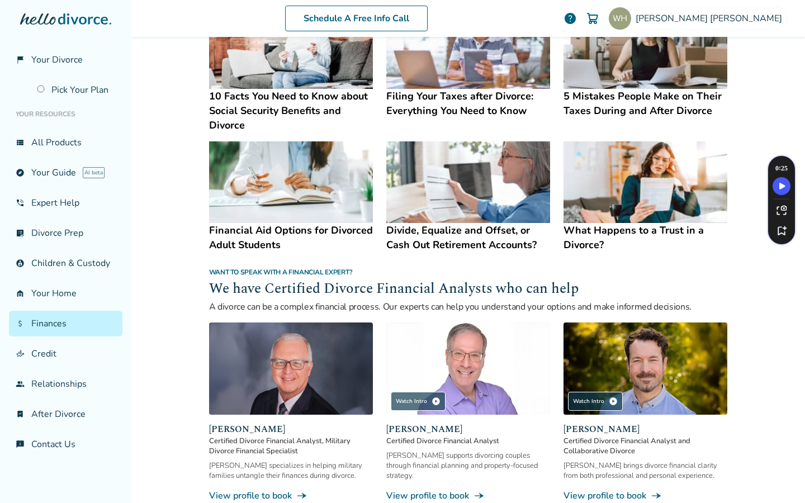
scroll to position [611, 0]
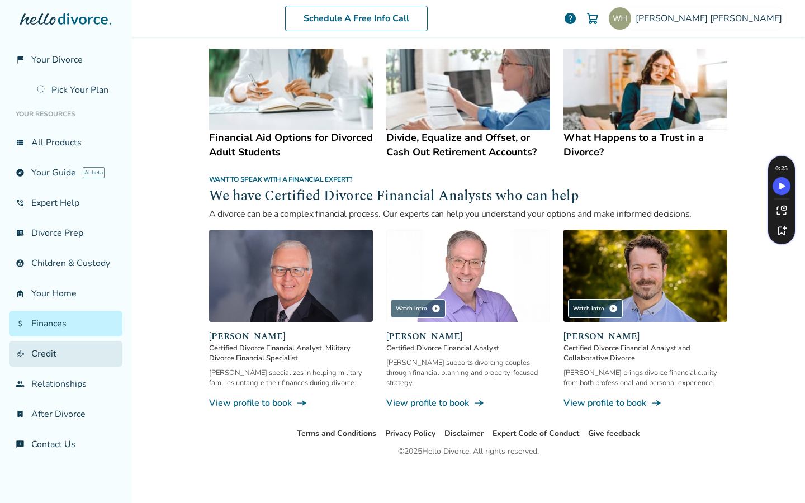
click at [74, 359] on link "finance_mode Credit" at bounding box center [65, 354] width 113 height 26
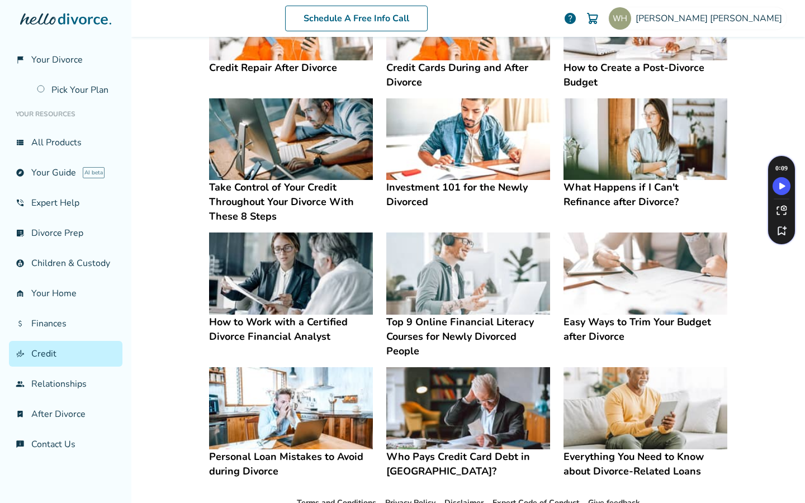
scroll to position [194, 0]
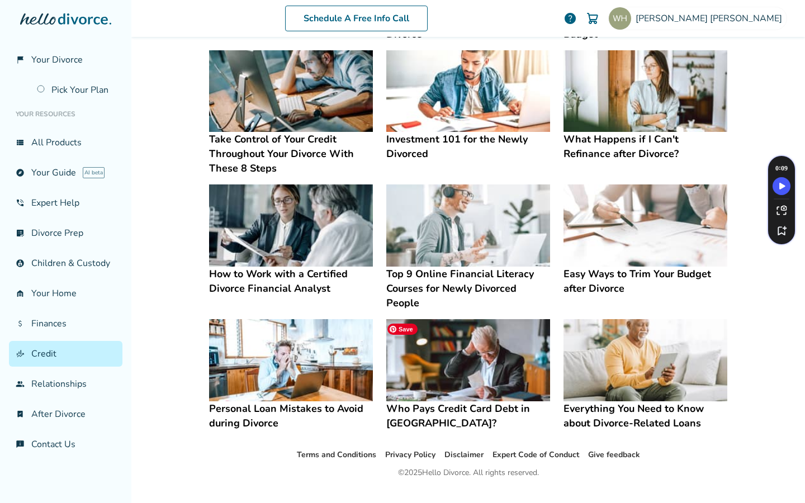
click at [484, 368] on img at bounding box center [468, 360] width 164 height 82
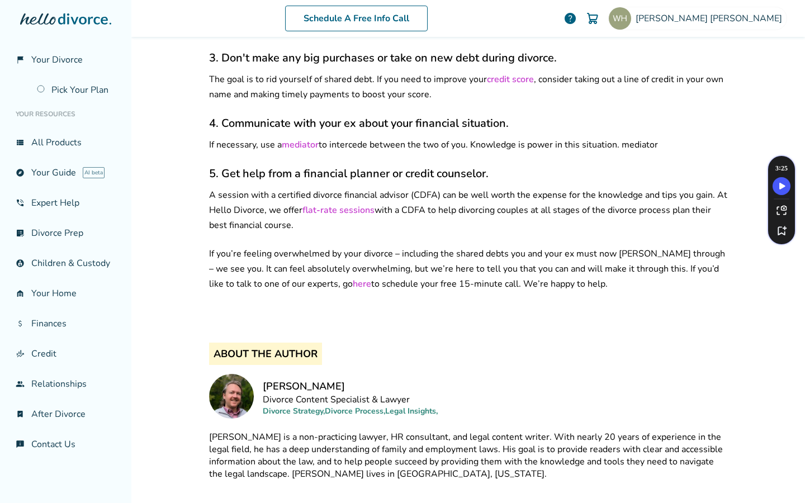
scroll to position [1482, 0]
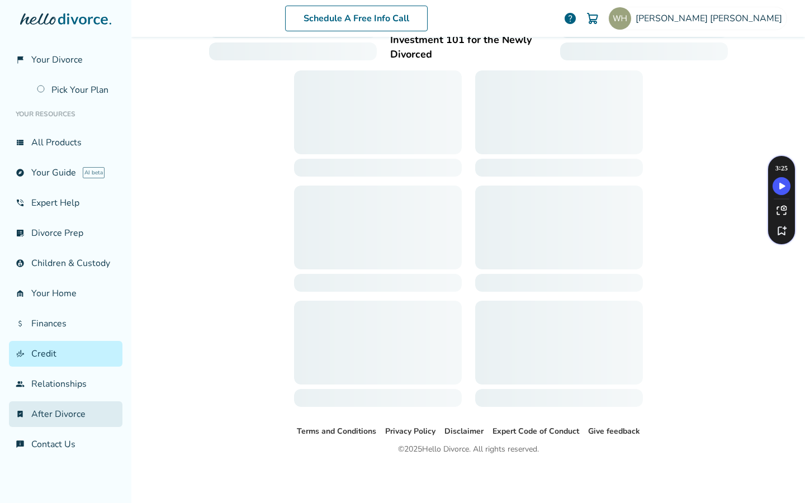
scroll to position [217, 0]
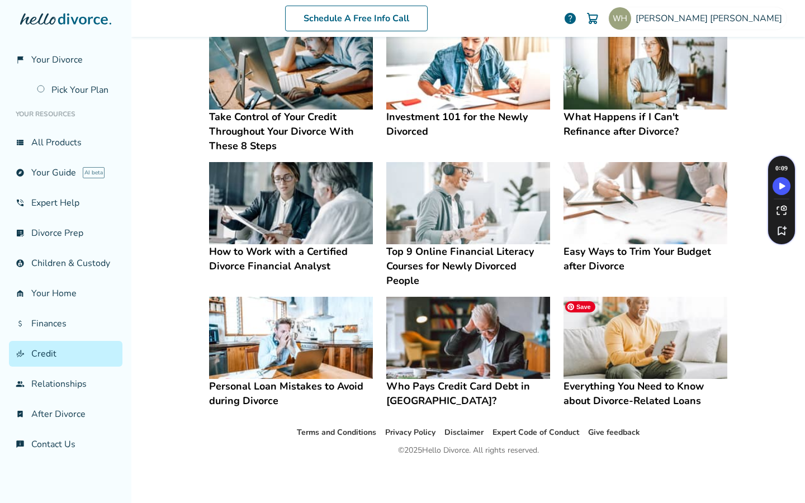
click at [650, 359] on img at bounding box center [645, 338] width 164 height 82
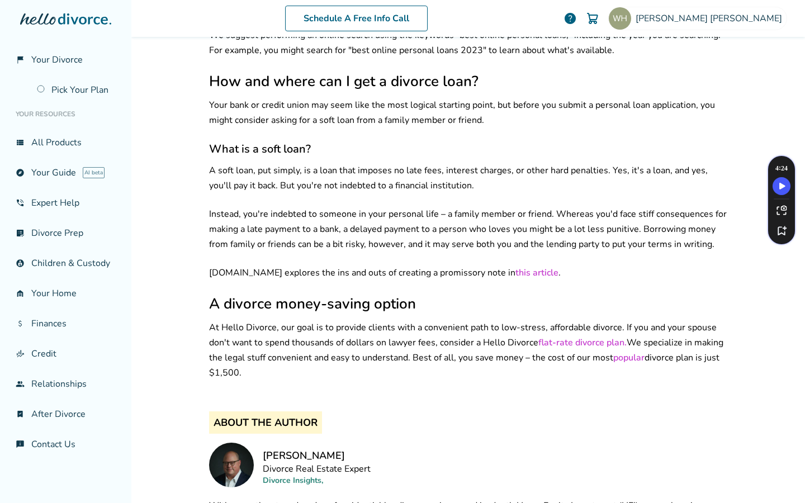
scroll to position [2164, 0]
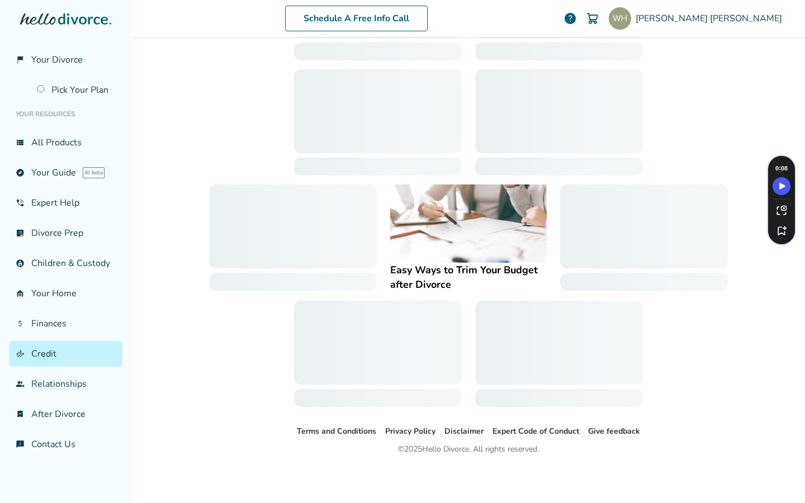
scroll to position [217, 0]
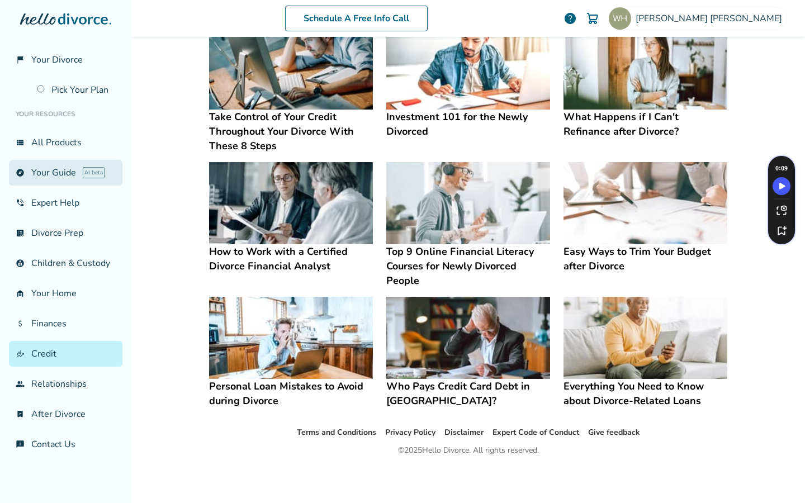
click at [47, 163] on link "explore Your Guide AI beta" at bounding box center [65, 173] width 113 height 26
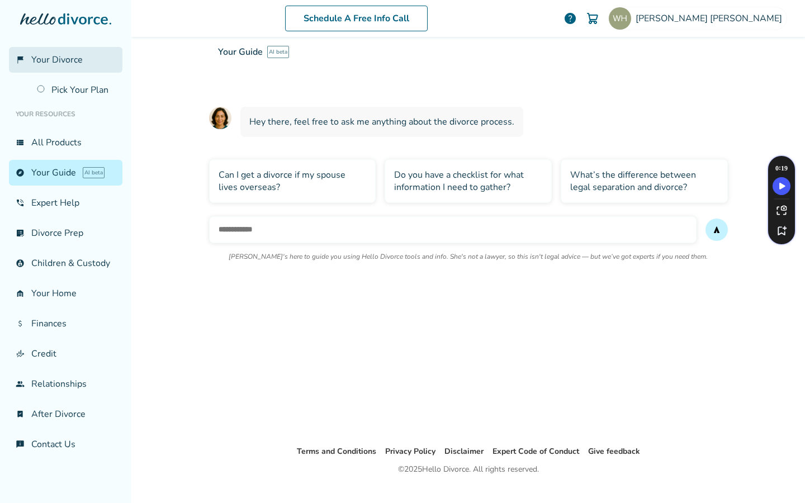
click at [70, 61] on span "Your Divorce" at bounding box center [56, 60] width 51 height 12
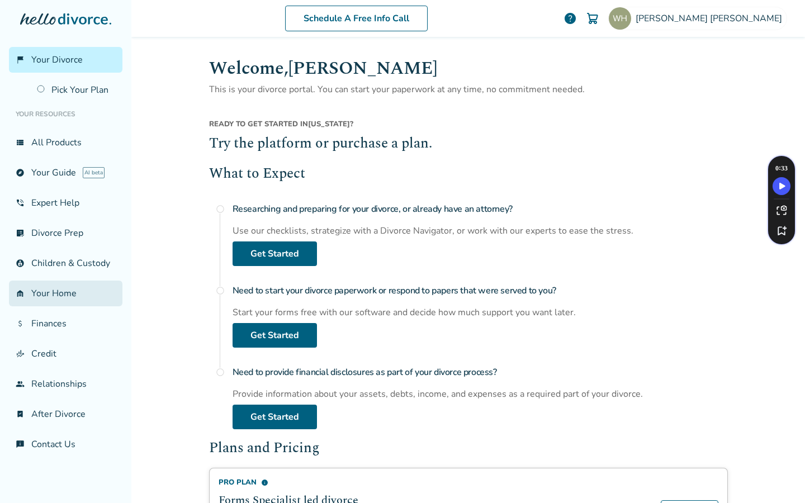
click at [55, 283] on link "garage_home Your Home" at bounding box center [65, 293] width 113 height 26
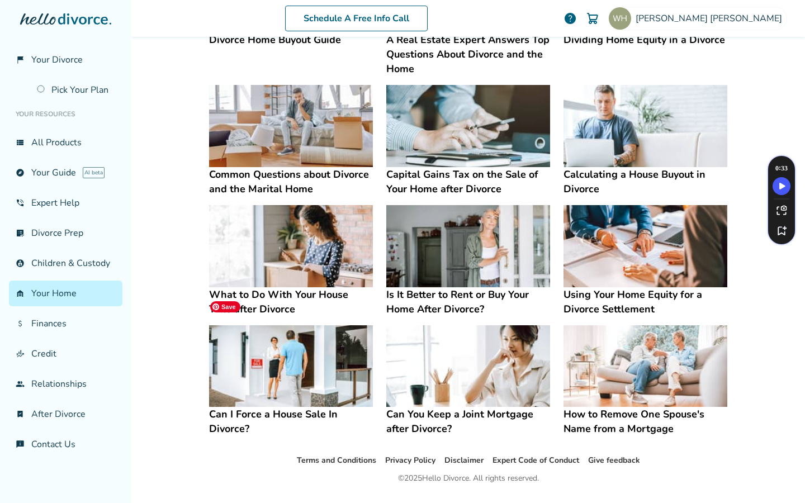
scroll to position [425, 0]
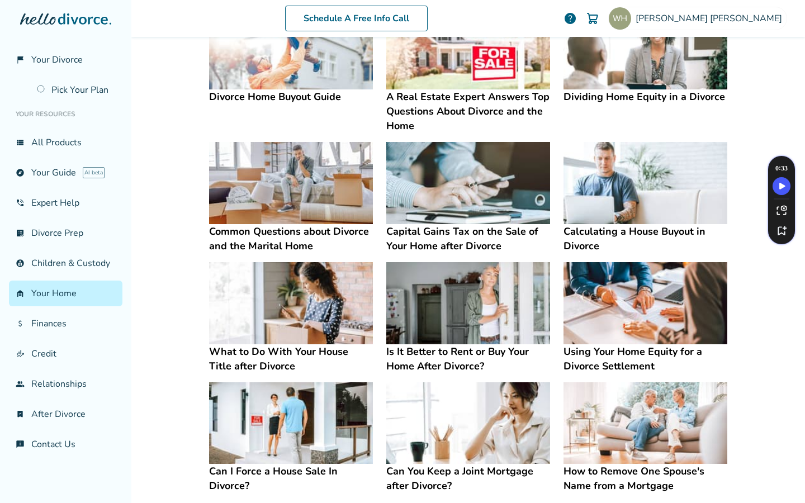
click at [577, 17] on span "help" at bounding box center [569, 18] width 13 height 13
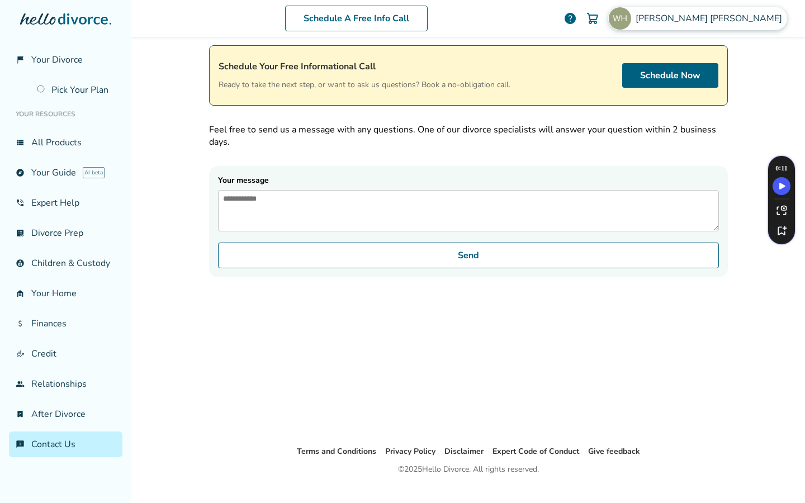
click at [744, 22] on span "Whittney Hoerner" at bounding box center [710, 18] width 151 height 12
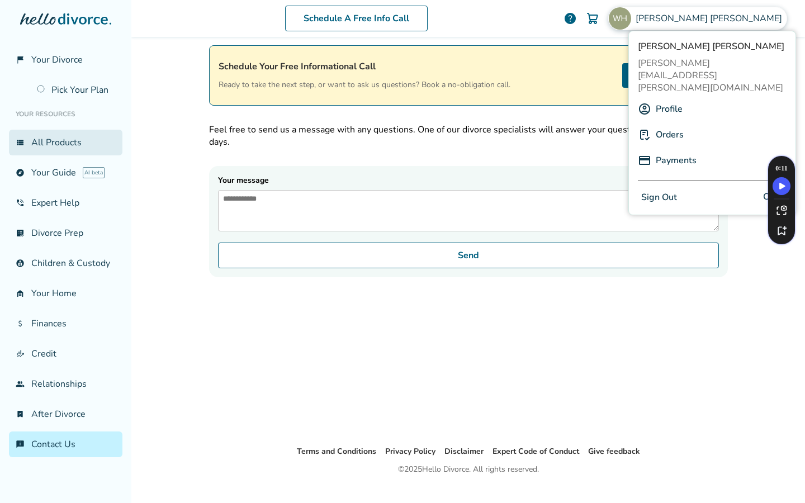
click at [74, 141] on link "view_list All Products" at bounding box center [65, 143] width 113 height 26
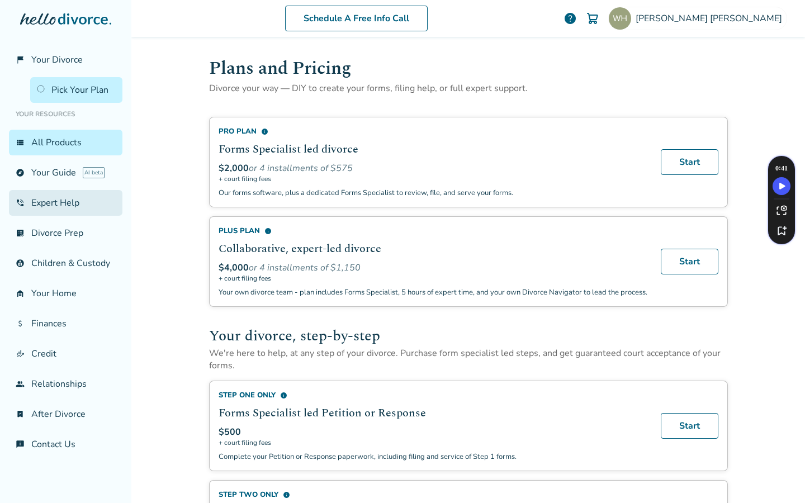
click at [70, 203] on link "phone_in_talk Expert Help" at bounding box center [65, 203] width 113 height 26
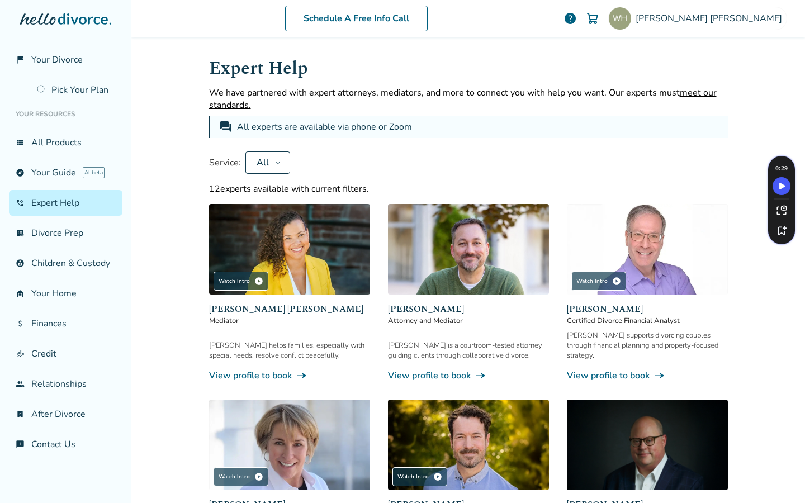
click at [39, 14] on icon at bounding box center [65, 18] width 91 height 11
click at [78, 33] on div at bounding box center [65, 30] width 113 height 34
click at [83, 18] on icon at bounding box center [65, 18] width 91 height 11
click at [70, 252] on link "account_child Children & Custody" at bounding box center [65, 263] width 113 height 26
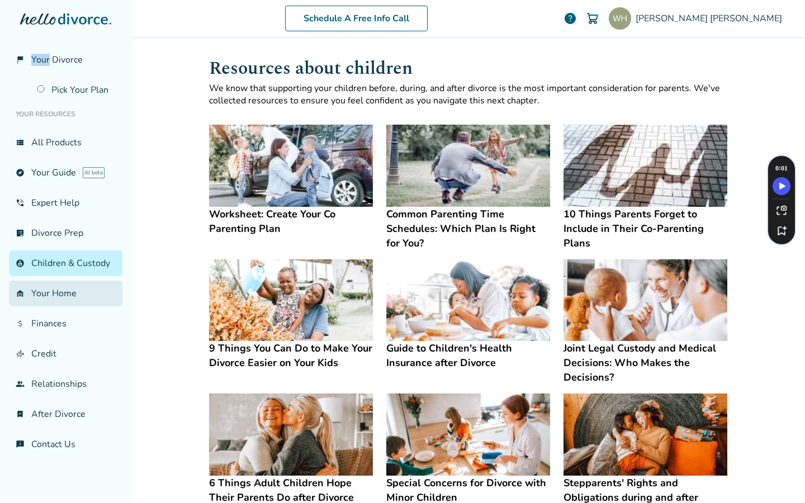
click at [75, 302] on link "garage_home Your Home" at bounding box center [65, 293] width 113 height 26
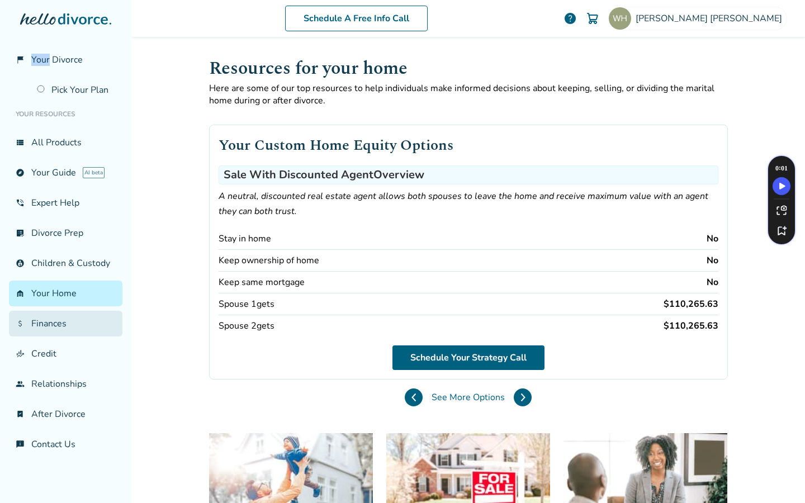
click at [46, 321] on link "attach_money Finances" at bounding box center [65, 324] width 113 height 26
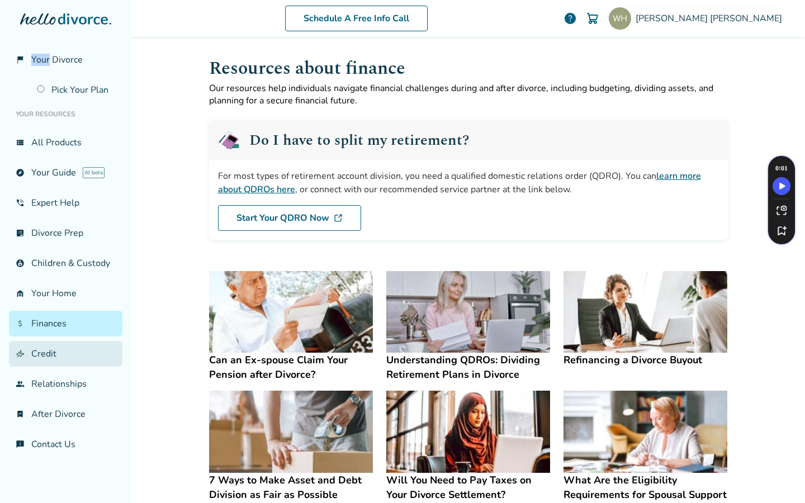
click at [54, 345] on link "finance_mode Credit" at bounding box center [65, 354] width 113 height 26
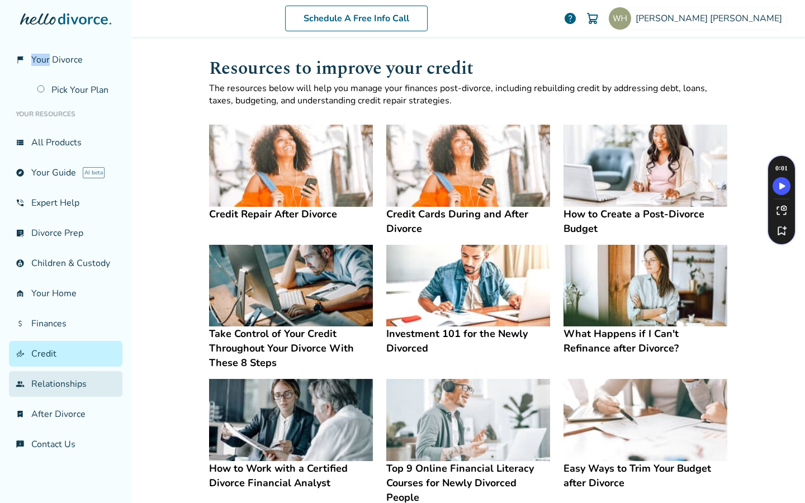
click at [42, 379] on link "group Relationships" at bounding box center [65, 384] width 113 height 26
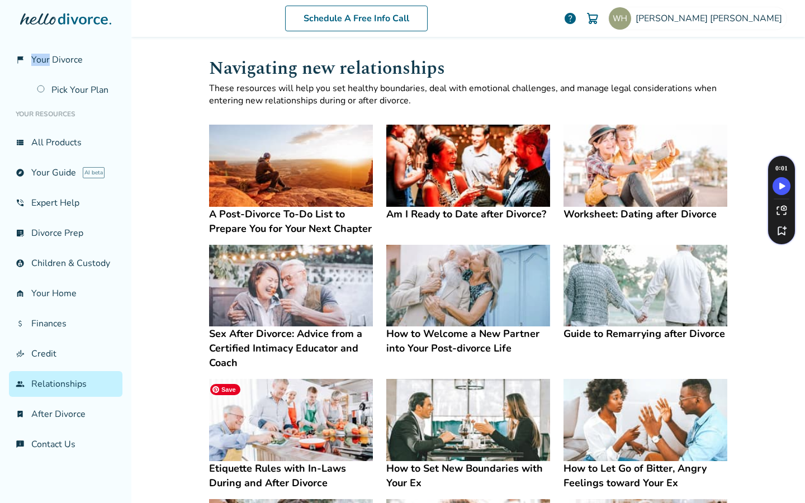
scroll to position [217, 0]
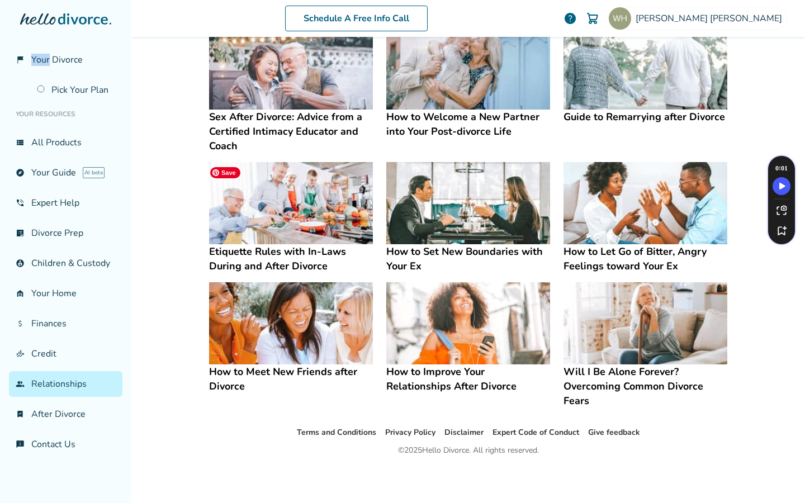
click at [292, 210] on img at bounding box center [291, 203] width 164 height 82
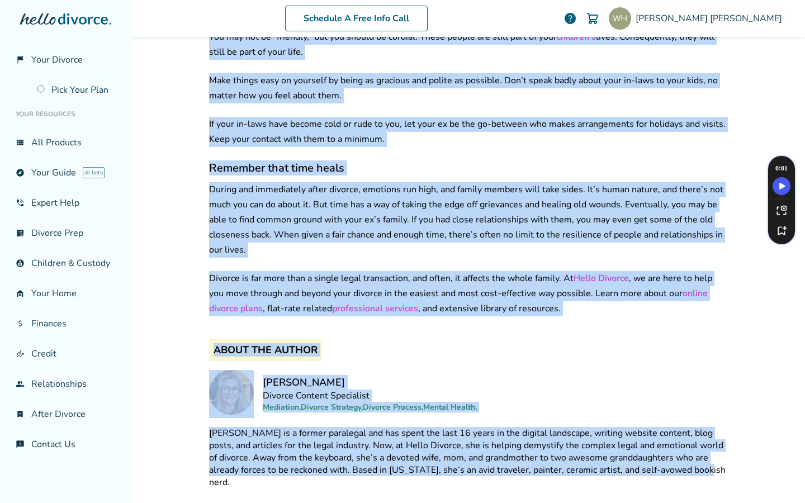
scroll to position [1246, 0]
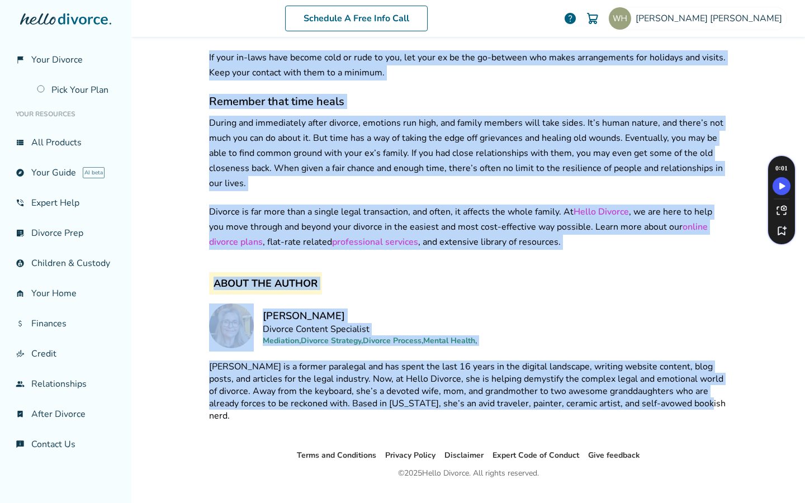
drag, startPoint x: 204, startPoint y: 83, endPoint x: 632, endPoint y: 418, distance: 544.1
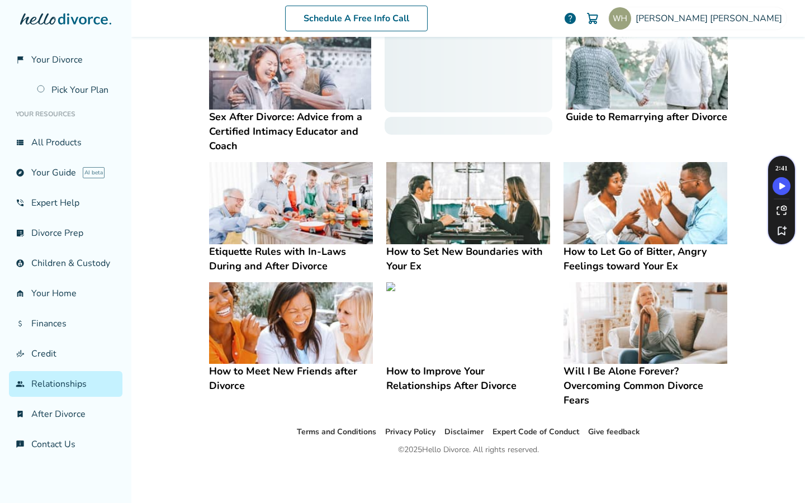
scroll to position [217, 0]
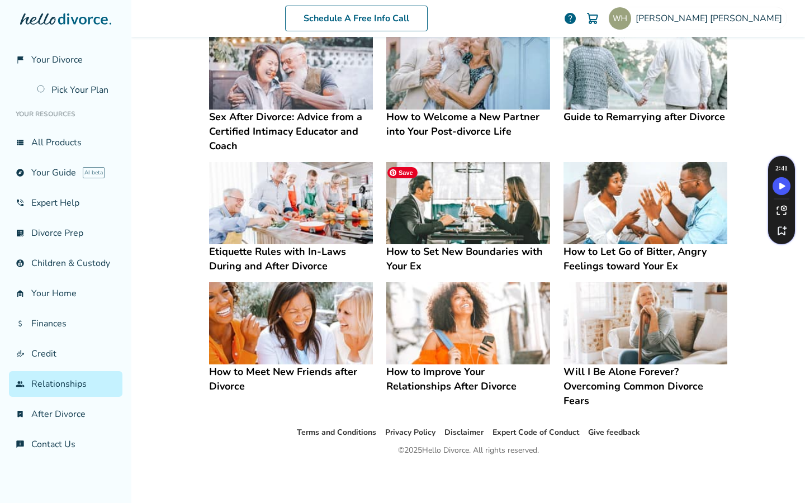
click at [436, 206] on img at bounding box center [468, 203] width 164 height 82
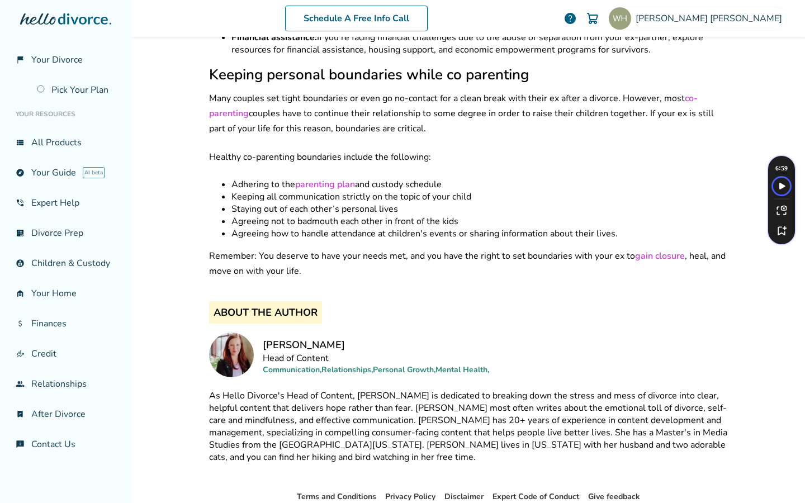
scroll to position [3611, 0]
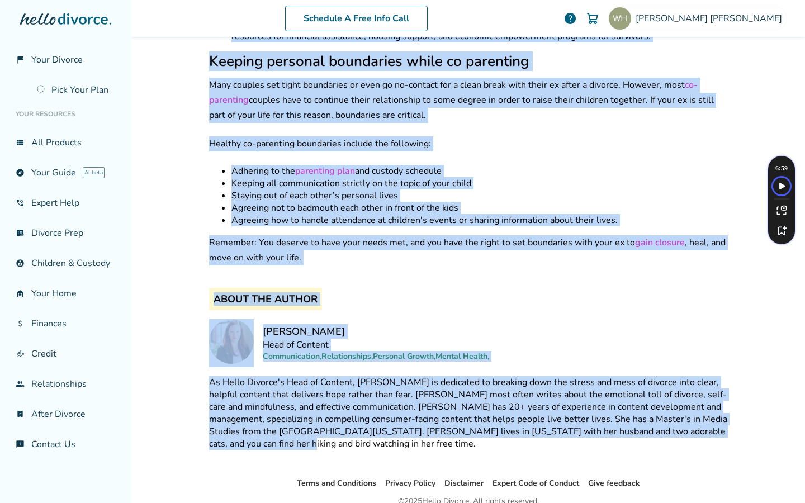
drag, startPoint x: 208, startPoint y: 85, endPoint x: 701, endPoint y: 399, distance: 585.1
click at [160, 255] on div "Schedule A Free Info Call Whittney Hoerner help Schedule A Free Call Whittney H…" at bounding box center [467, 251] width 673 height 503
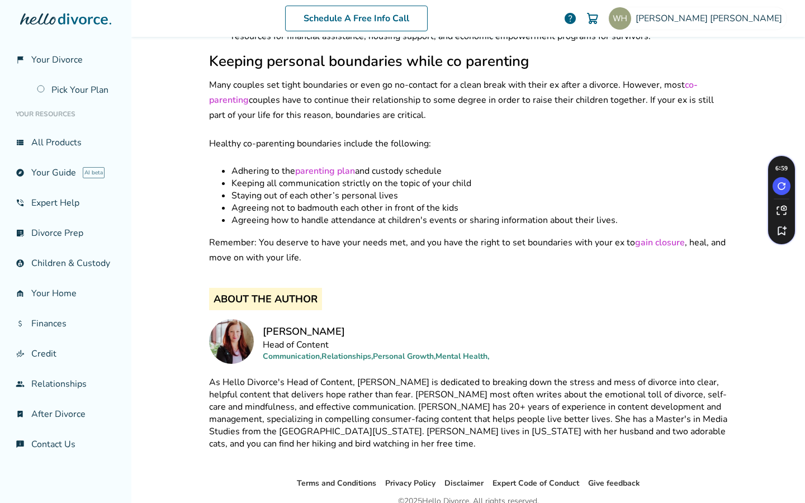
click at [325, 165] on link "parenting plan" at bounding box center [325, 171] width 60 height 12
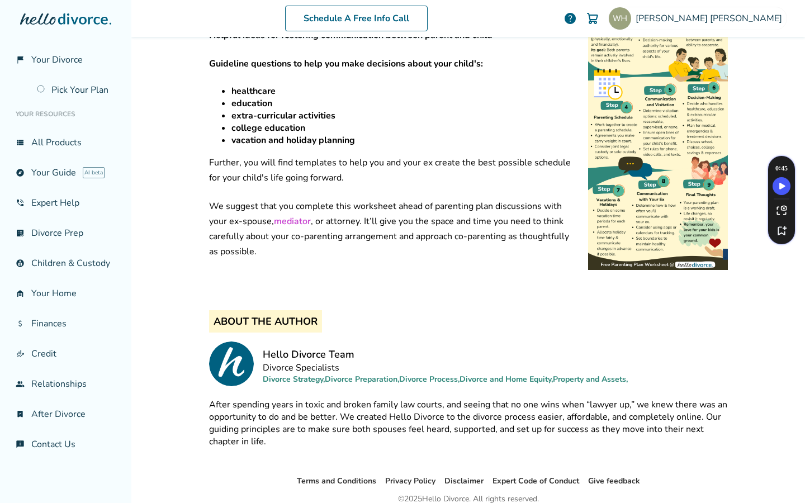
scroll to position [450, 0]
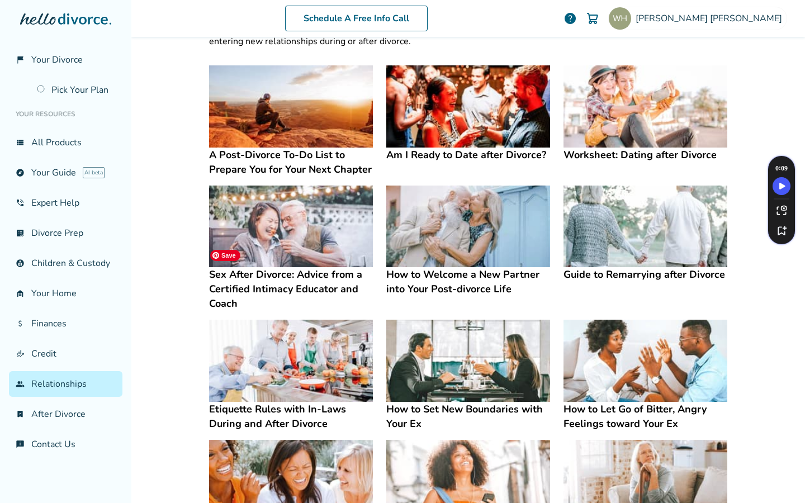
scroll to position [201, 0]
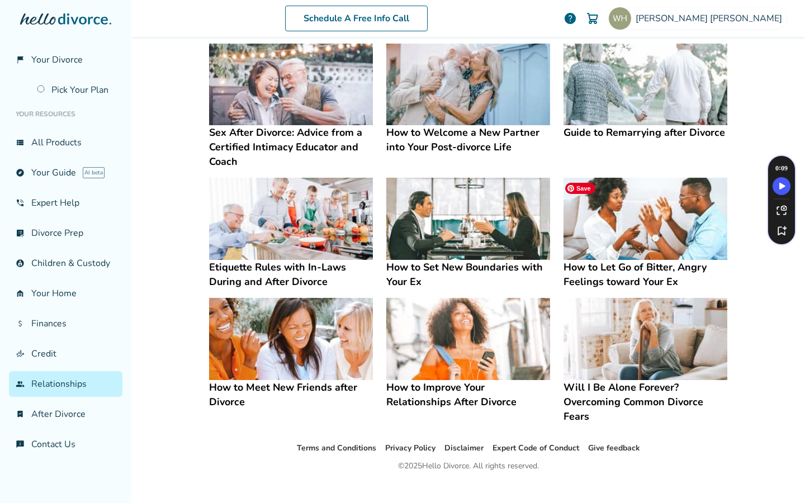
click at [651, 203] on img at bounding box center [645, 219] width 164 height 82
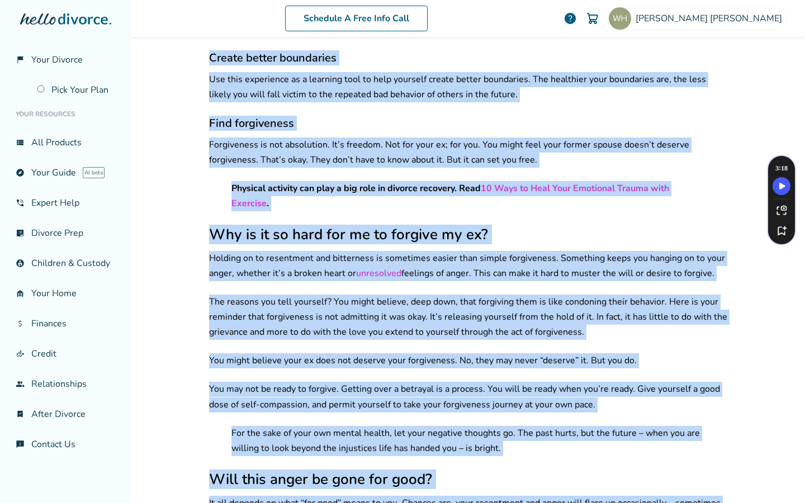
scroll to position [1494, 0]
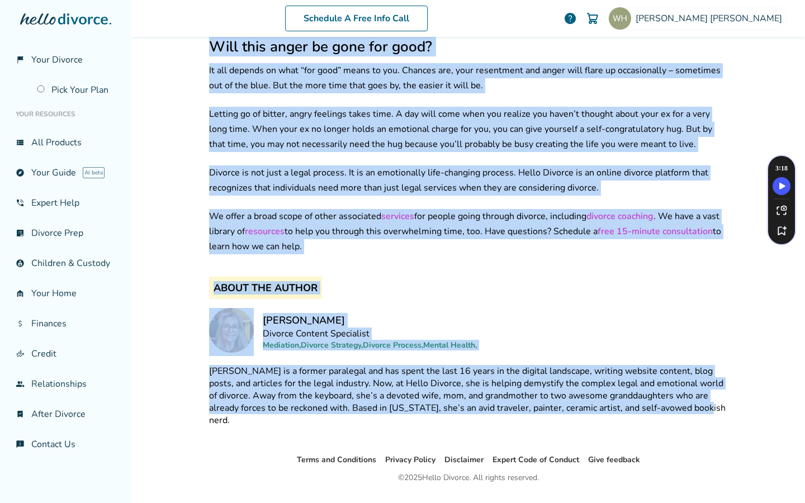
drag, startPoint x: 206, startPoint y: 82, endPoint x: 607, endPoint y: 404, distance: 515.1
copy div "How to Let Go of Bitter, Angry Feelings toward Your Ex By Candice Hayden Divorc…"
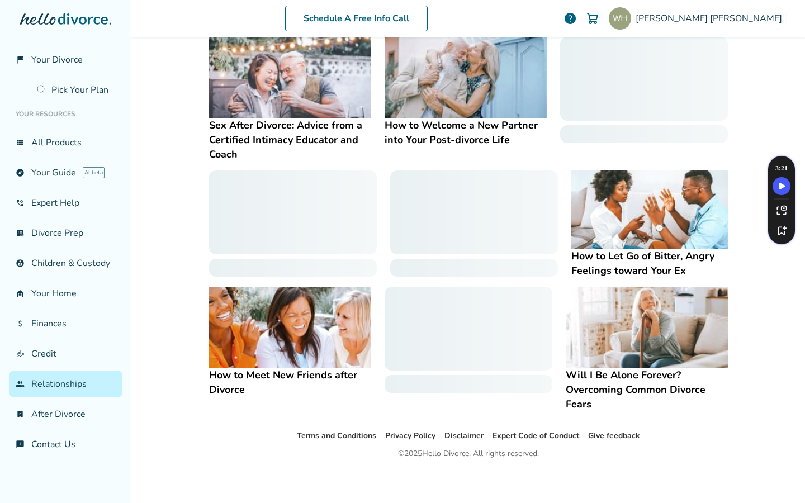
scroll to position [217, 0]
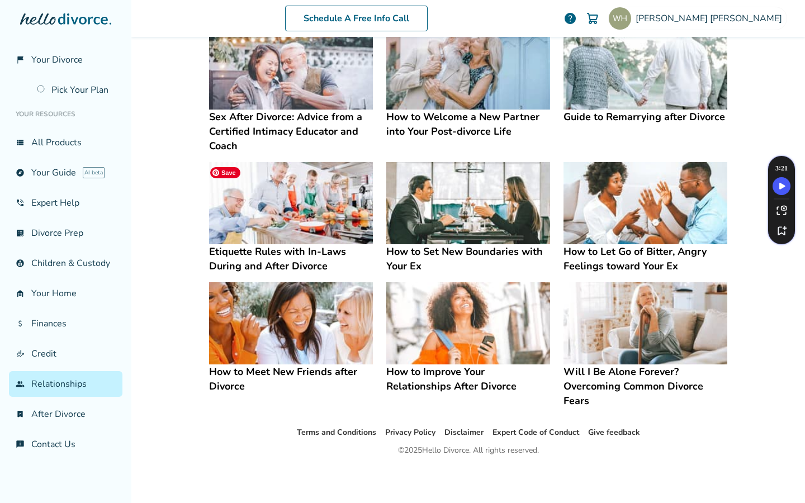
click at [292, 227] on img at bounding box center [291, 203] width 164 height 82
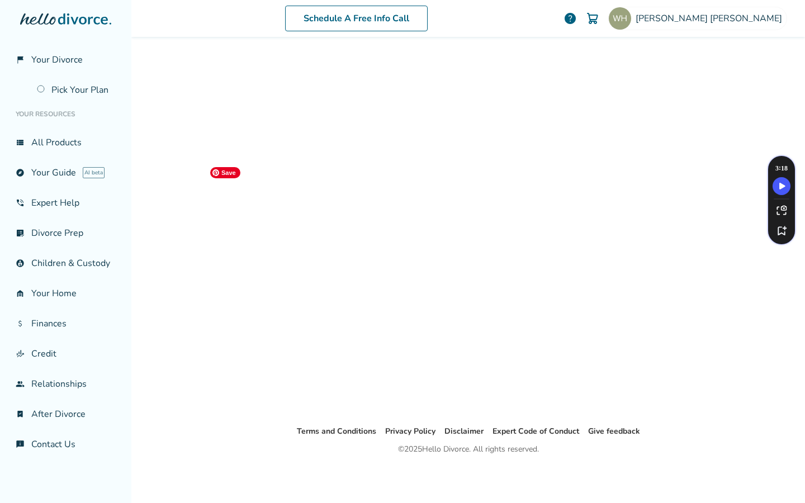
scroll to position [55, 0]
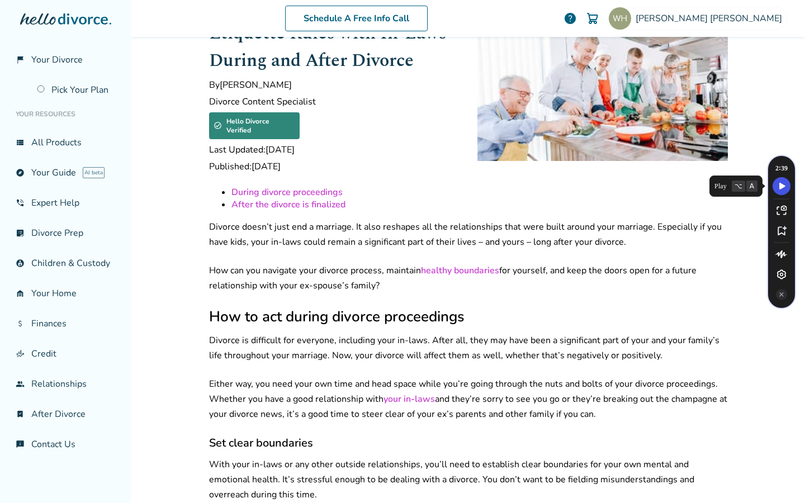
click at [781, 184] on icon "Speechify play button" at bounding box center [782, 186] width 6 height 7
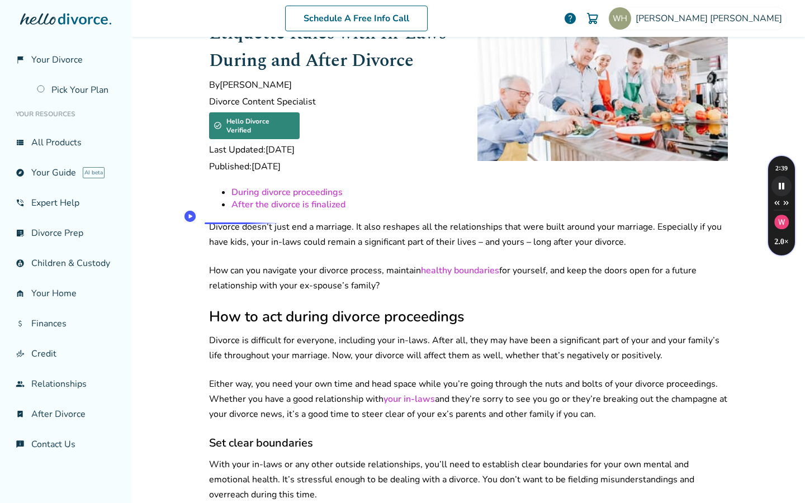
click at [209, 220] on p "Divorce doesn’t just end a marriage. It also reshapes all the relationships tha…" at bounding box center [468, 235] width 518 height 30
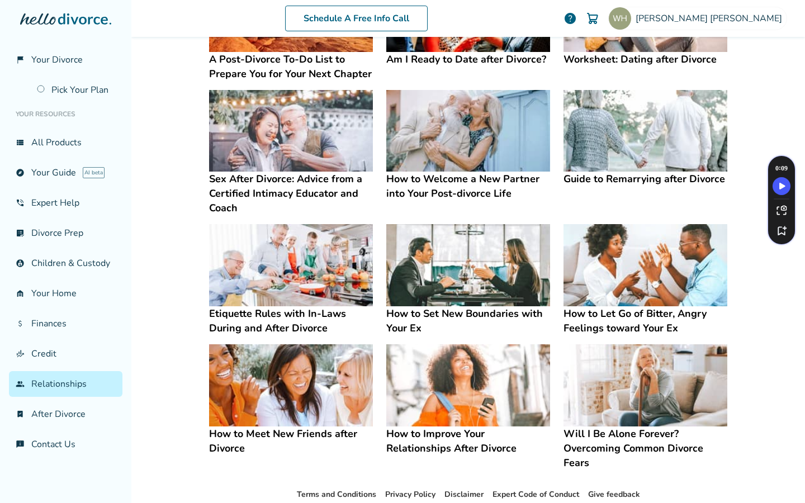
scroll to position [217, 0]
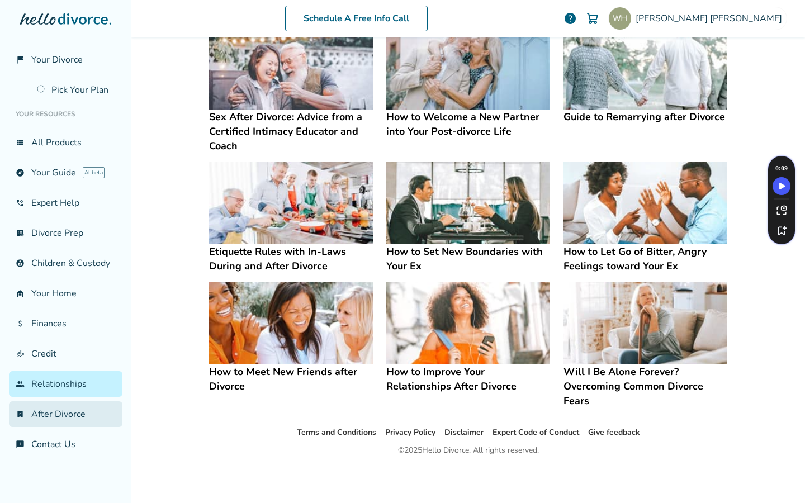
click at [70, 408] on link "bookmark_check After Divorce" at bounding box center [65, 414] width 113 height 26
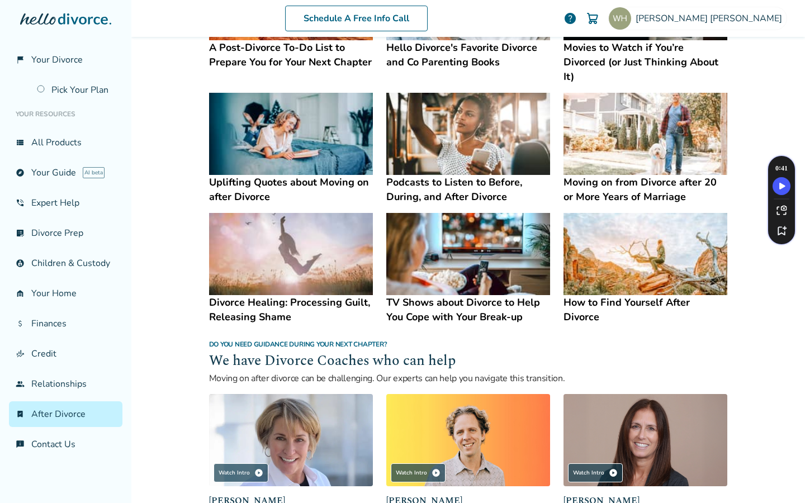
scroll to position [749, 0]
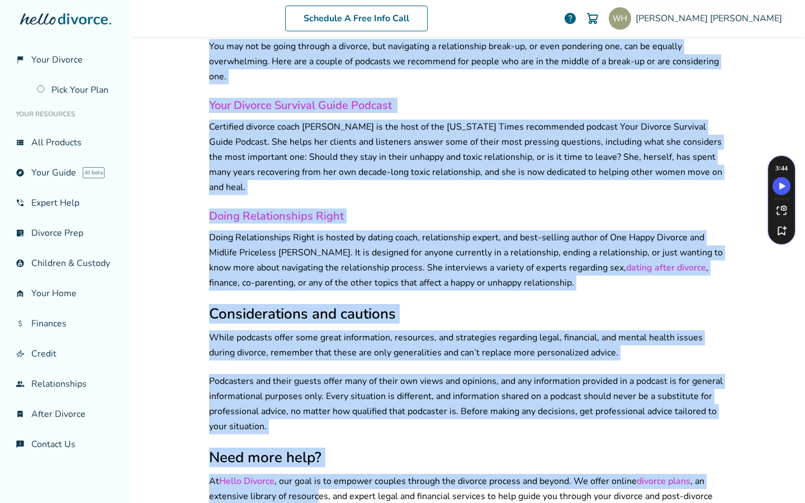
scroll to position [1934, 0]
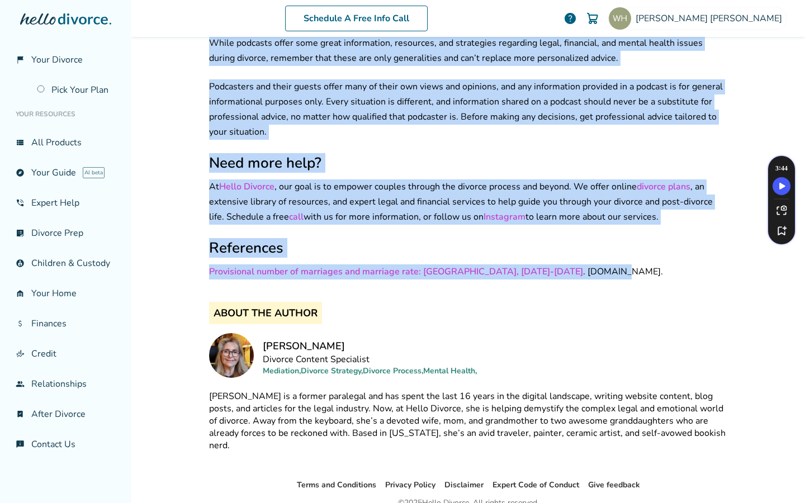
drag, startPoint x: 206, startPoint y: 85, endPoint x: 603, endPoint y: 232, distance: 423.4
copy div "Loremips do Sitame co Adipis, Elitse, doe Tempo Incidid Ut Laboree Dolore Magna…"
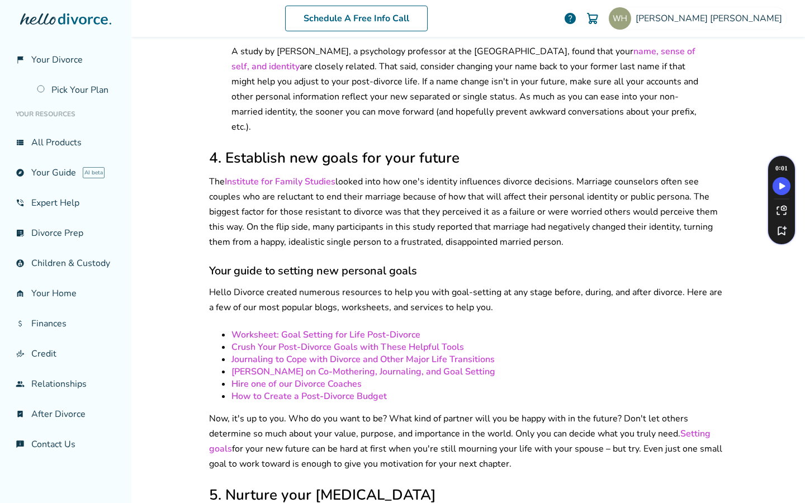
scroll to position [1269, 0]
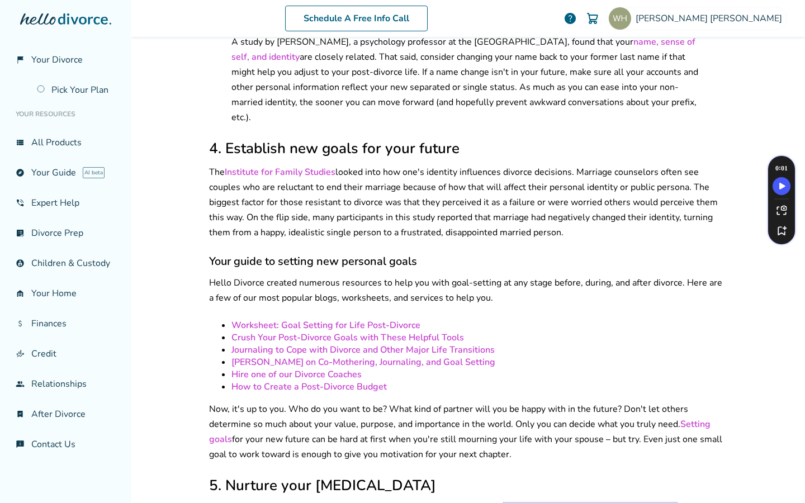
click at [252, 368] on link "Hire one of our Divorce Coaches" at bounding box center [296, 374] width 130 height 12
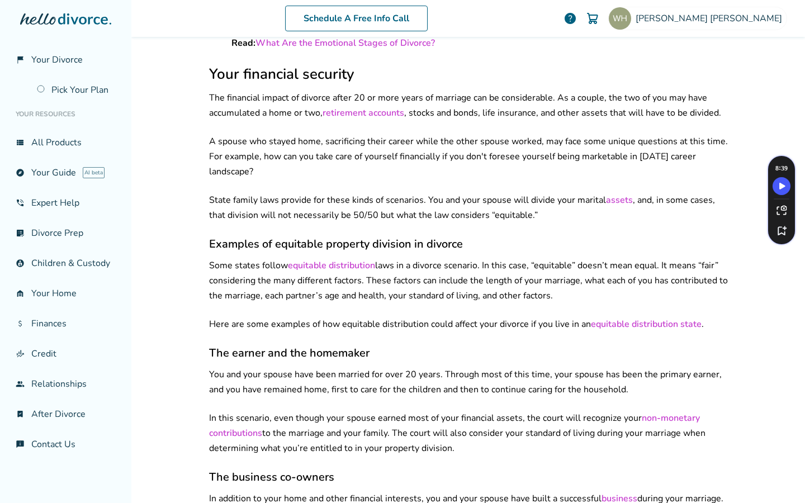
scroll to position [2237, 0]
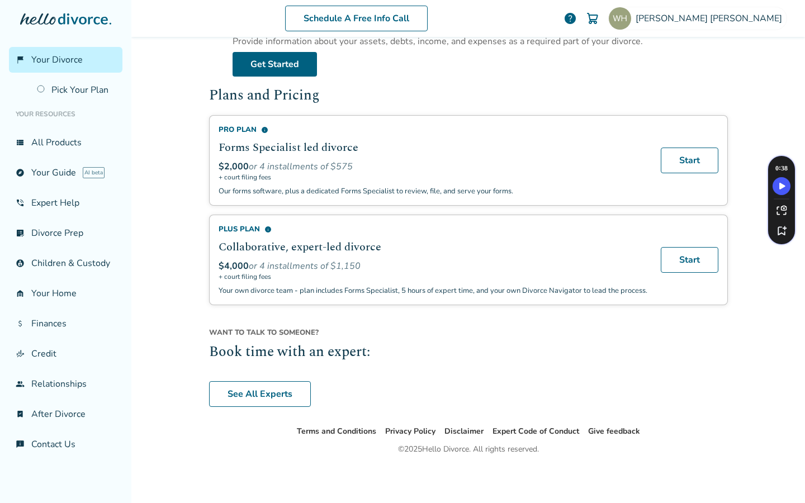
scroll to position [18, 0]
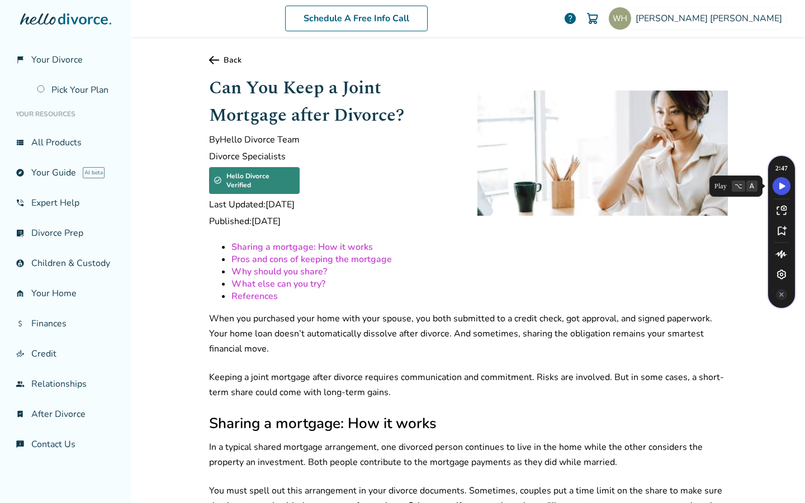
click at [782, 188] on icon "Speechify play button" at bounding box center [782, 186] width 6 height 7
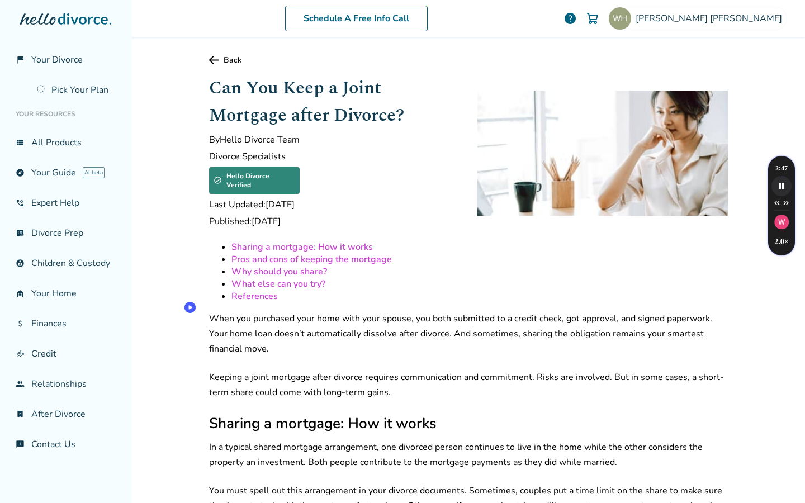
click at [220, 311] on p "When you purchased your home with your spouse, you both submitted to a credit c…" at bounding box center [468, 333] width 518 height 45
click at [217, 370] on p "Keeping a joint mortgage after divorce requires communication and commitment. R…" at bounding box center [468, 385] width 518 height 30
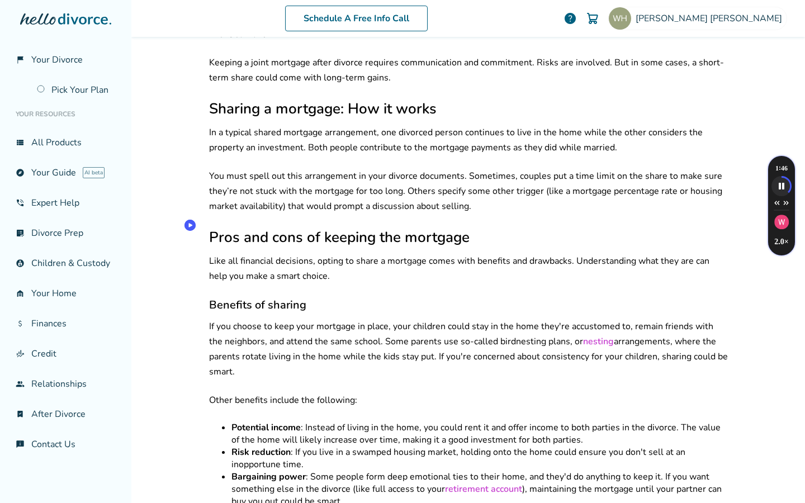
scroll to position [330, 0]
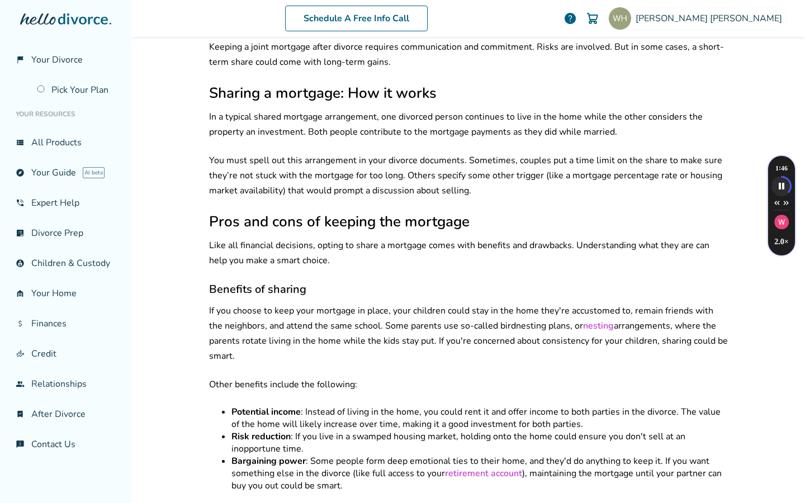
click at [326, 238] on p "Like all financial decisions, opting to share a mortgage comes with benefits an…" at bounding box center [468, 253] width 518 height 30
click at [259, 303] on p "If you choose to keep your mortgage in place, your children could stay in the h…" at bounding box center [468, 333] width 518 height 60
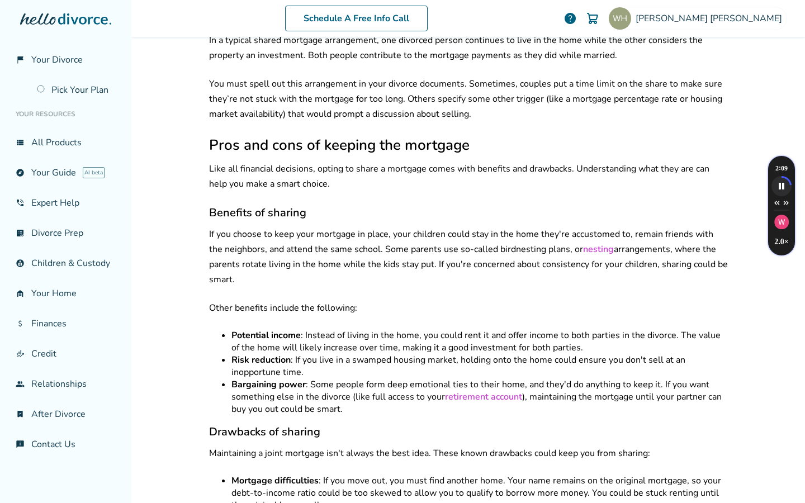
scroll to position [518, 0]
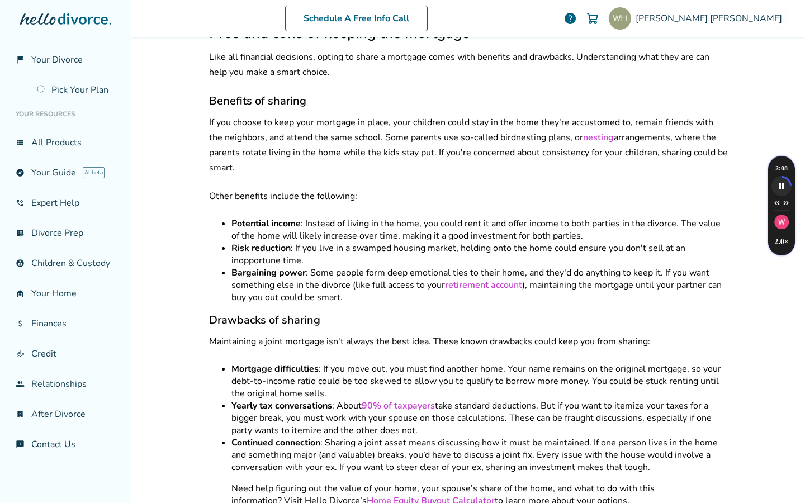
click at [252, 217] on strong "Potential income" at bounding box center [265, 223] width 69 height 12
click at [240, 242] on strong "Risk reduction" at bounding box center [260, 248] width 59 height 12
click at [255, 267] on strong "Bargaining power" at bounding box center [268, 273] width 74 height 12
click at [256, 363] on strong "Mortgage difficulties" at bounding box center [274, 369] width 87 height 12
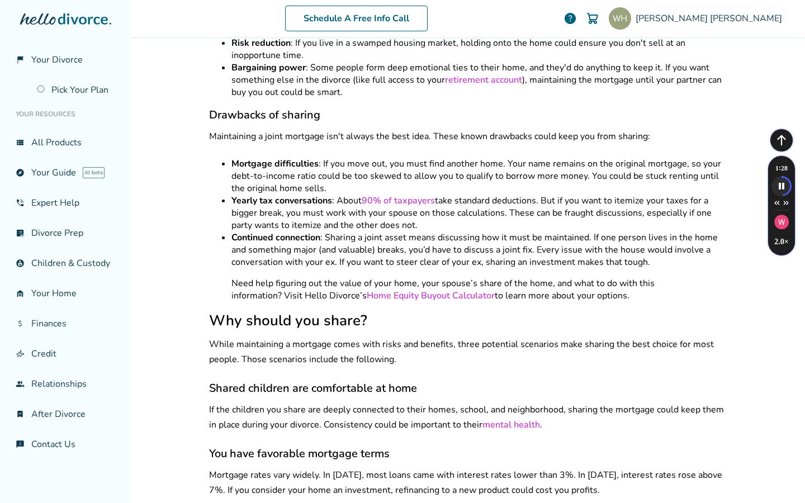
scroll to position [734, 0]
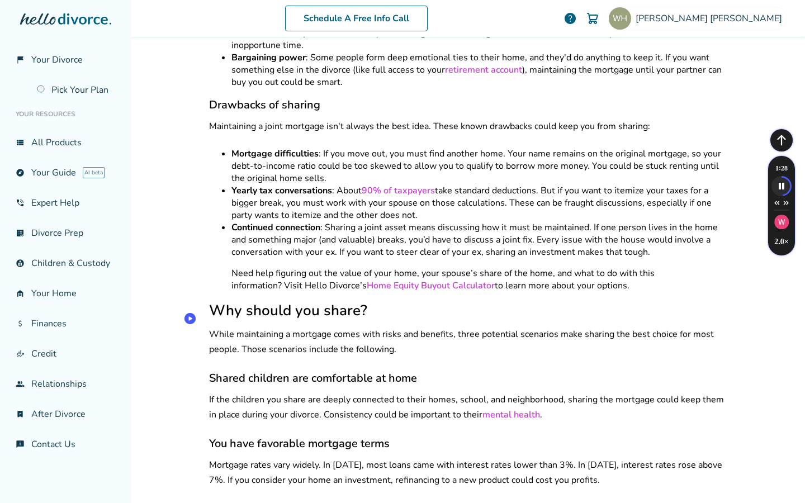
click at [229, 327] on p "While maintaining a mortgage comes with risks and benefits, three potential sce…" at bounding box center [468, 342] width 518 height 30
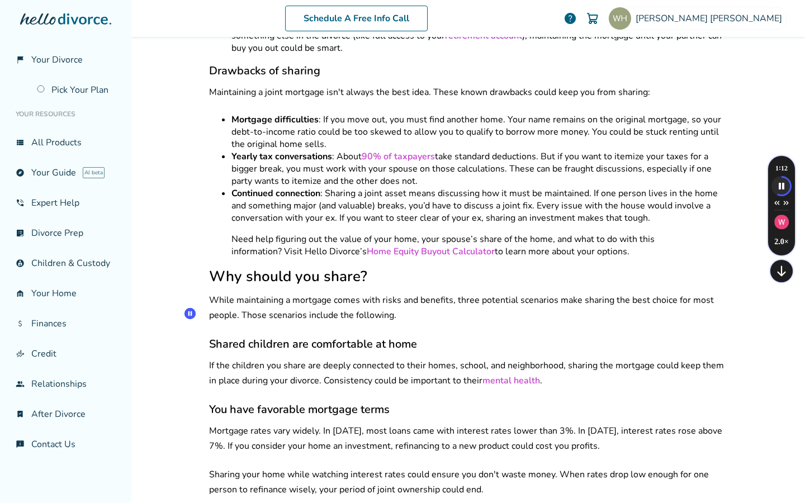
scroll to position [781, 0]
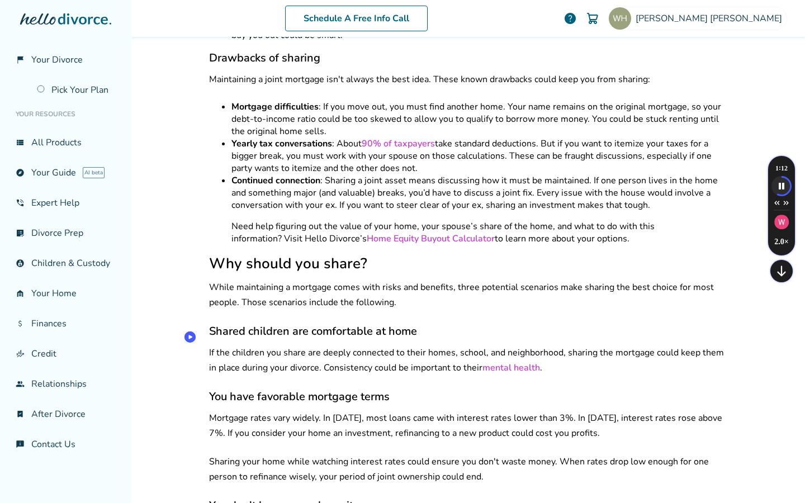
click at [226, 345] on p "If the children you share are deeply connected to their homes, school, and neig…" at bounding box center [468, 360] width 518 height 30
click at [253, 411] on p "Mortgage rates vary widely. In [DATE], most loans came with interest rates lowe…" at bounding box center [468, 426] width 518 height 30
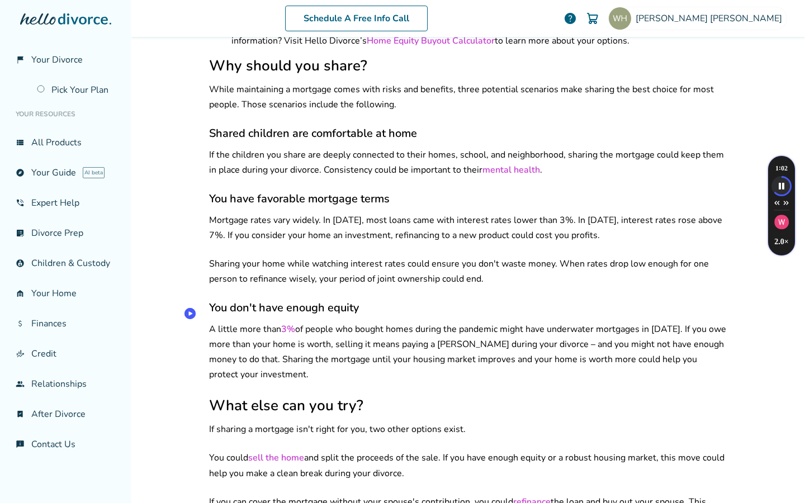
click at [237, 322] on p "A little more than 3% of people who bought homes during the pandemic might have…" at bounding box center [468, 352] width 518 height 60
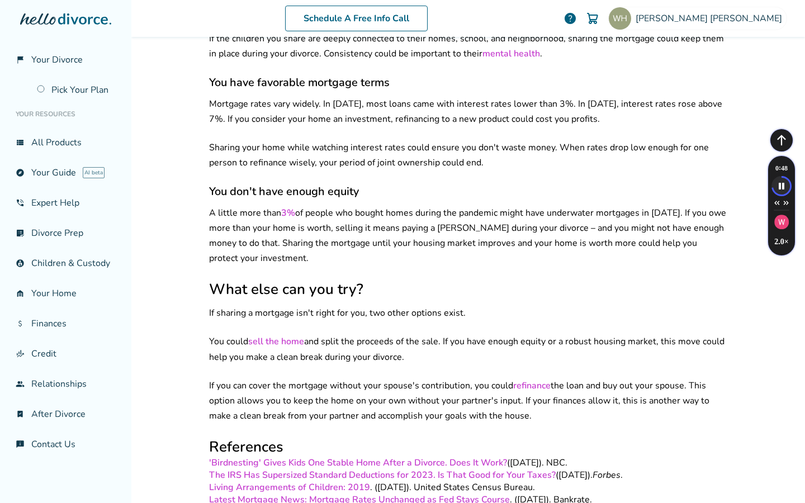
scroll to position [1097, 0]
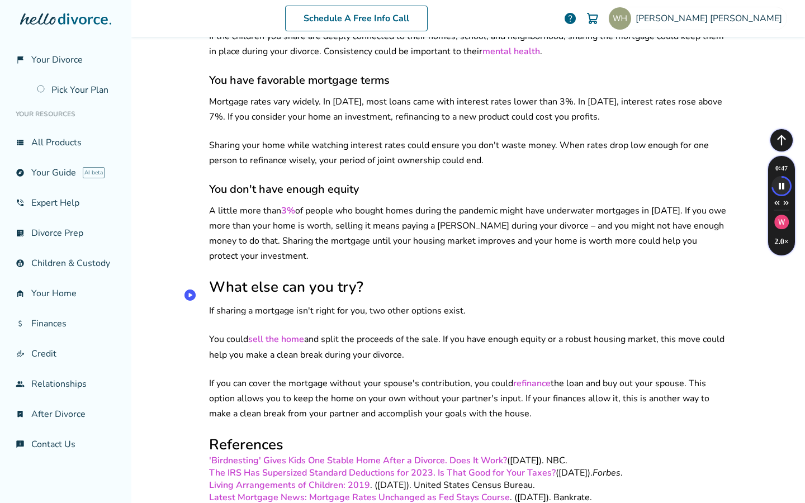
click at [241, 303] on p "If sharing a mortgage isn't right for you, two other options exist." at bounding box center [468, 310] width 518 height 15
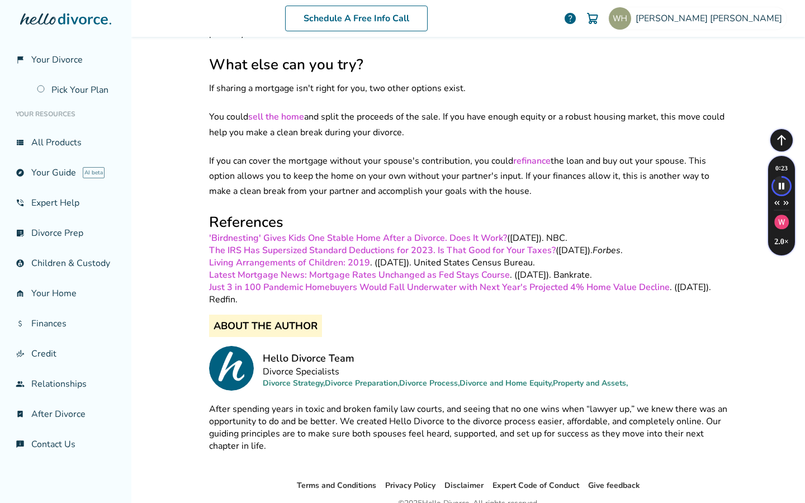
scroll to position [1340, 0]
